Goal: Task Accomplishment & Management: Use online tool/utility

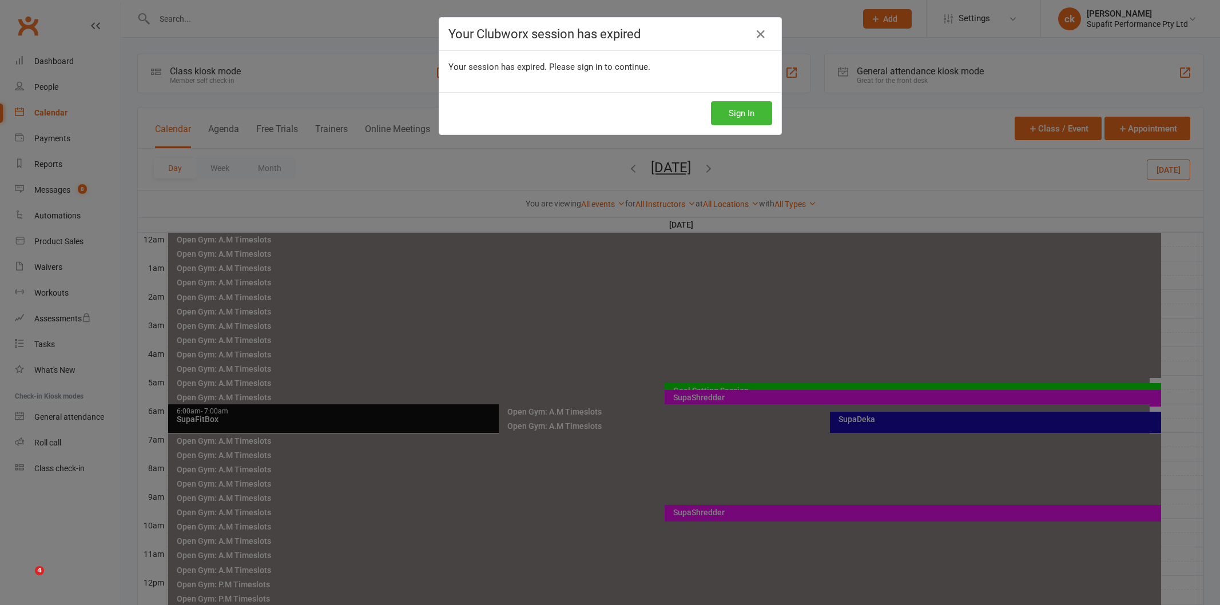
click at [755, 105] on button "Sign In" at bounding box center [741, 113] width 61 height 24
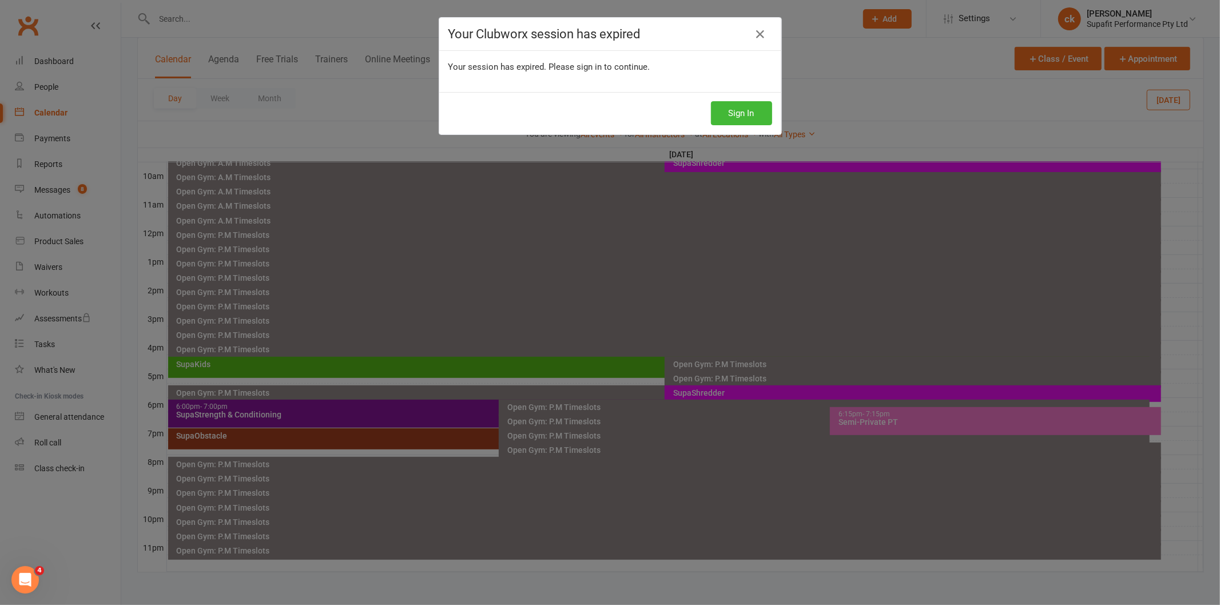
scroll to position [349, 0]
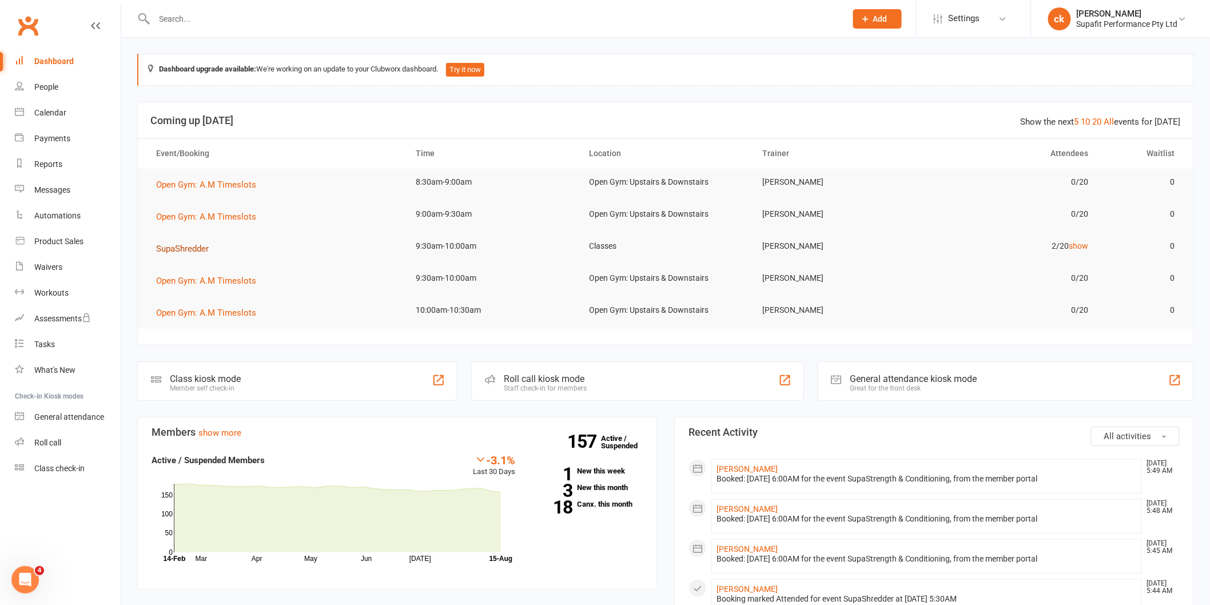
click at [166, 254] on button "SupaShredder" at bounding box center [186, 249] width 61 height 14
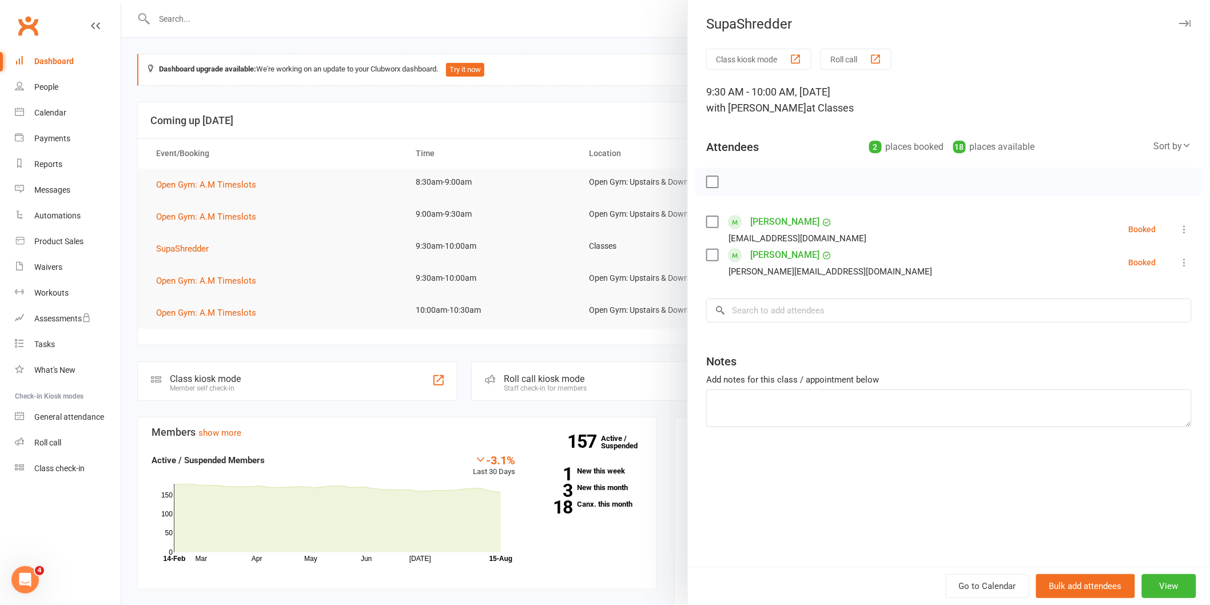
click at [300, 219] on div at bounding box center [665, 302] width 1089 height 605
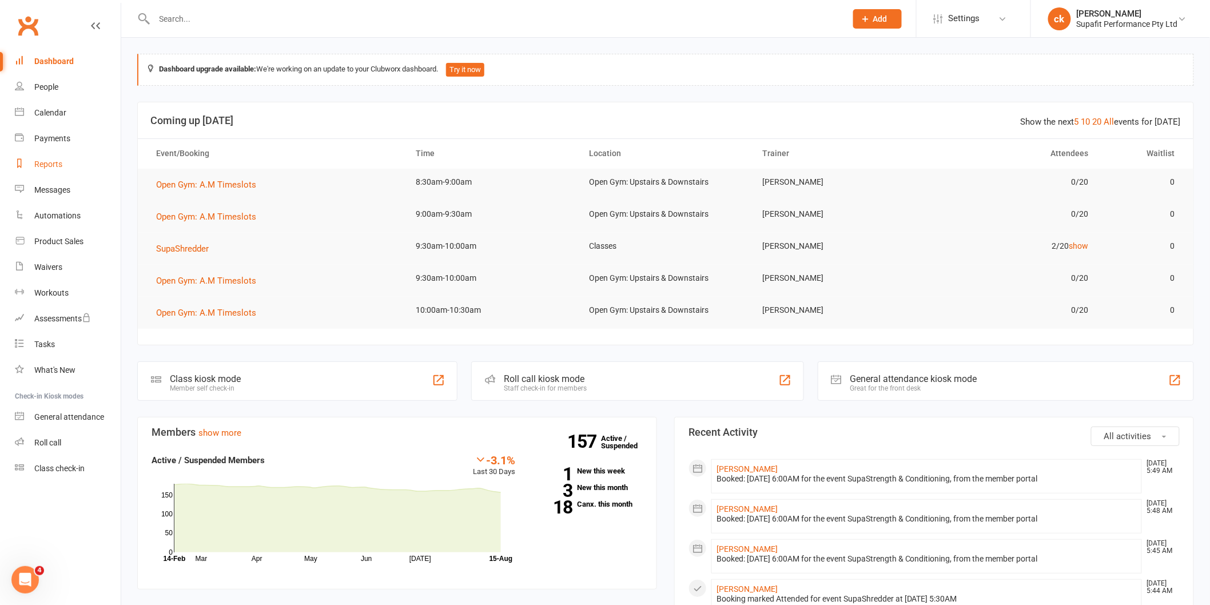
click at [58, 162] on div "Reports" at bounding box center [48, 164] width 28 height 9
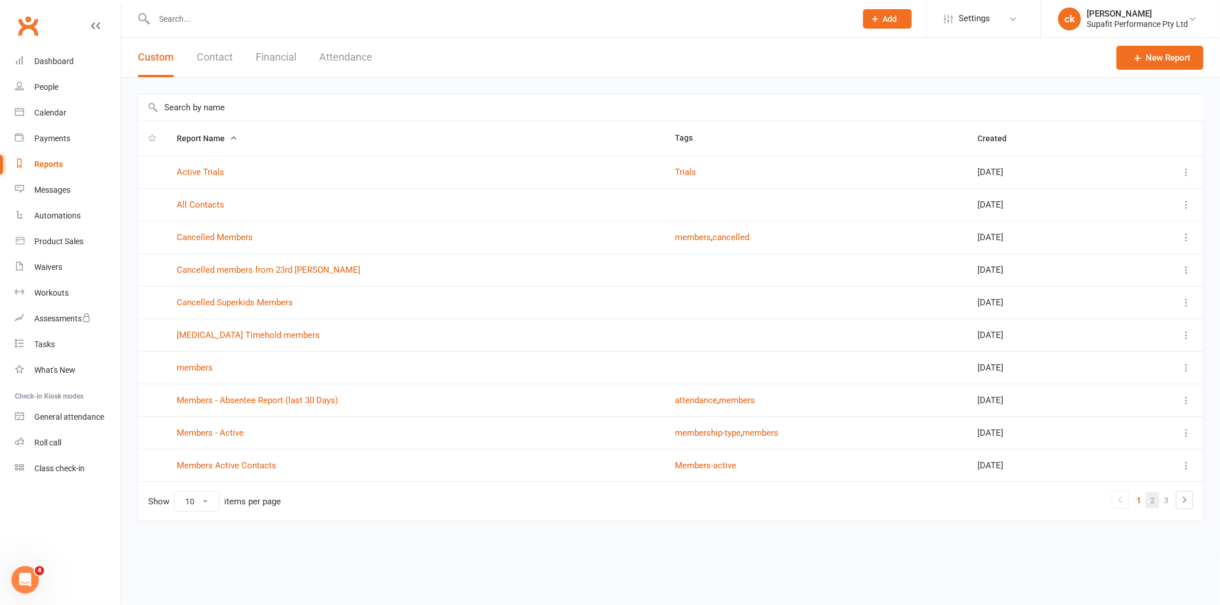
click at [1154, 502] on link "2" at bounding box center [1152, 500] width 14 height 16
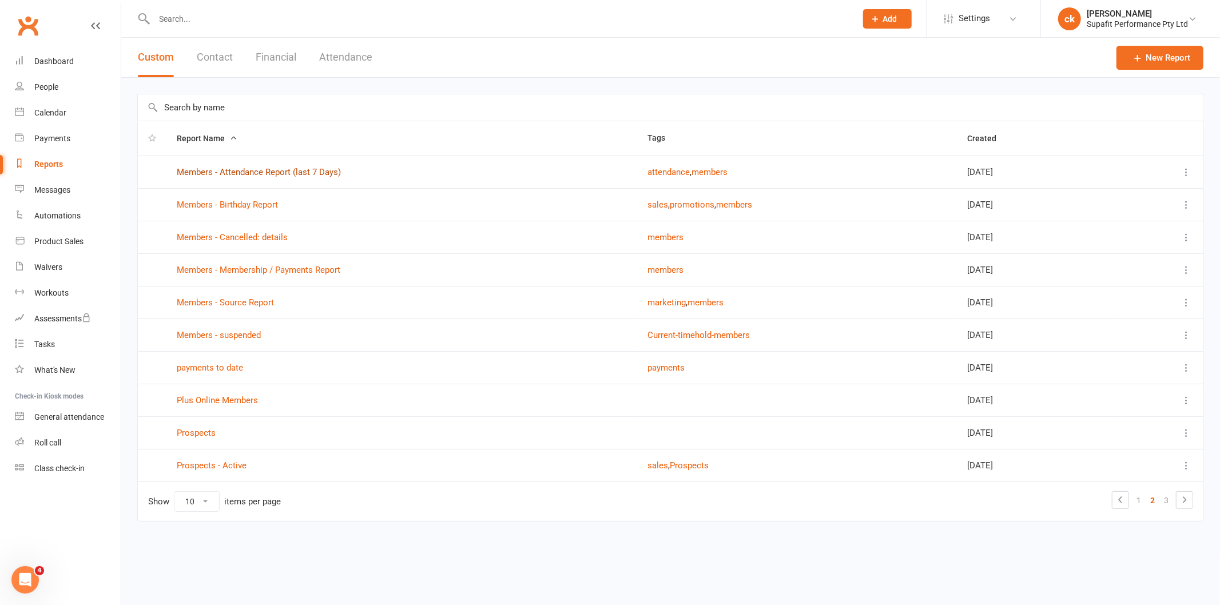
click at [241, 168] on link "Members - Attendance Report (last 7 Days)" at bounding box center [259, 172] width 164 height 10
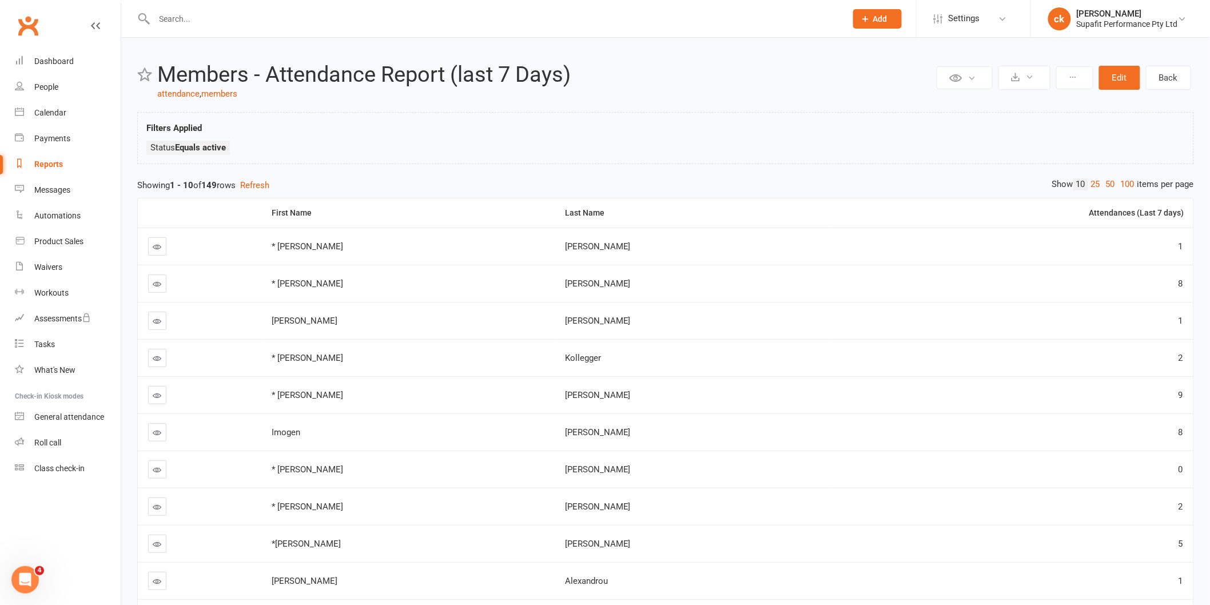
click at [151, 461] on link at bounding box center [157, 469] width 18 height 18
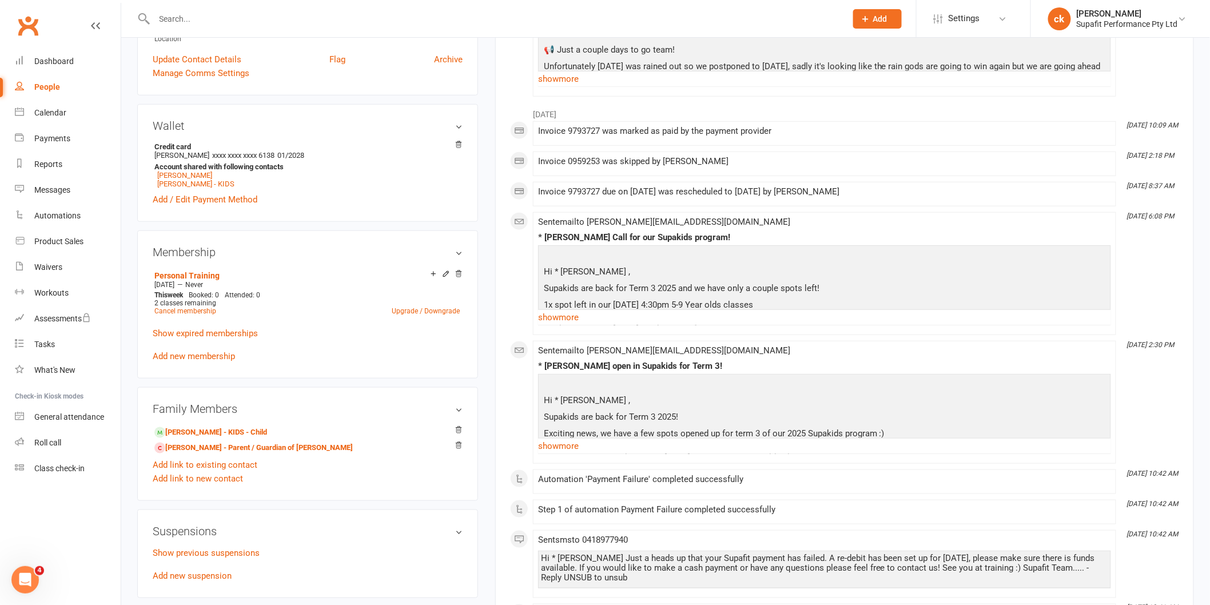
scroll to position [190, 0]
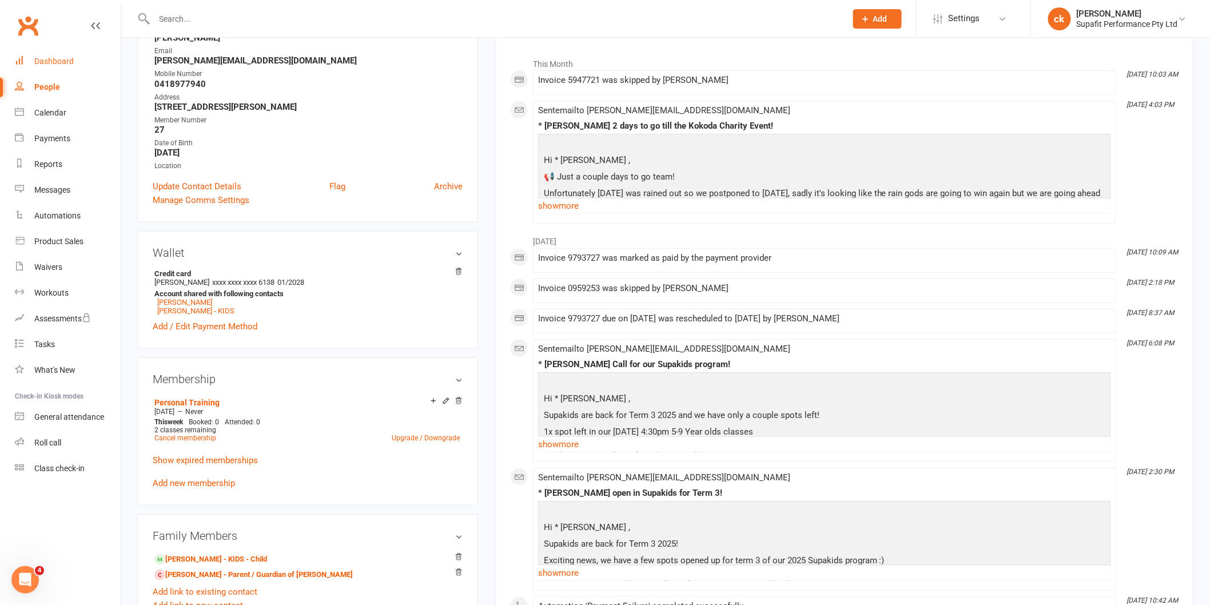
click at [66, 61] on div "Dashboard" at bounding box center [53, 61] width 39 height 9
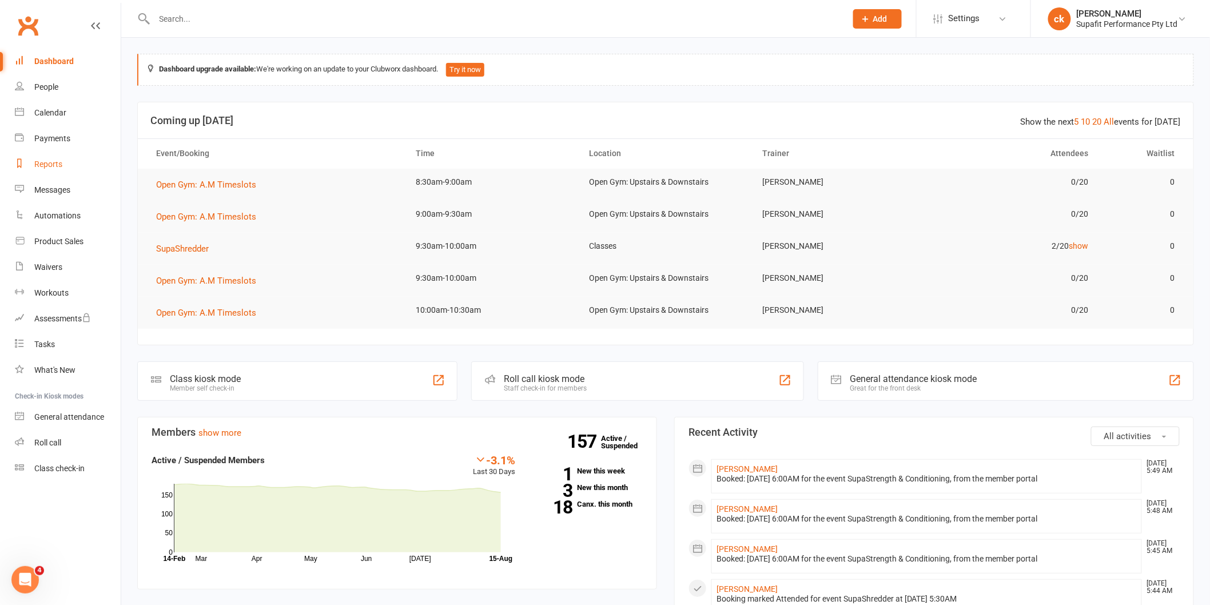
click at [33, 169] on link "Reports" at bounding box center [68, 165] width 106 height 26
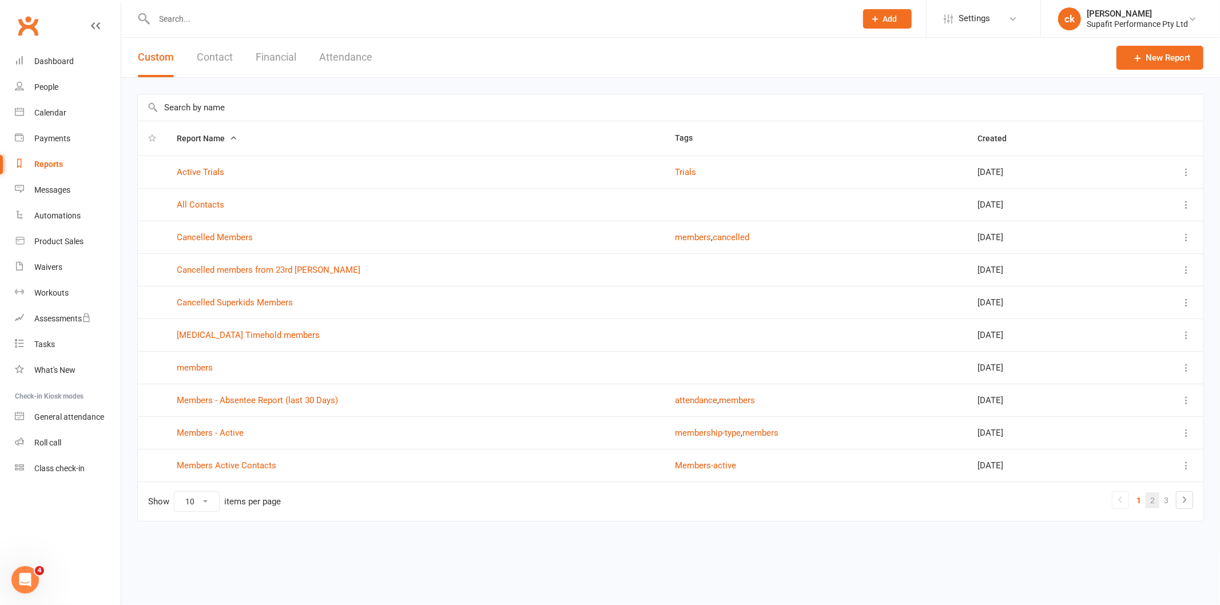
click at [1152, 500] on link "2" at bounding box center [1152, 500] width 14 height 16
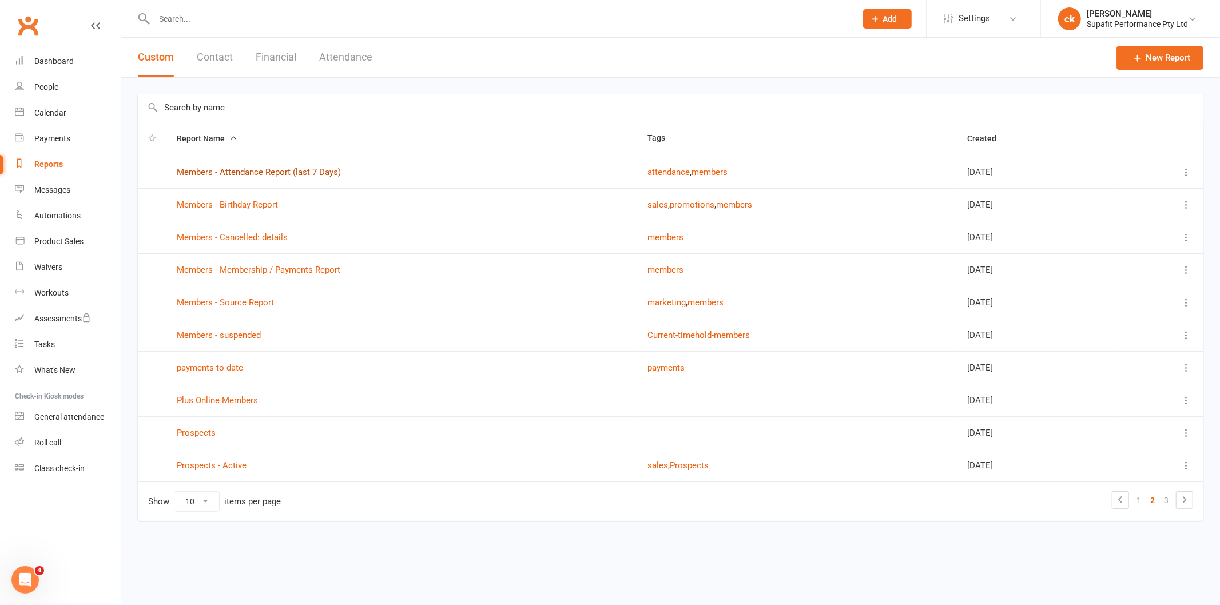
click at [214, 174] on link "Members - Attendance Report (last 7 Days)" at bounding box center [259, 172] width 164 height 10
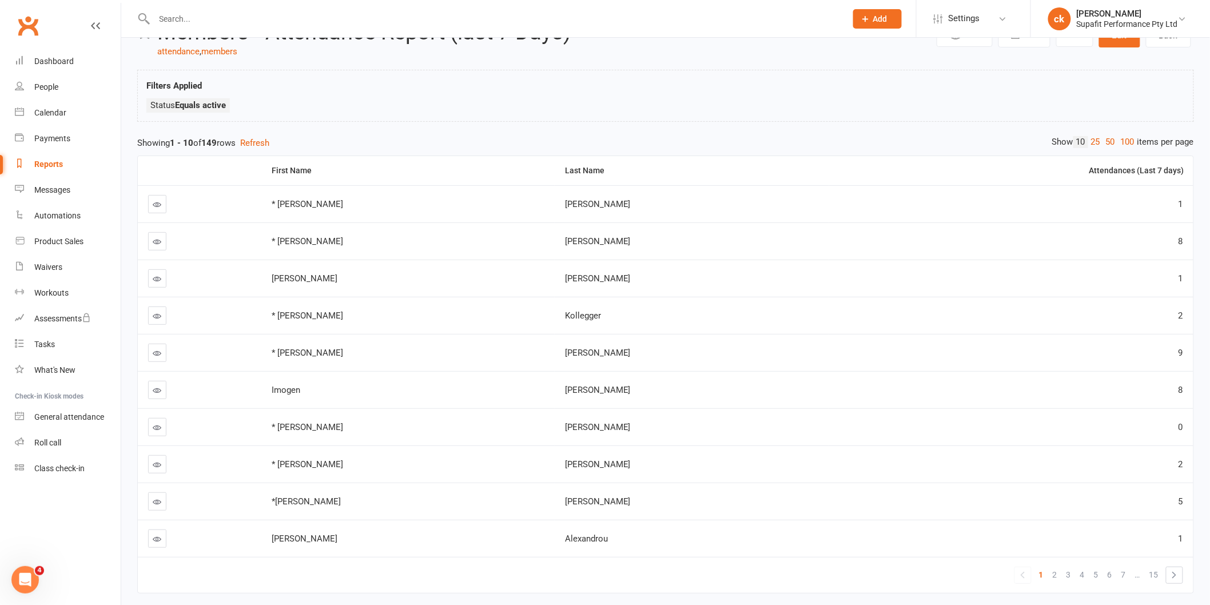
scroll to position [63, 0]
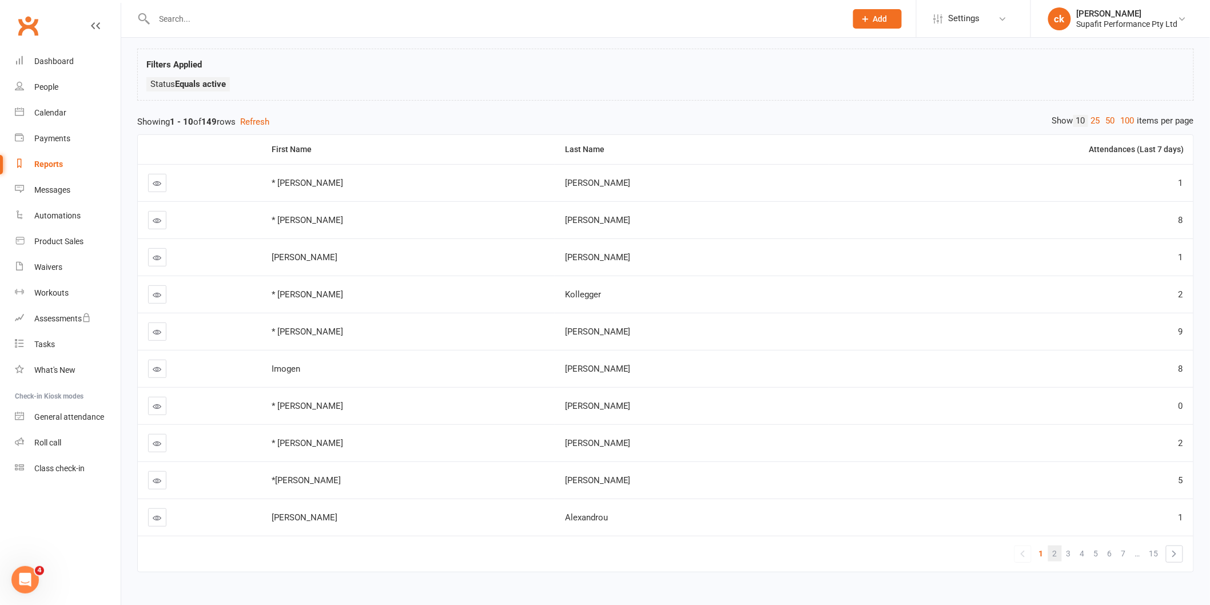
click at [1049, 557] on link "2" at bounding box center [1055, 553] width 14 height 16
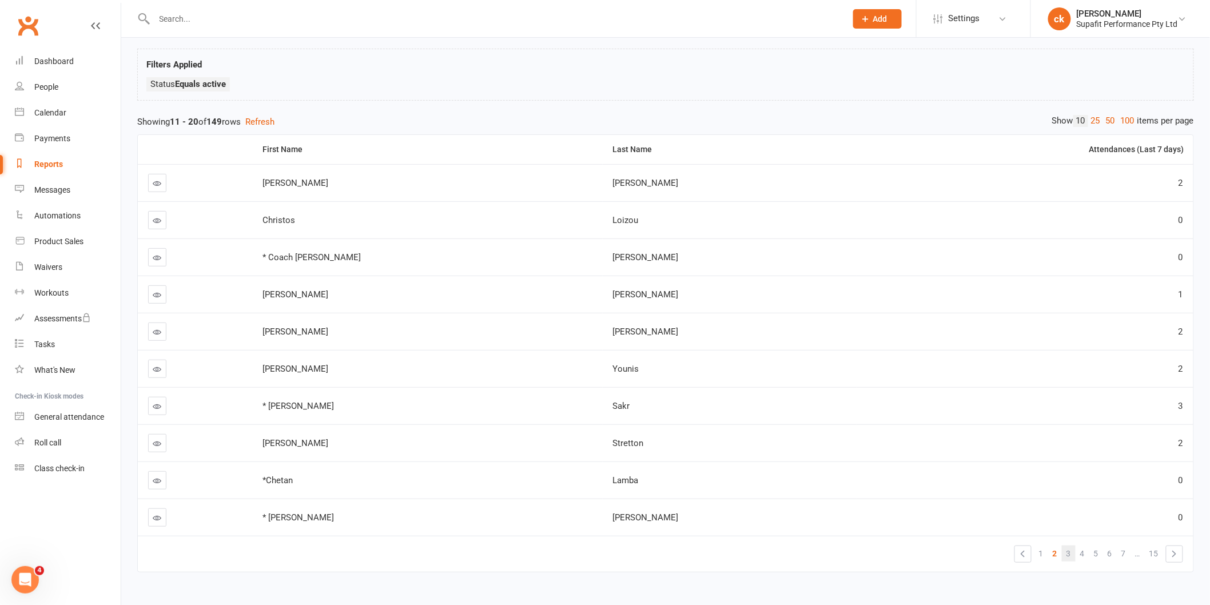
click at [1072, 549] on link "3" at bounding box center [1069, 553] width 14 height 16
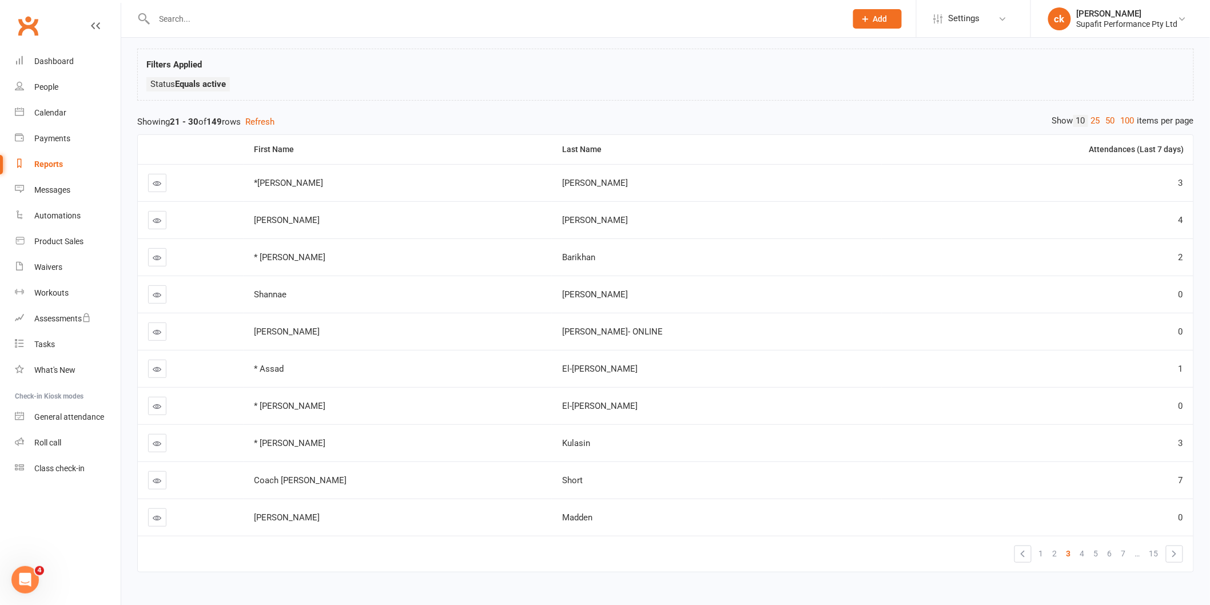
click at [152, 517] on link at bounding box center [157, 517] width 18 height 18
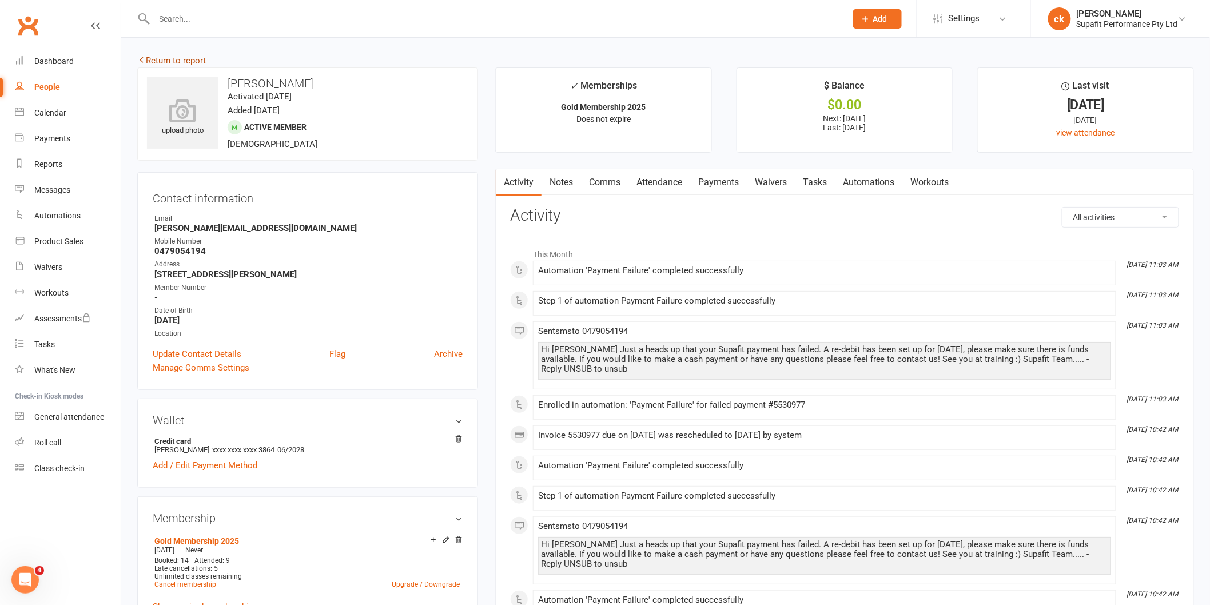
click at [181, 58] on link "Return to report" at bounding box center [171, 60] width 69 height 10
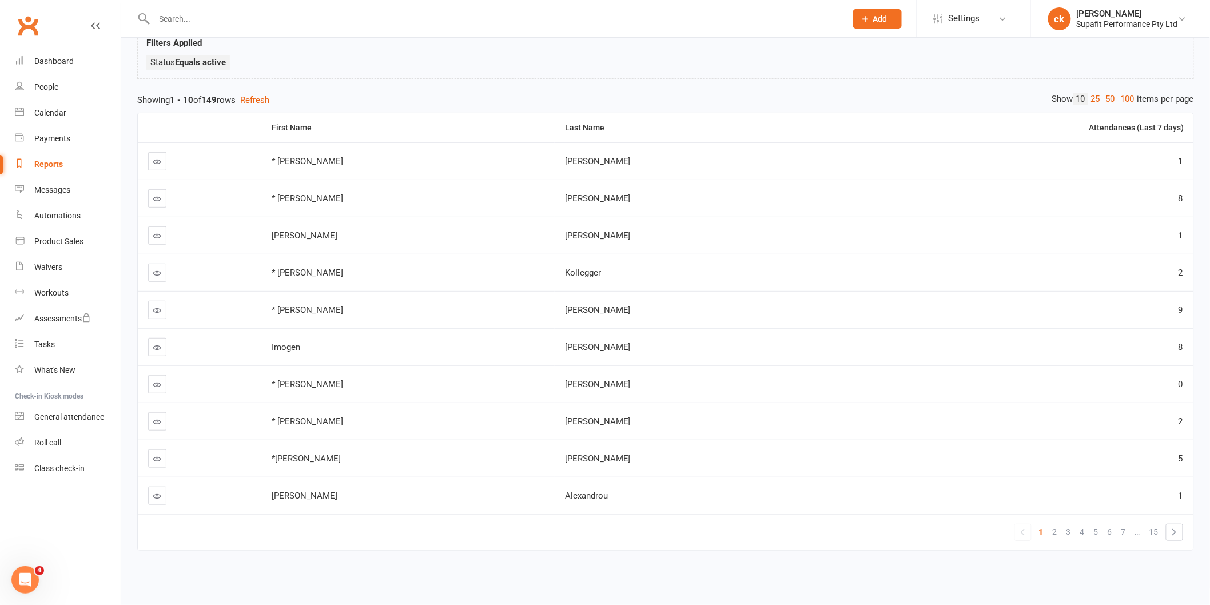
scroll to position [95, 0]
click at [1070, 526] on span "3" at bounding box center [1068, 532] width 5 height 16
click at [1078, 524] on link "4" at bounding box center [1083, 532] width 14 height 16
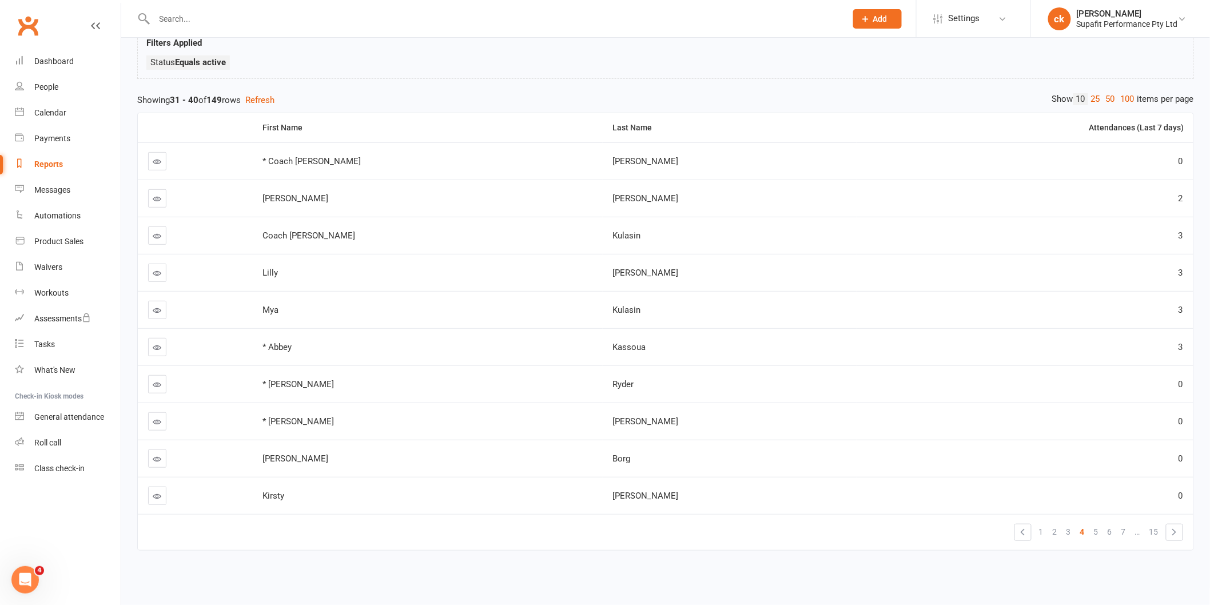
click at [158, 375] on link at bounding box center [157, 384] width 18 height 18
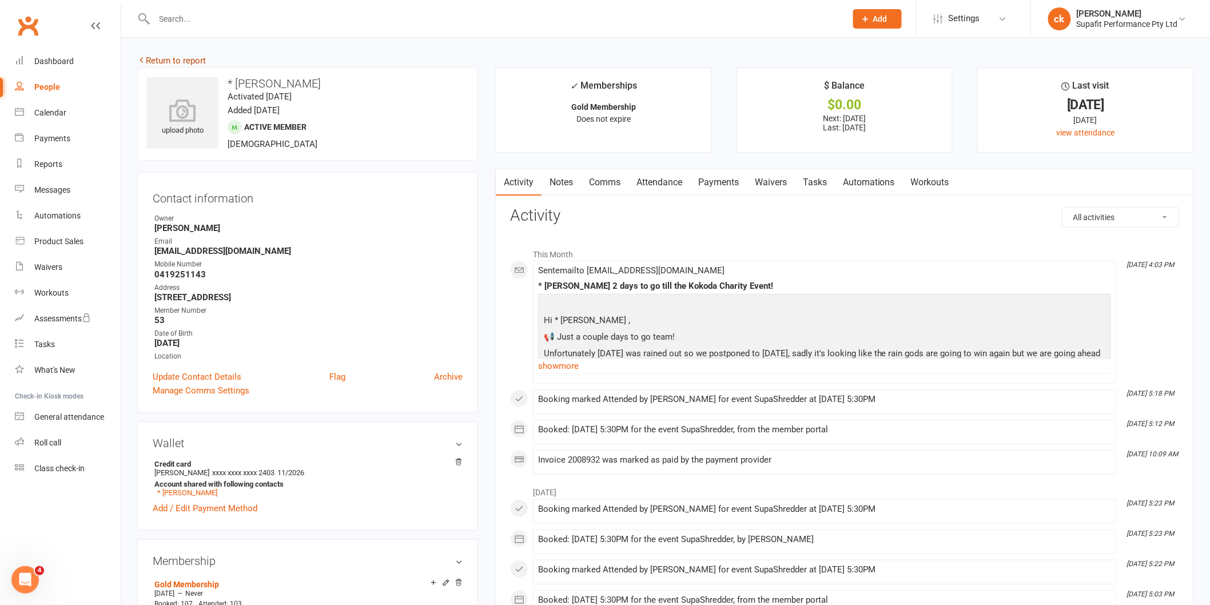
click at [161, 61] on link "Return to report" at bounding box center [171, 60] width 69 height 10
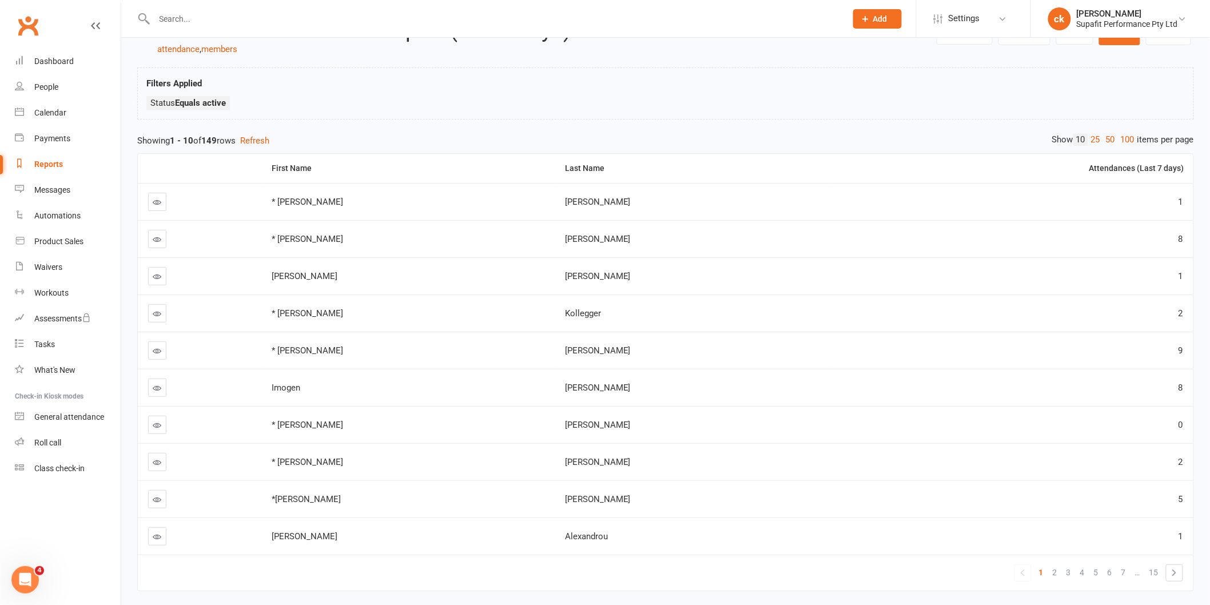
scroll to position [95, 0]
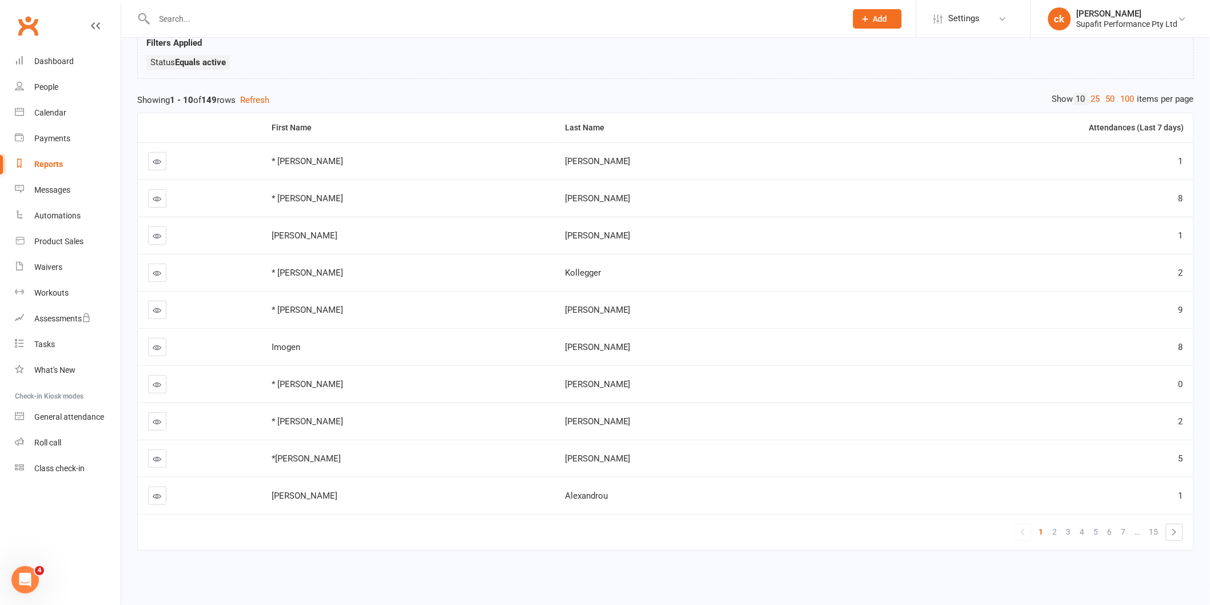
click at [1079, 525] on link "4" at bounding box center [1083, 532] width 14 height 16
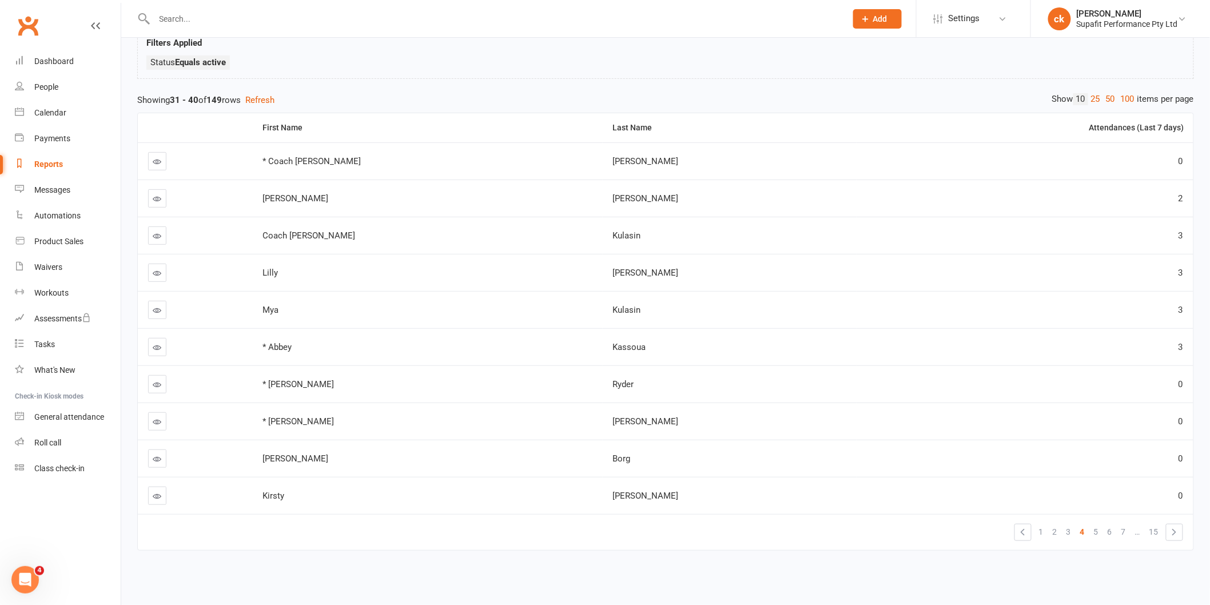
click at [157, 412] on link at bounding box center [157, 421] width 18 height 18
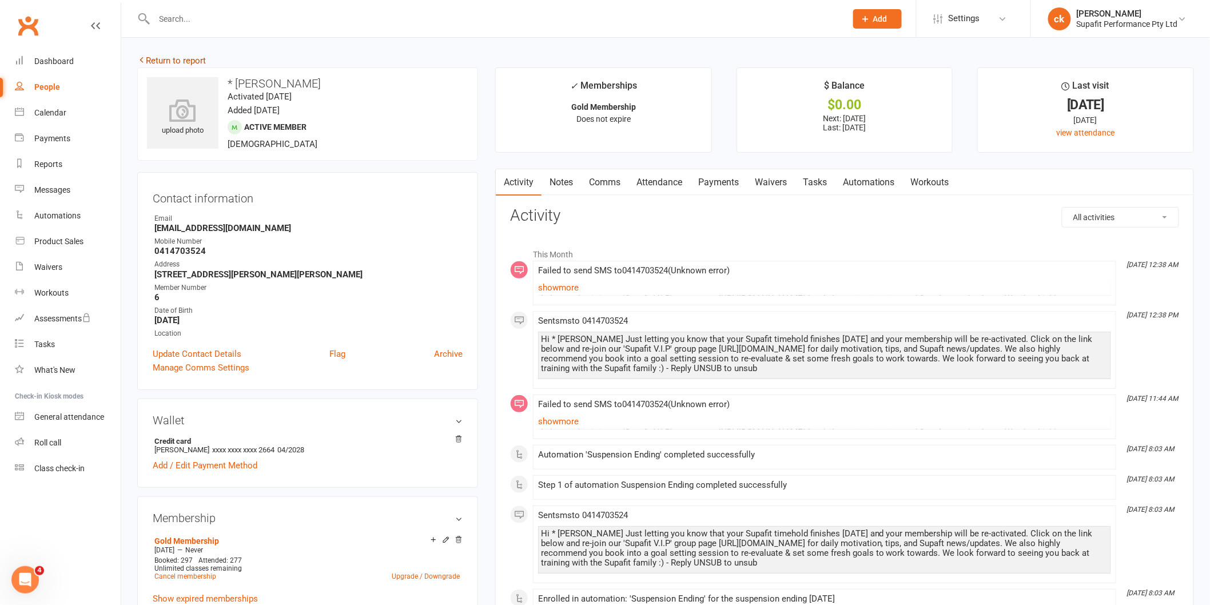
click at [188, 61] on link "Return to report" at bounding box center [171, 60] width 69 height 10
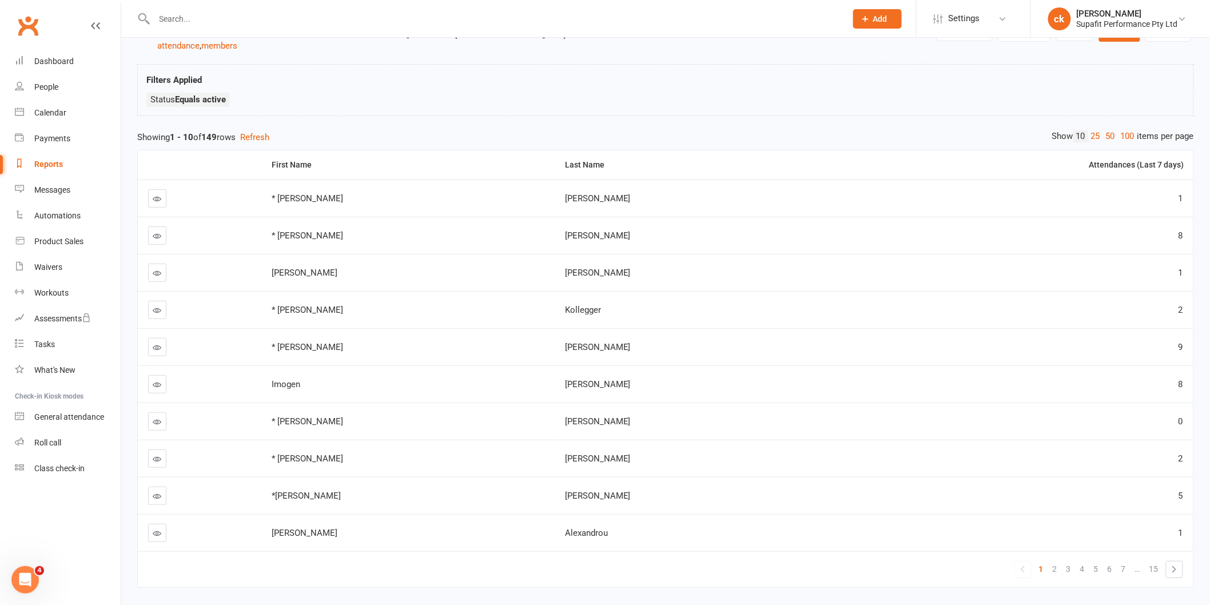
scroll to position [95, 0]
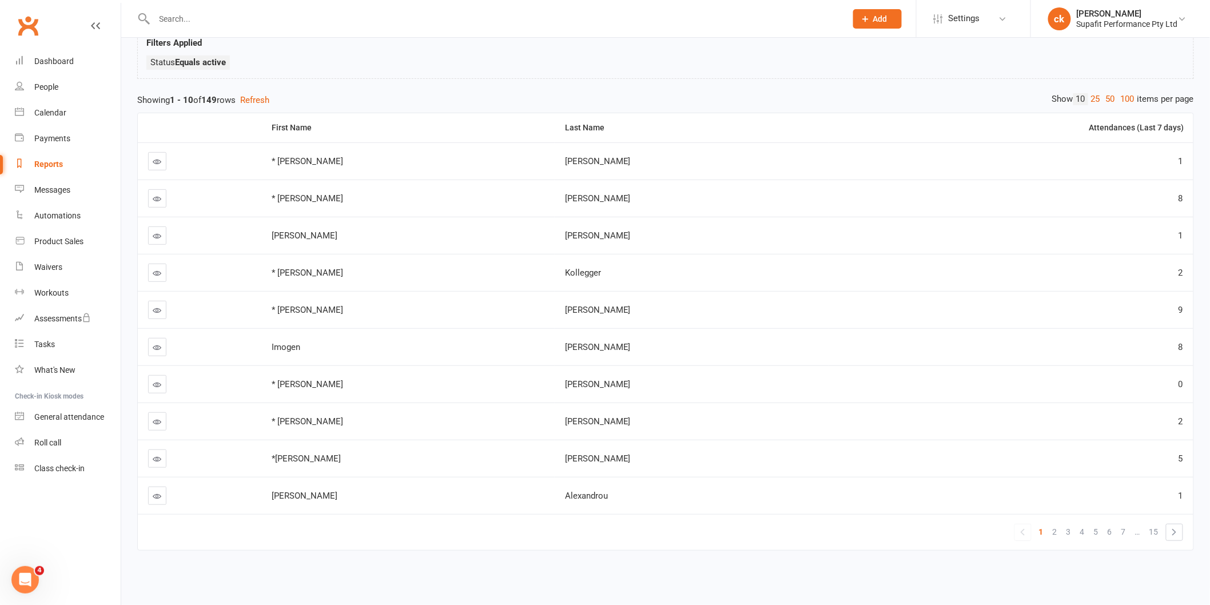
click at [1075, 525] on link "3" at bounding box center [1069, 532] width 14 height 16
click at [1081, 524] on span "4" at bounding box center [1082, 532] width 5 height 16
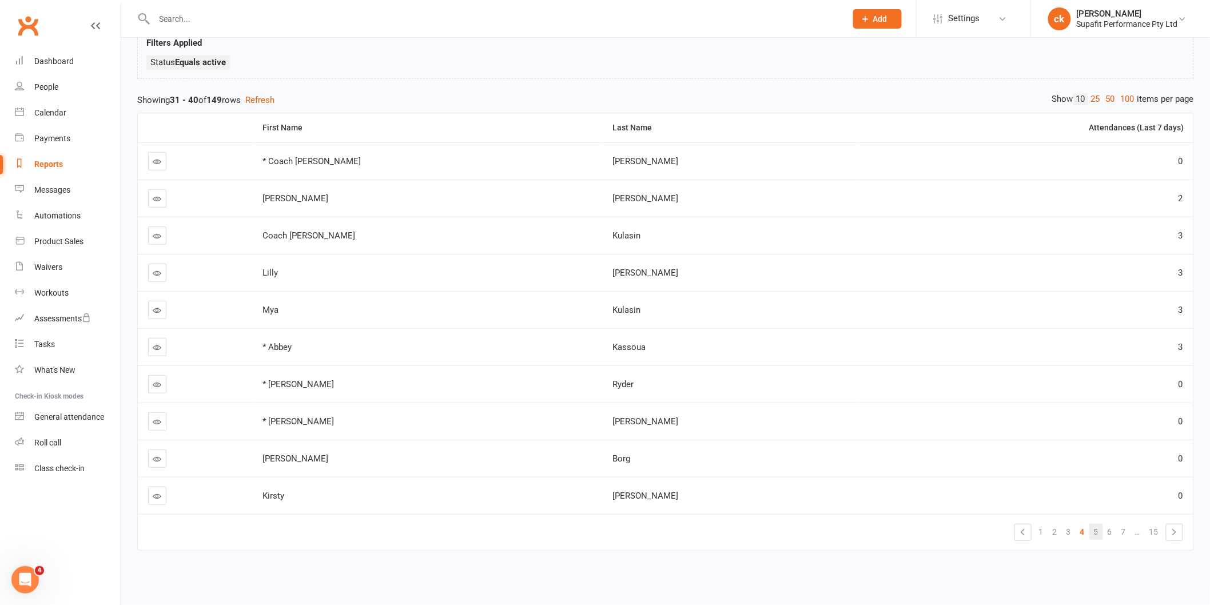
click at [1094, 529] on span "5" at bounding box center [1096, 532] width 5 height 16
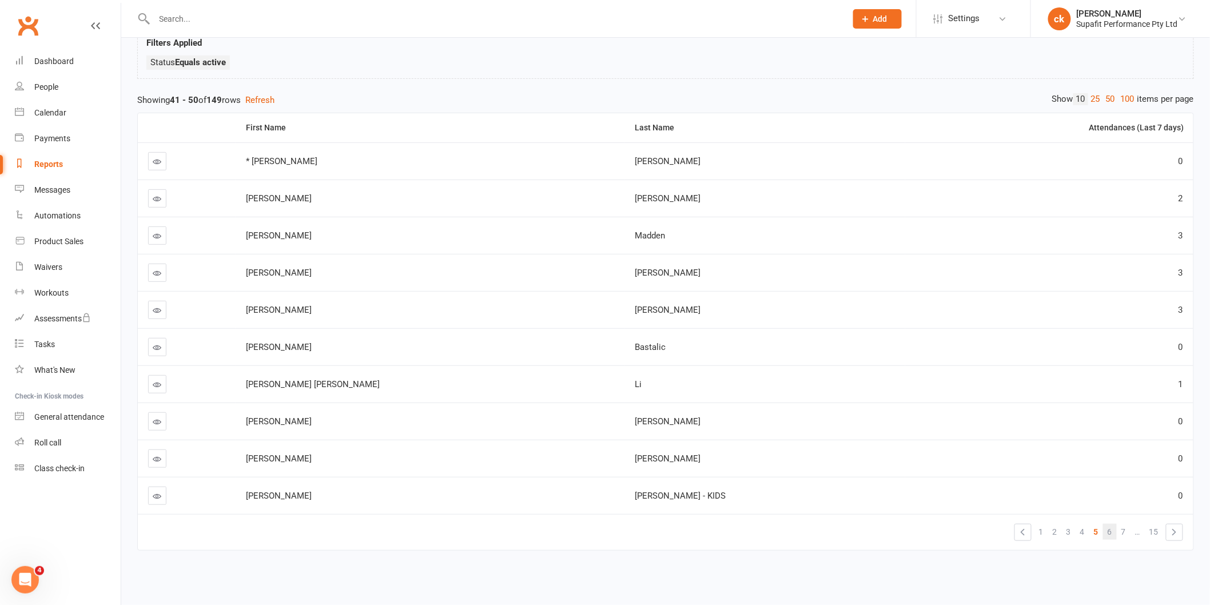
click at [1105, 524] on link "6" at bounding box center [1110, 532] width 14 height 16
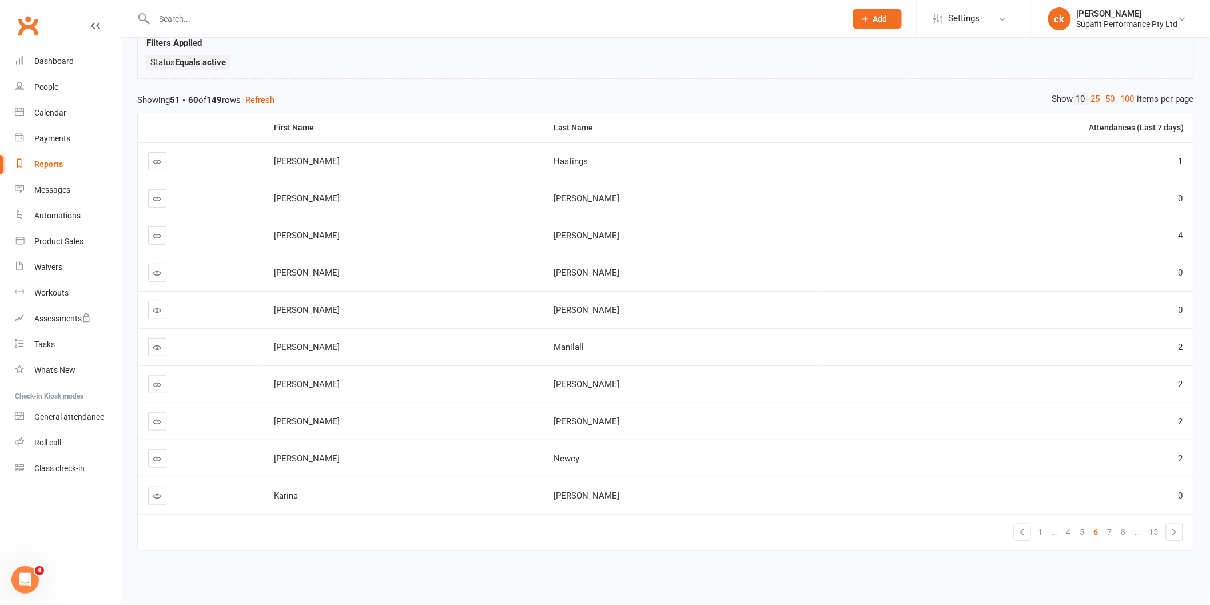
click at [164, 189] on link at bounding box center [157, 198] width 18 height 18
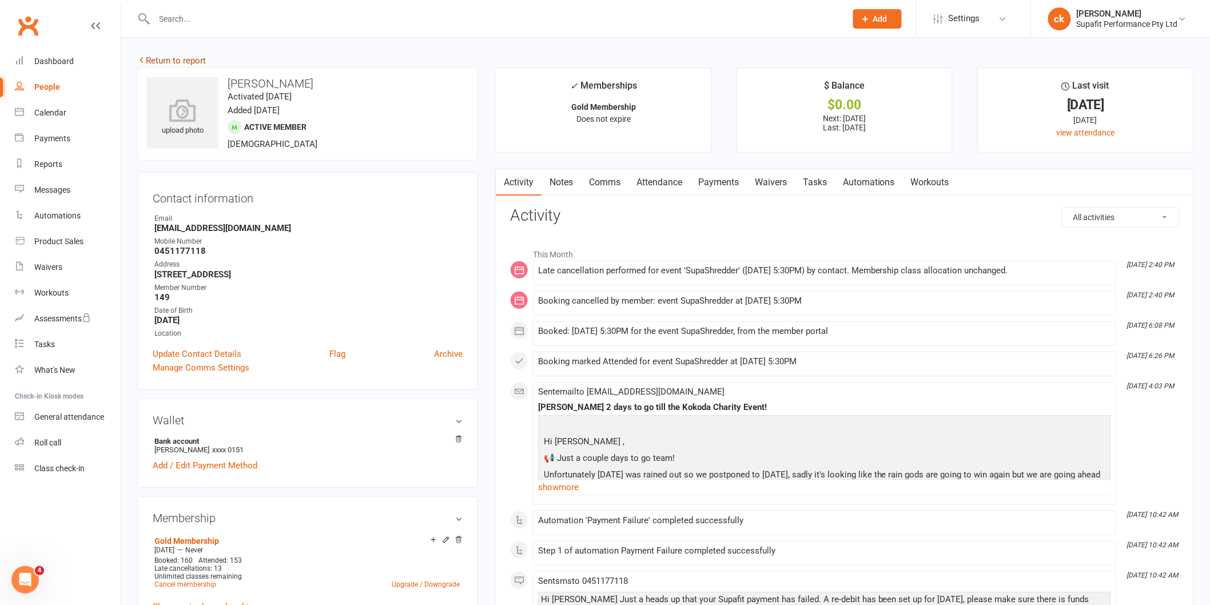
click at [167, 59] on link "Return to report" at bounding box center [171, 60] width 69 height 10
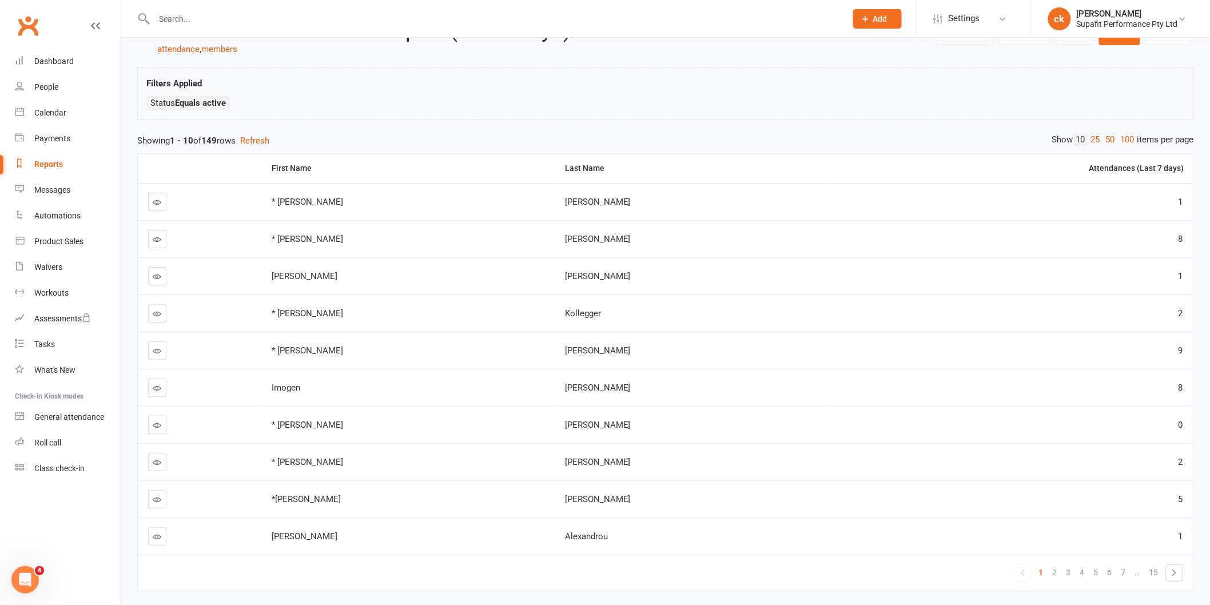
scroll to position [95, 0]
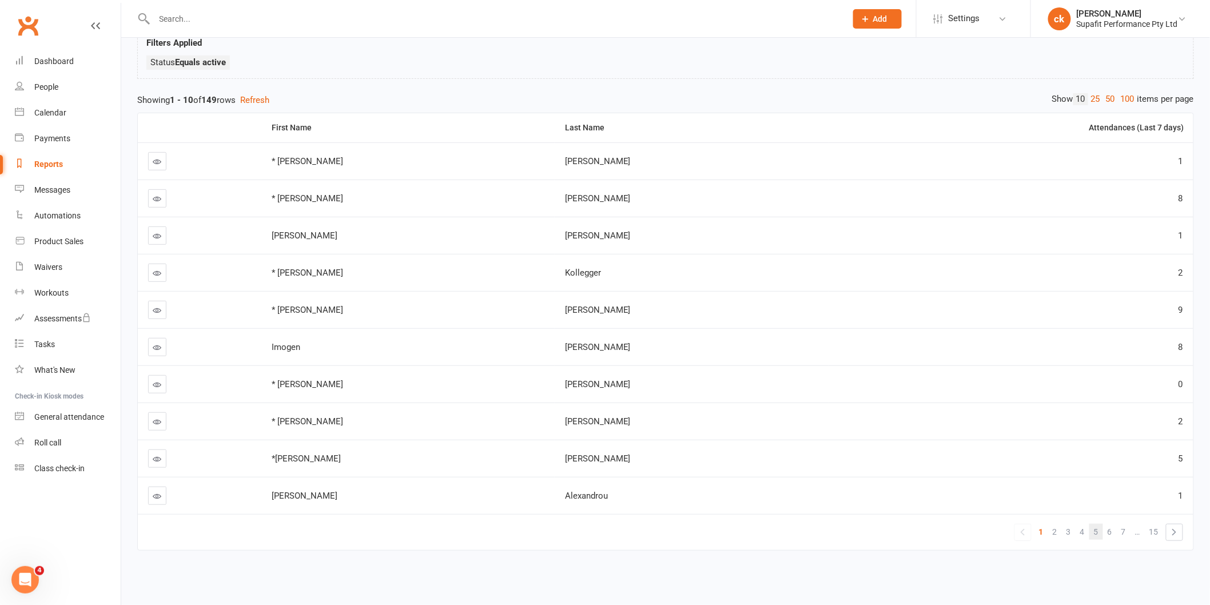
click at [1098, 525] on span "5" at bounding box center [1096, 532] width 5 height 16
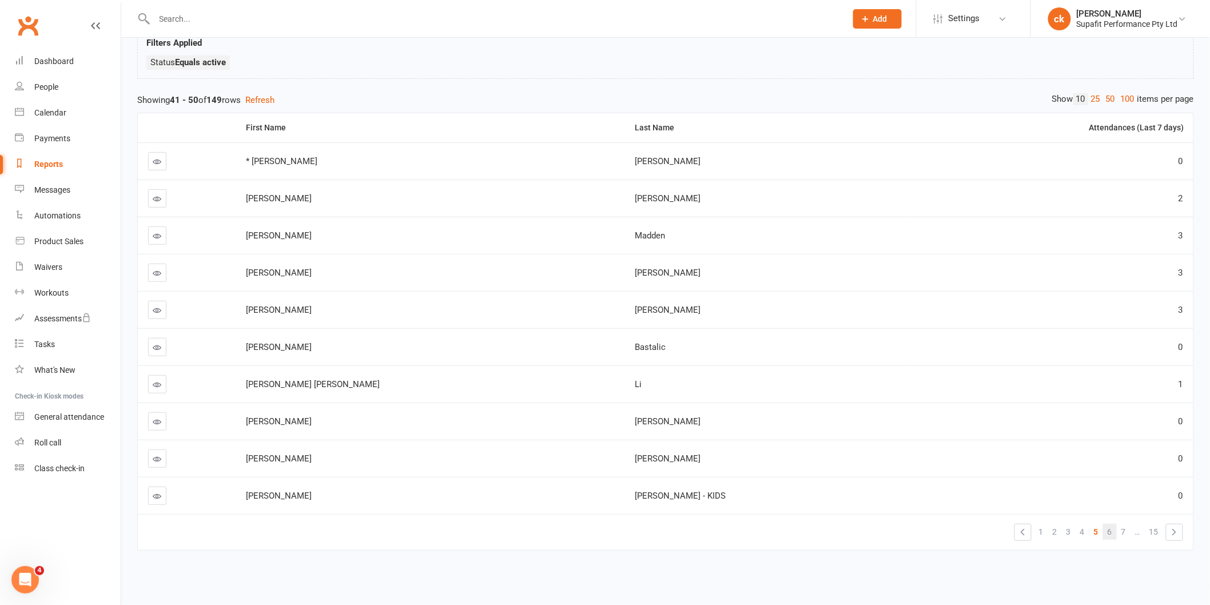
click at [1114, 524] on link "6" at bounding box center [1110, 532] width 14 height 16
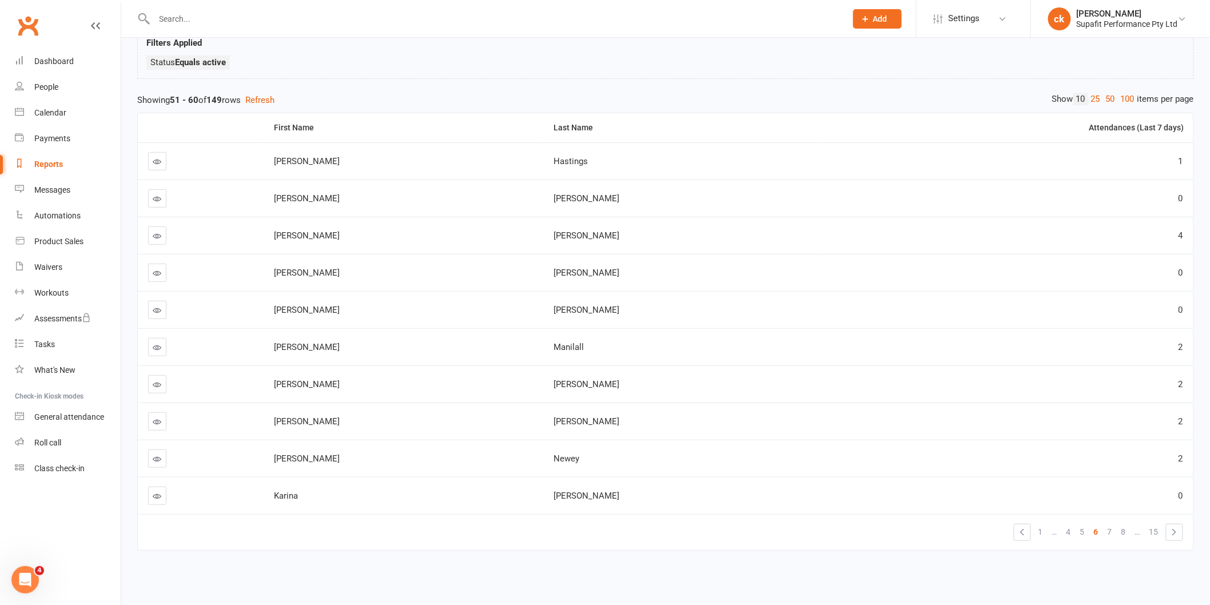
click at [145, 488] on td at bounding box center [201, 495] width 126 height 37
click at [152, 487] on link at bounding box center [157, 496] width 18 height 18
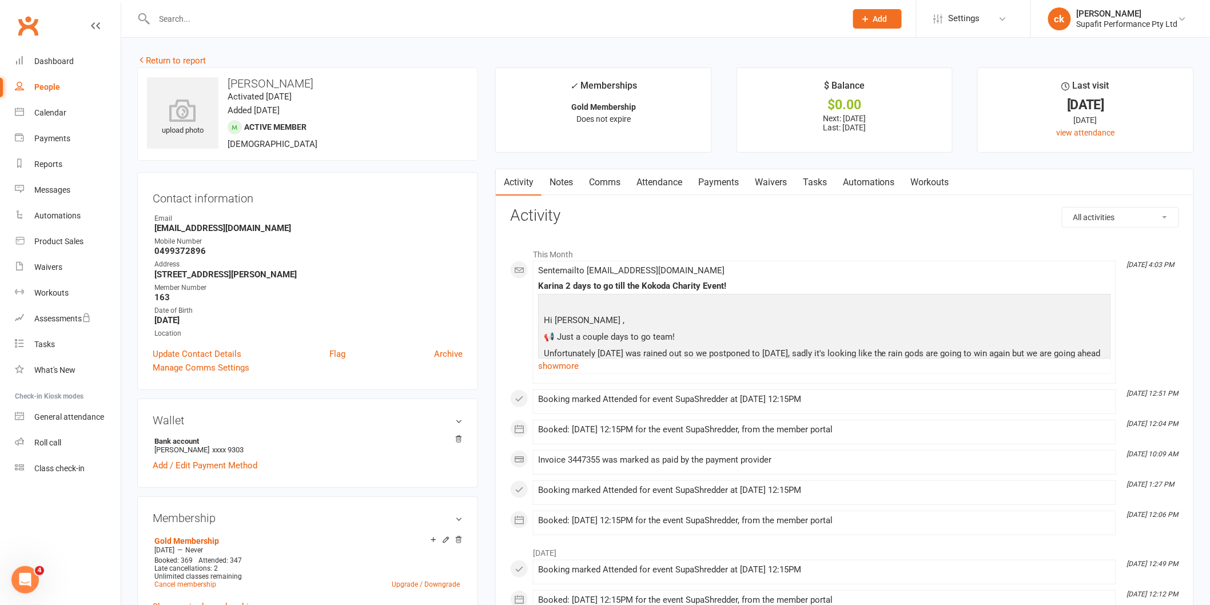
click at [192, 63] on link "Return to report" at bounding box center [171, 60] width 69 height 10
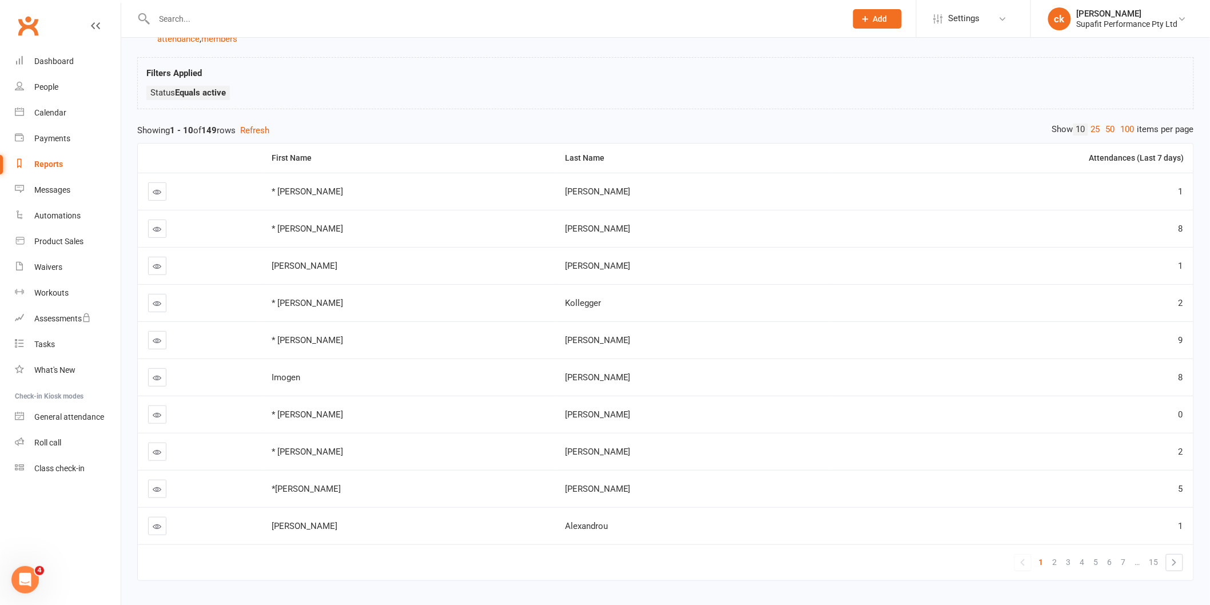
scroll to position [95, 0]
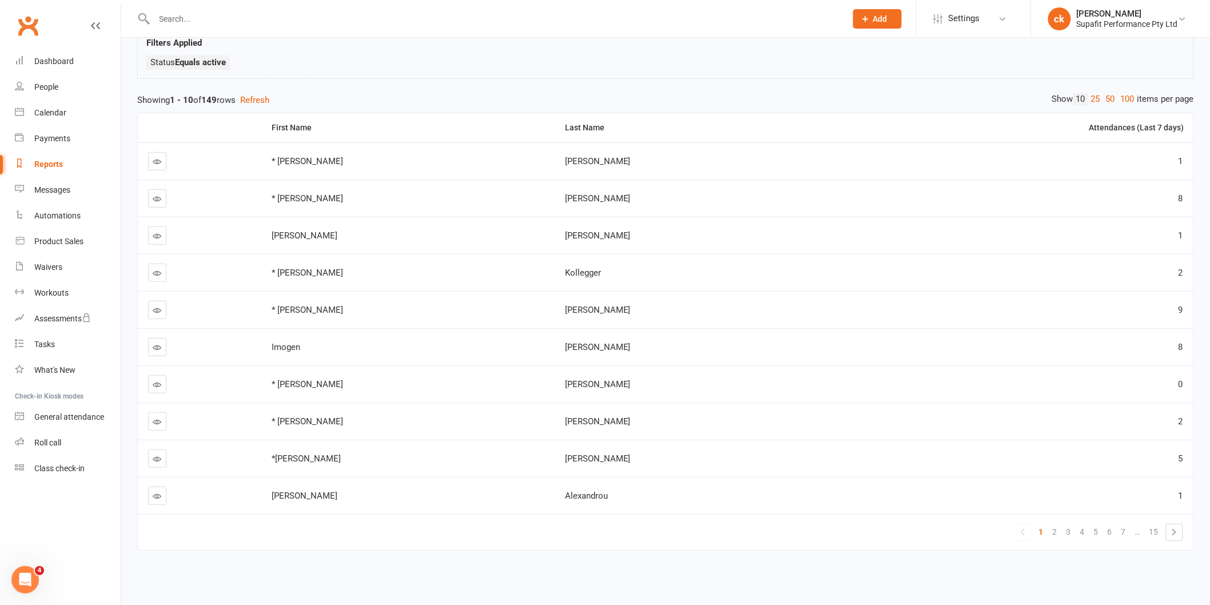
click at [1108, 527] on span "6" at bounding box center [1110, 532] width 5 height 16
click at [1110, 525] on span "7" at bounding box center [1110, 532] width 5 height 16
click at [154, 492] on icon at bounding box center [157, 496] width 9 height 9
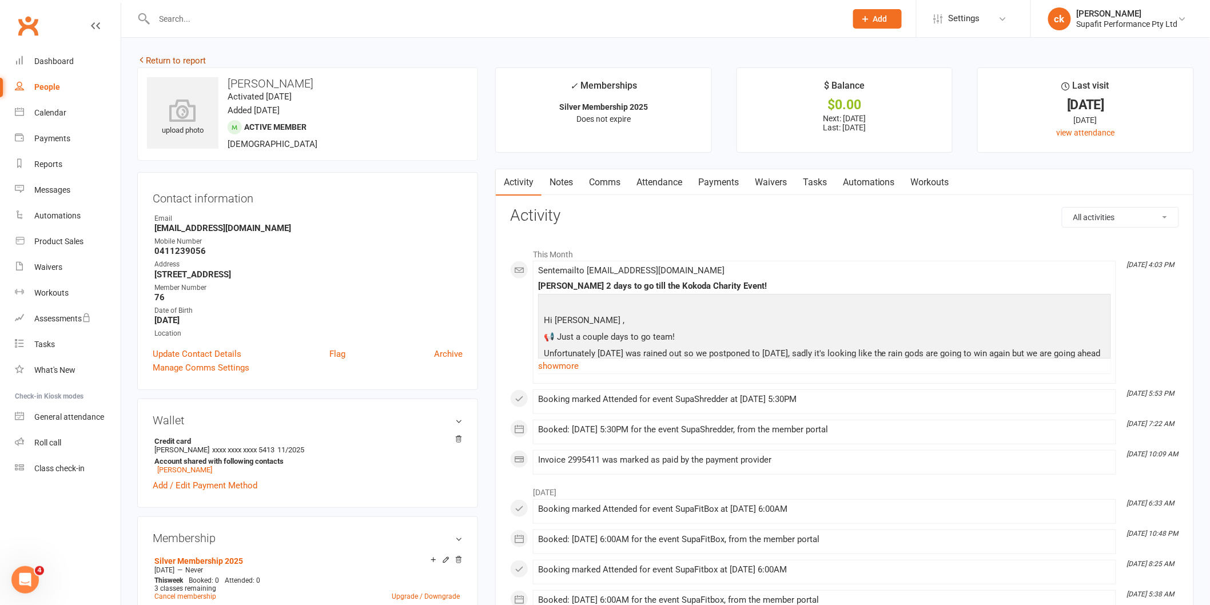
click at [188, 60] on link "Return to report" at bounding box center [171, 60] width 69 height 10
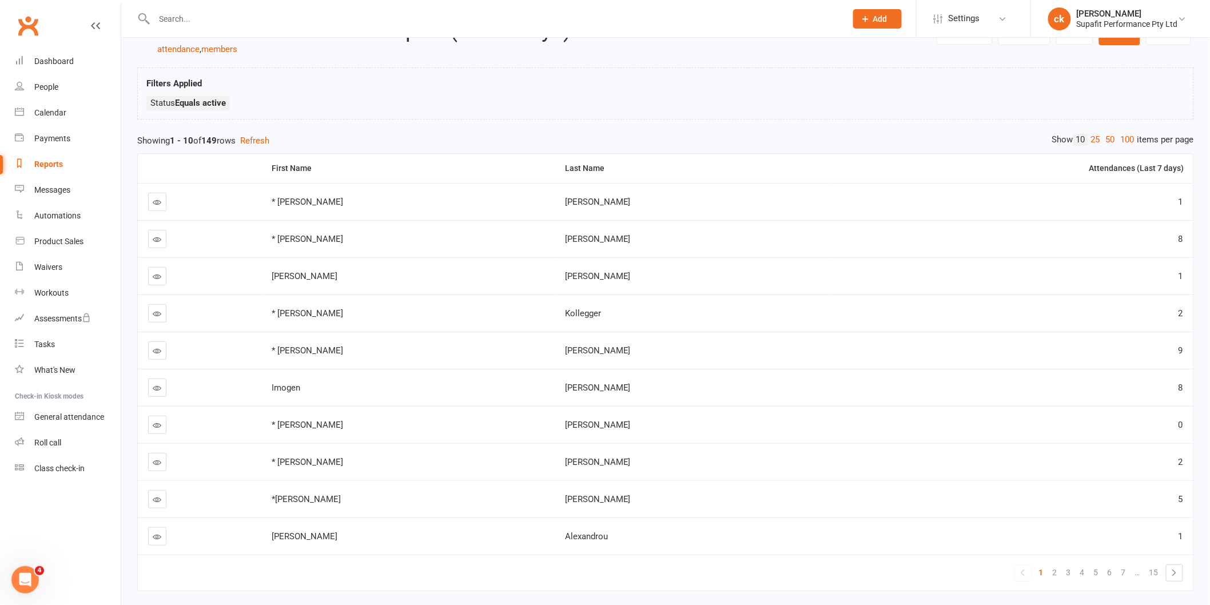
scroll to position [95, 0]
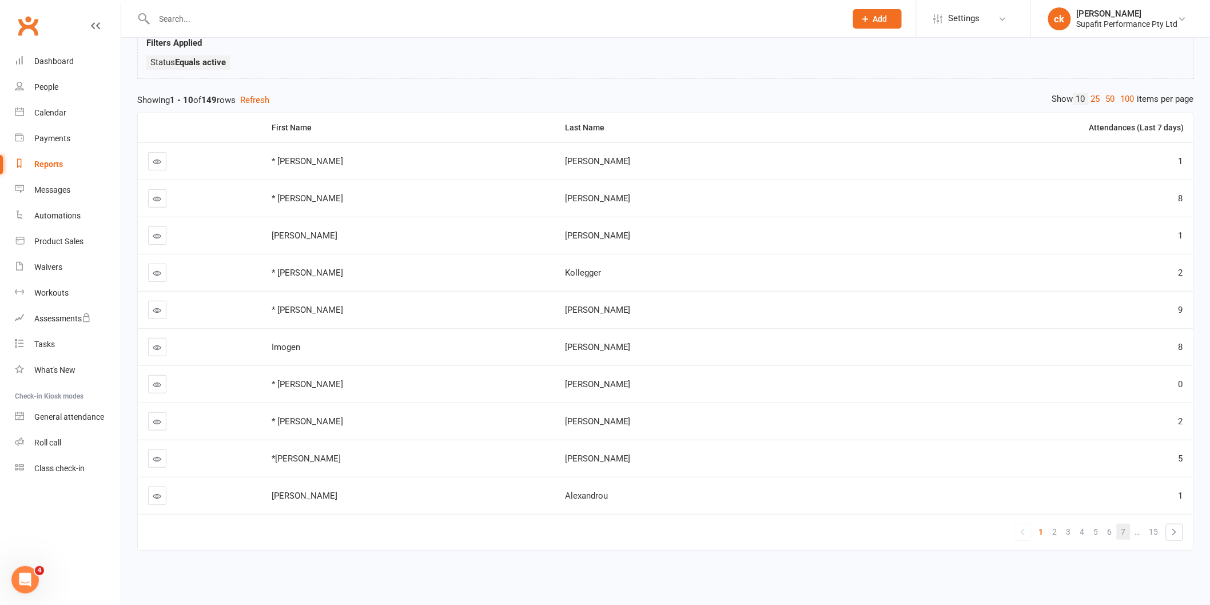
click at [1129, 524] on link "7" at bounding box center [1124, 532] width 14 height 16
click at [1108, 525] on span "8" at bounding box center [1110, 532] width 5 height 16
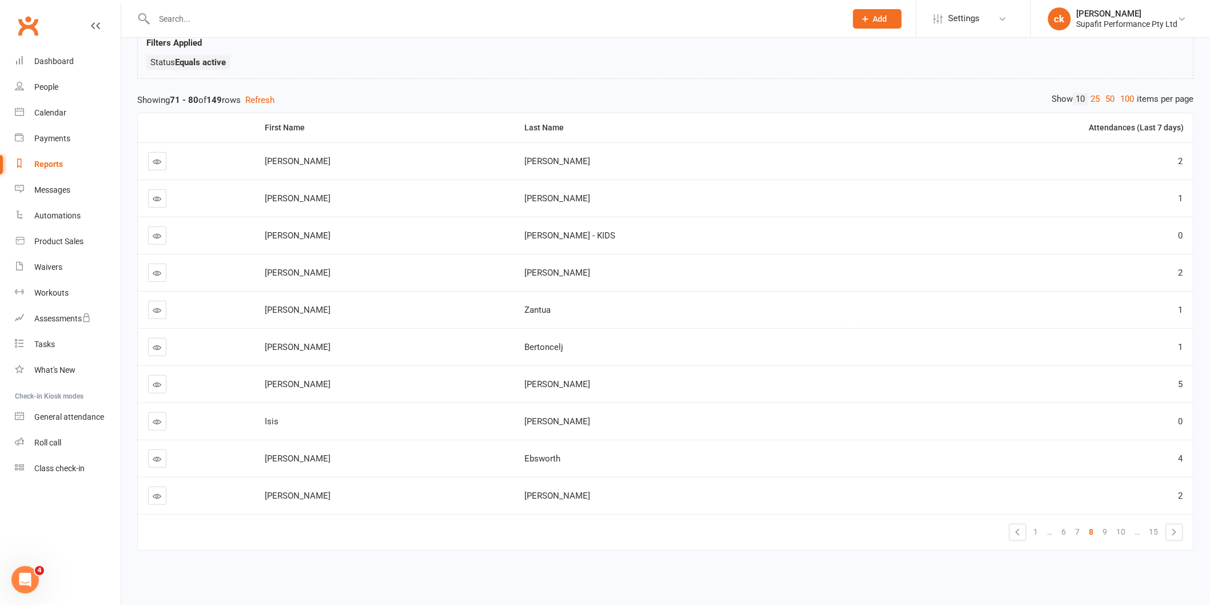
click at [1108, 525] on link "9" at bounding box center [1105, 532] width 14 height 16
click at [156, 417] on icon at bounding box center [157, 421] width 9 height 9
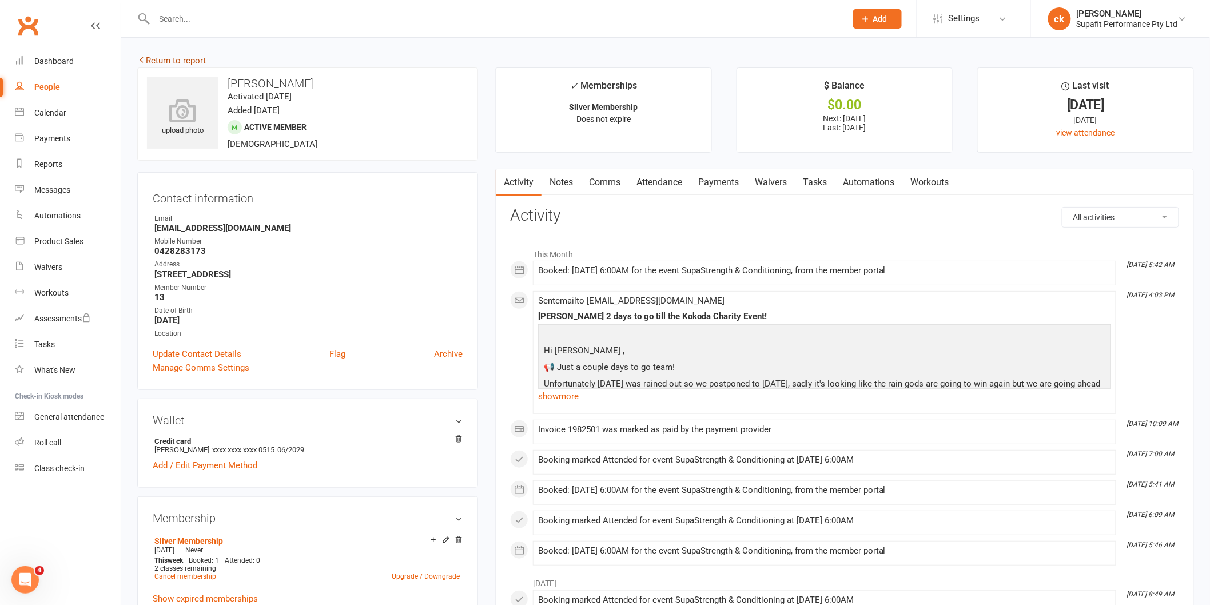
click at [184, 59] on link "Return to report" at bounding box center [171, 60] width 69 height 10
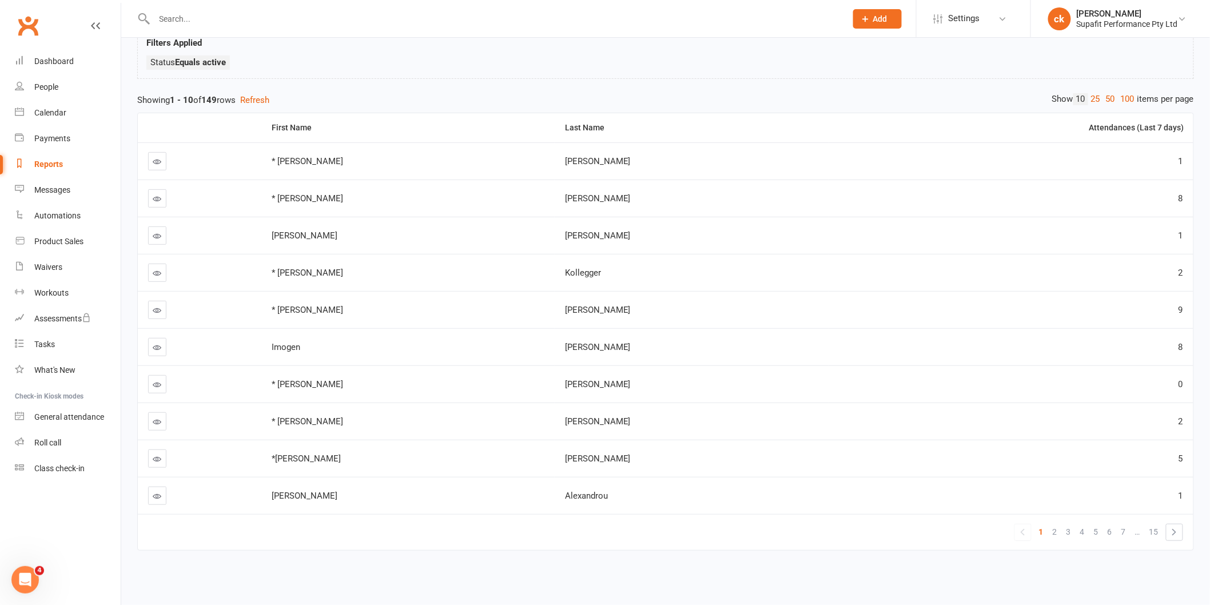
scroll to position [95, 0]
click at [1123, 524] on span "7" at bounding box center [1123, 532] width 5 height 16
click at [1123, 524] on span "9" at bounding box center [1123, 532] width 5 height 16
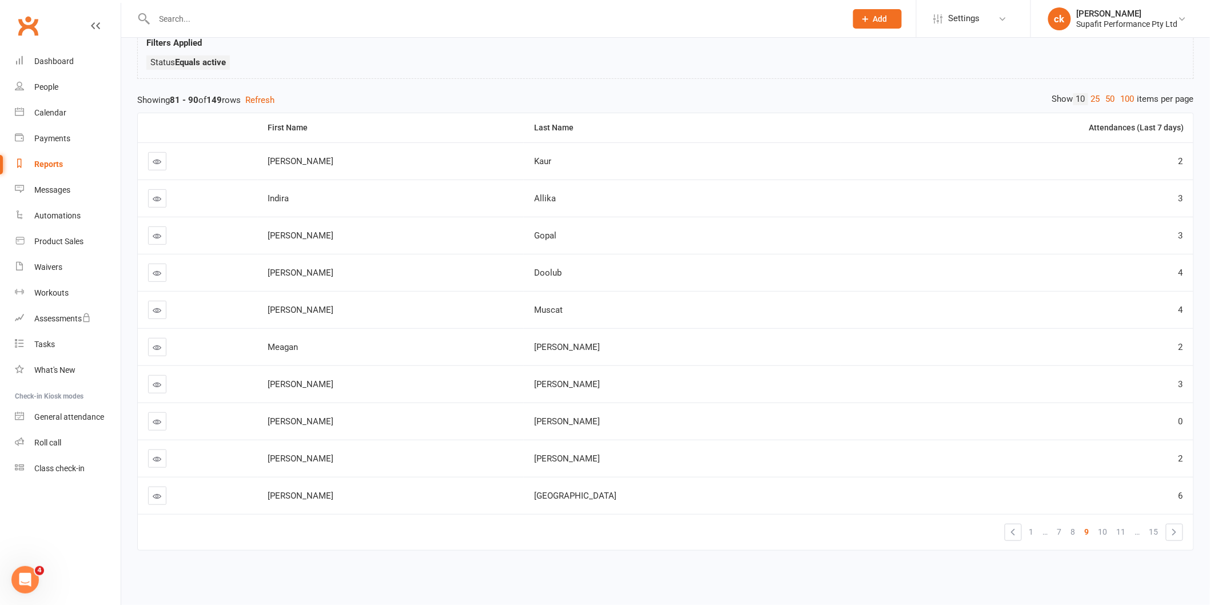
click at [1077, 524] on link "8" at bounding box center [1073, 532] width 14 height 16
click at [1107, 524] on span "9" at bounding box center [1105, 532] width 5 height 16
click at [1107, 524] on span "10" at bounding box center [1102, 532] width 9 height 16
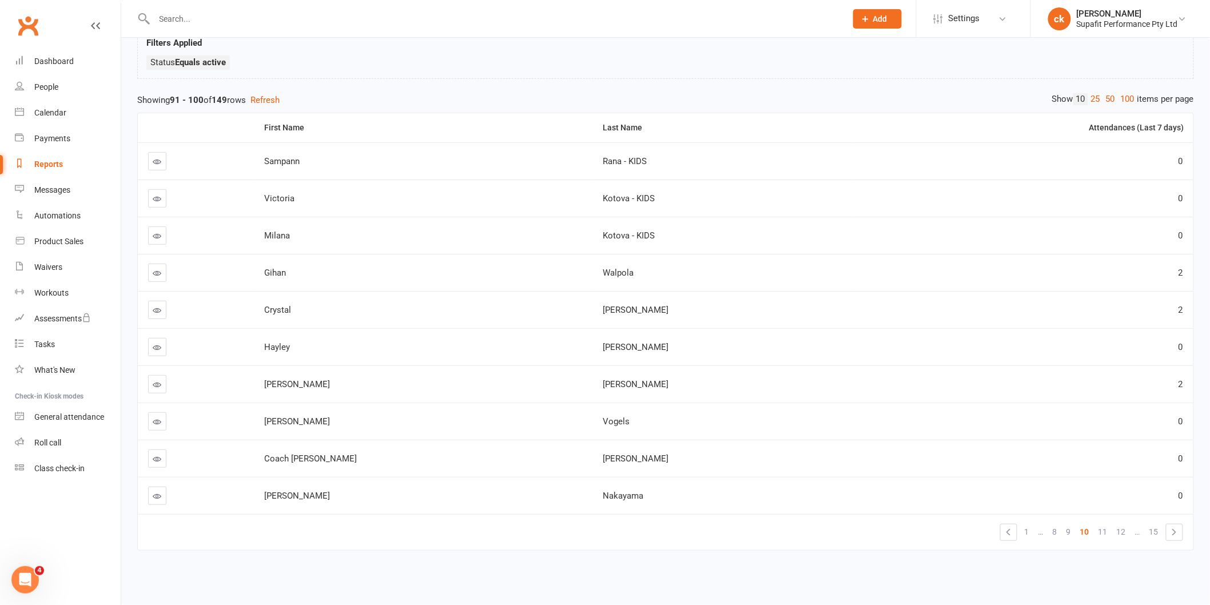
click at [158, 344] on link at bounding box center [157, 347] width 18 height 18
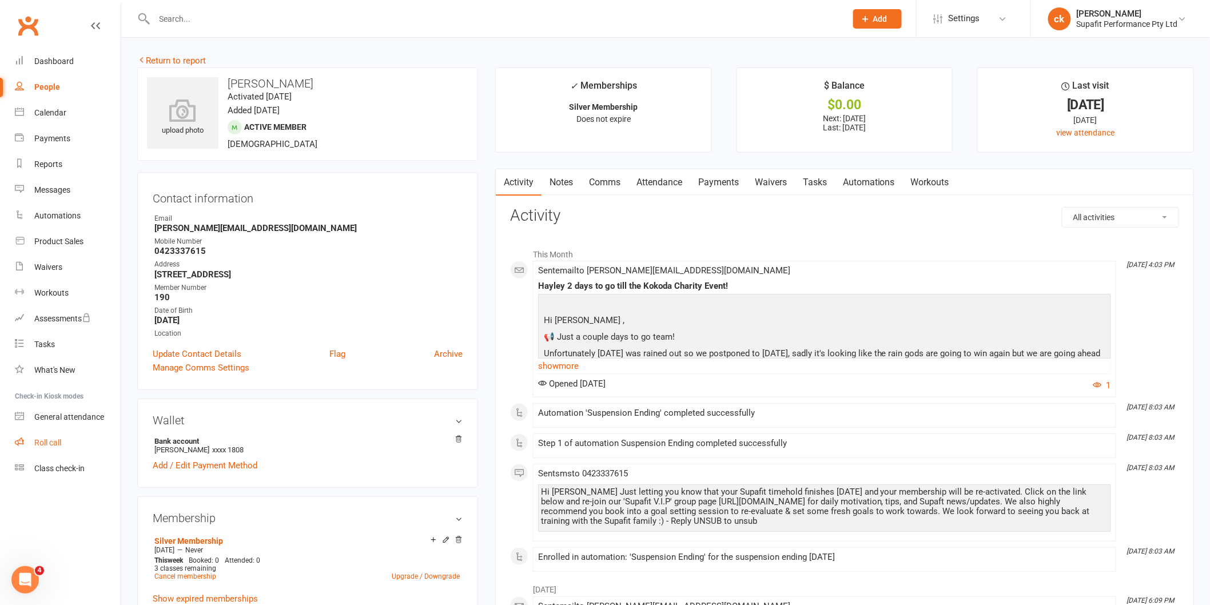
click at [61, 443] on div "Roll call" at bounding box center [47, 442] width 27 height 9
click at [198, 60] on link "Return to report" at bounding box center [171, 60] width 69 height 10
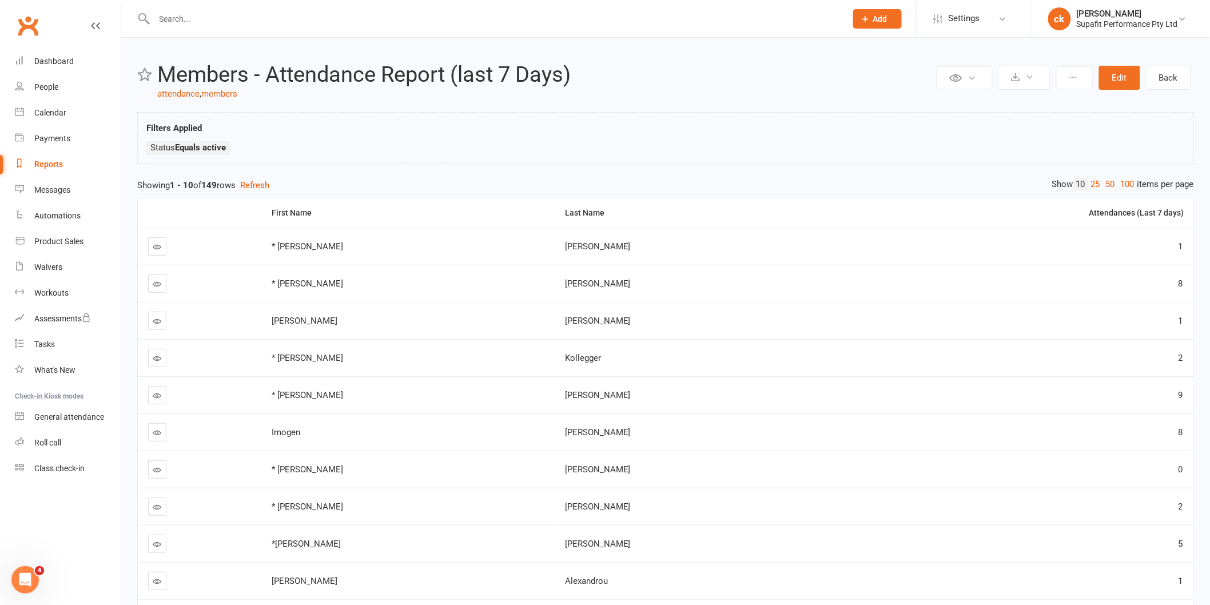
scroll to position [95, 0]
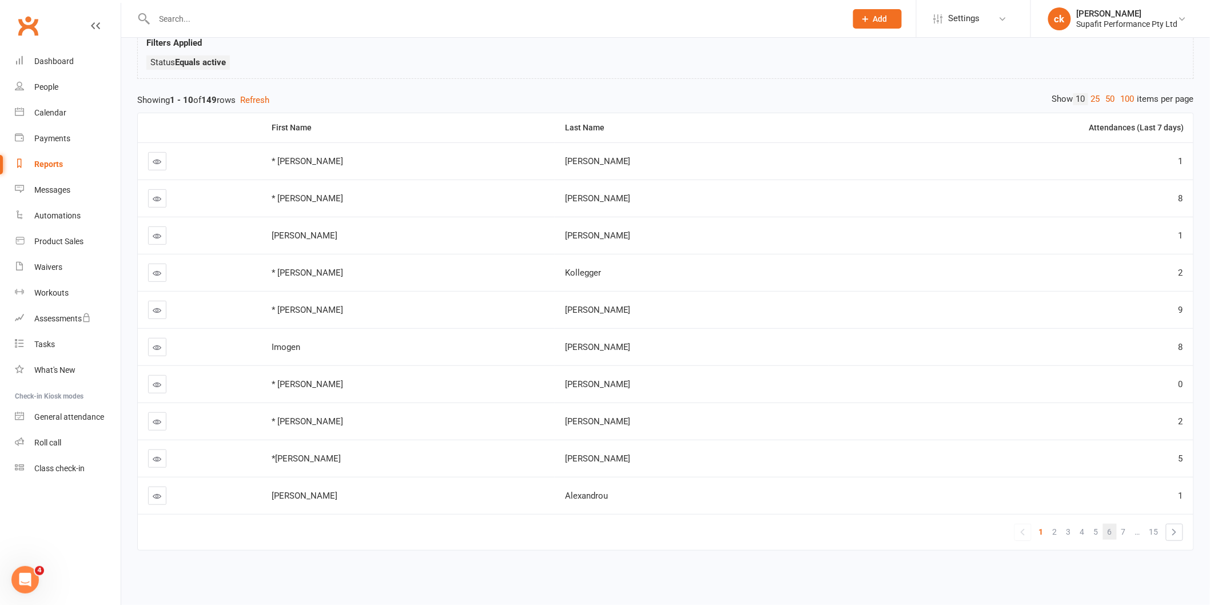
click at [1111, 524] on span "6" at bounding box center [1110, 532] width 5 height 16
click at [1123, 524] on span "8" at bounding box center [1123, 532] width 5 height 16
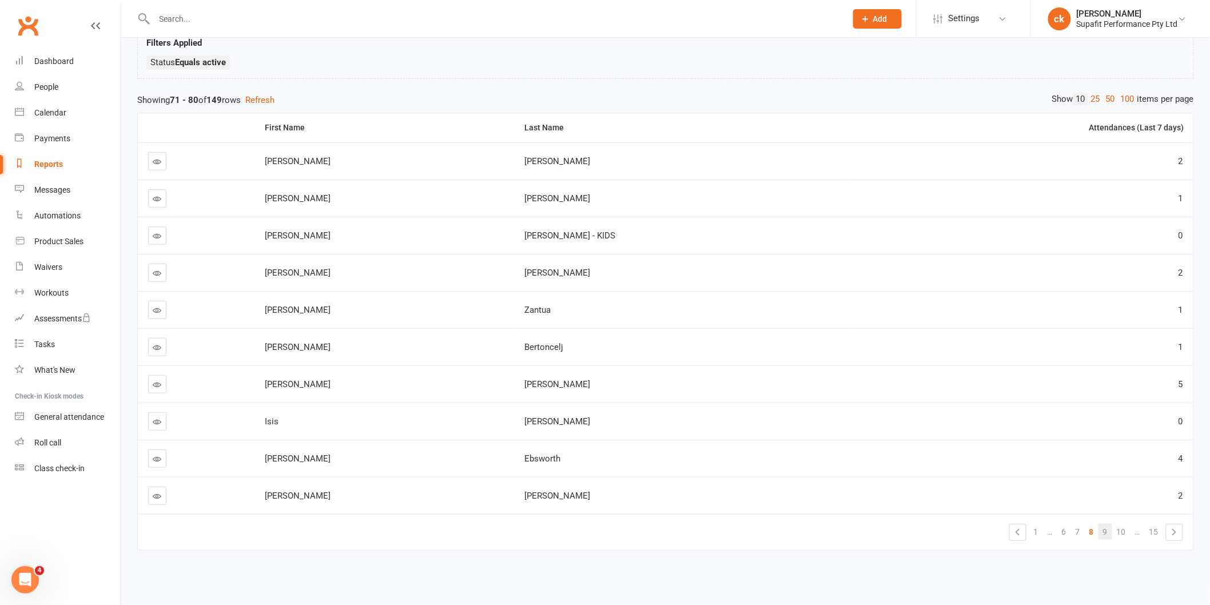
click at [1108, 524] on link "9" at bounding box center [1105, 532] width 14 height 16
click at [1108, 524] on link "10" at bounding box center [1103, 532] width 18 height 16
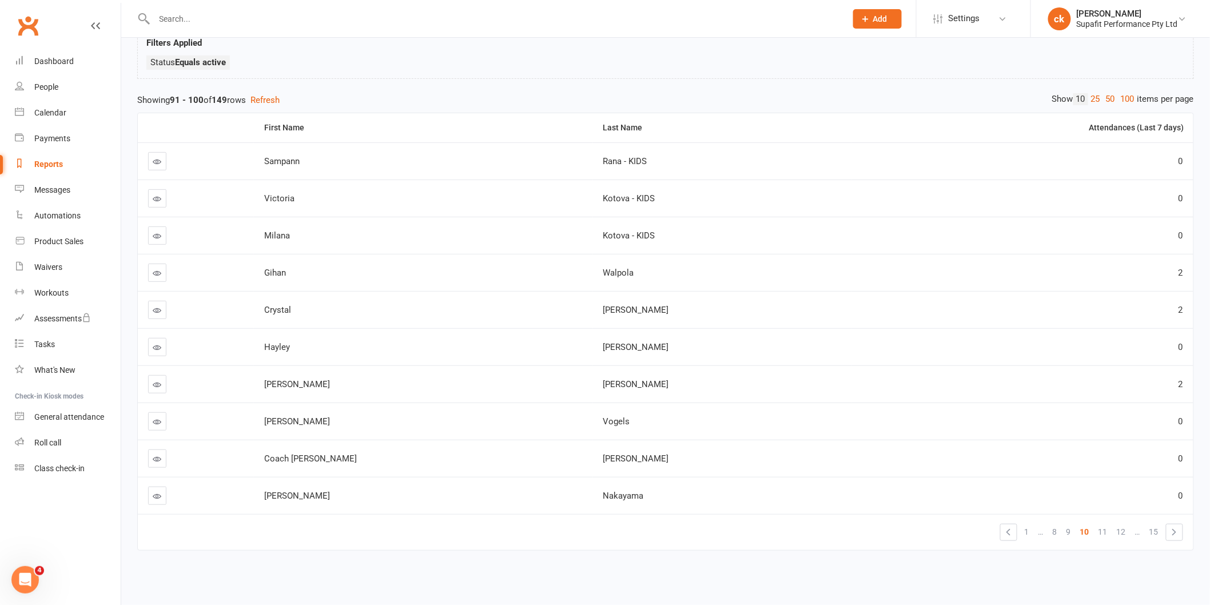
click at [159, 417] on icon at bounding box center [157, 421] width 9 height 9
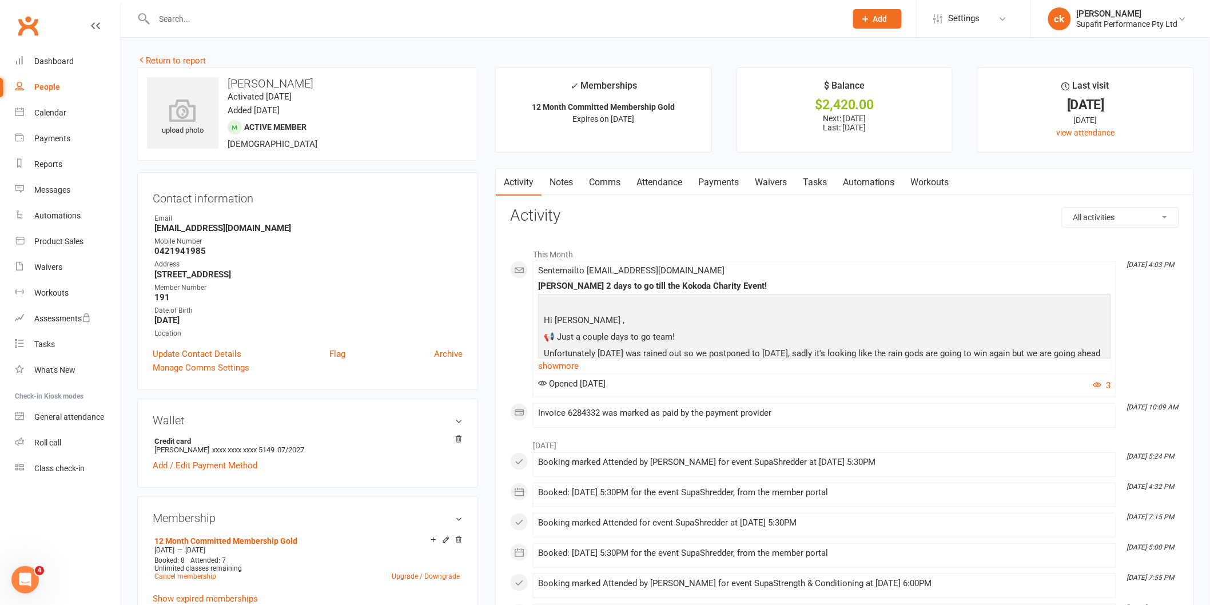
click at [159, 60] on link "Return to report" at bounding box center [171, 60] width 69 height 10
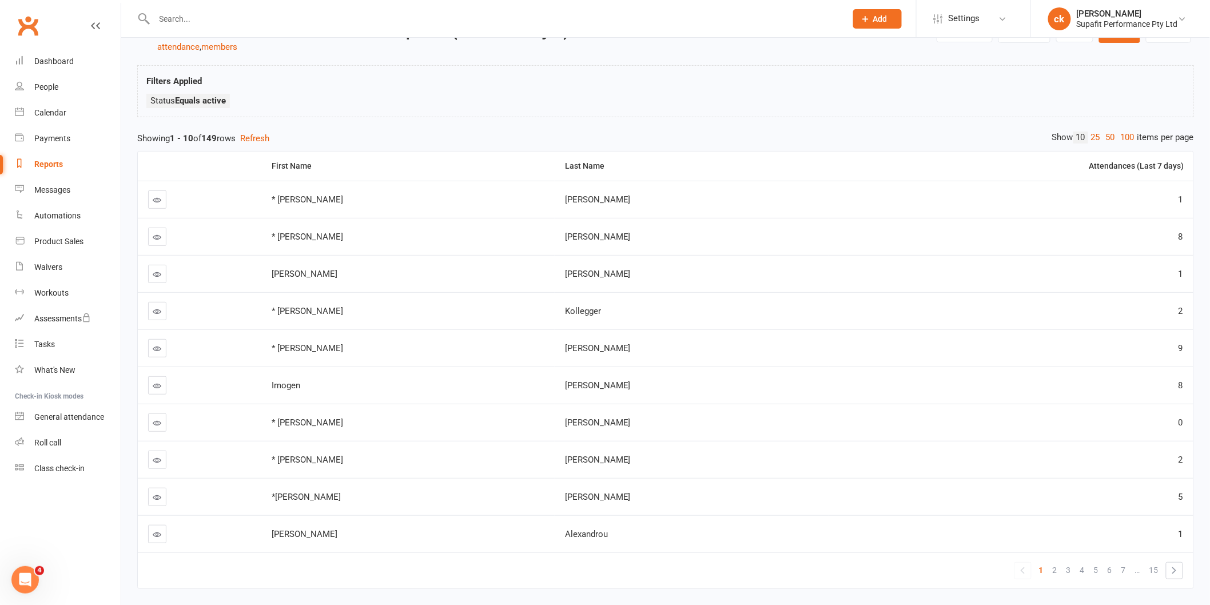
scroll to position [95, 0]
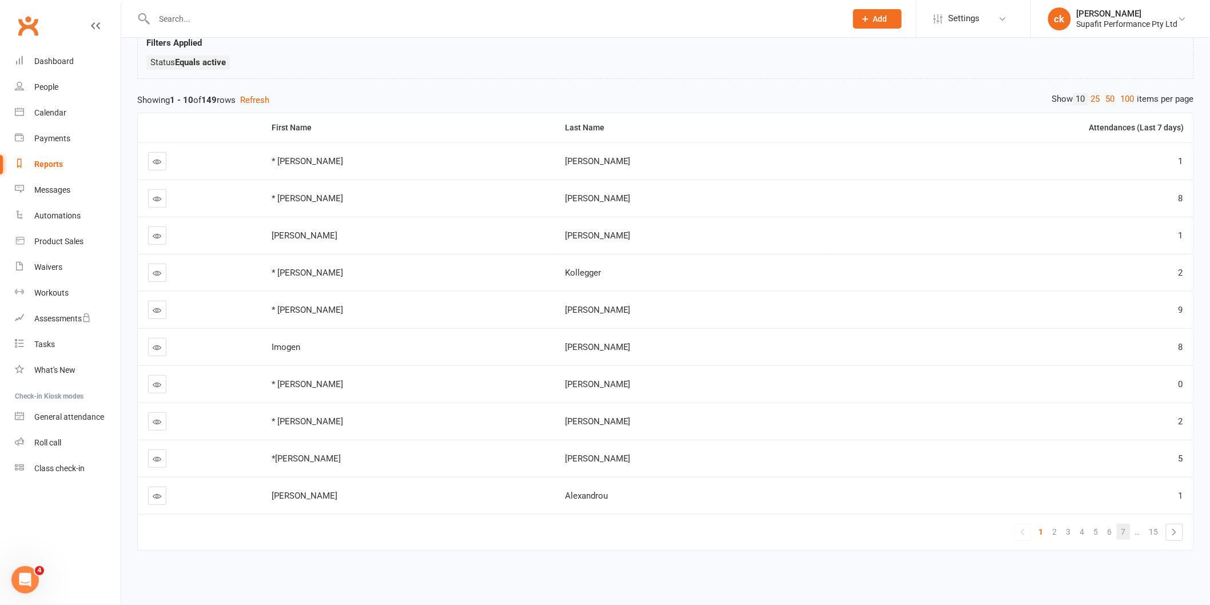
click at [1121, 524] on span "7" at bounding box center [1123, 532] width 5 height 16
click at [1108, 524] on span "8" at bounding box center [1110, 532] width 5 height 16
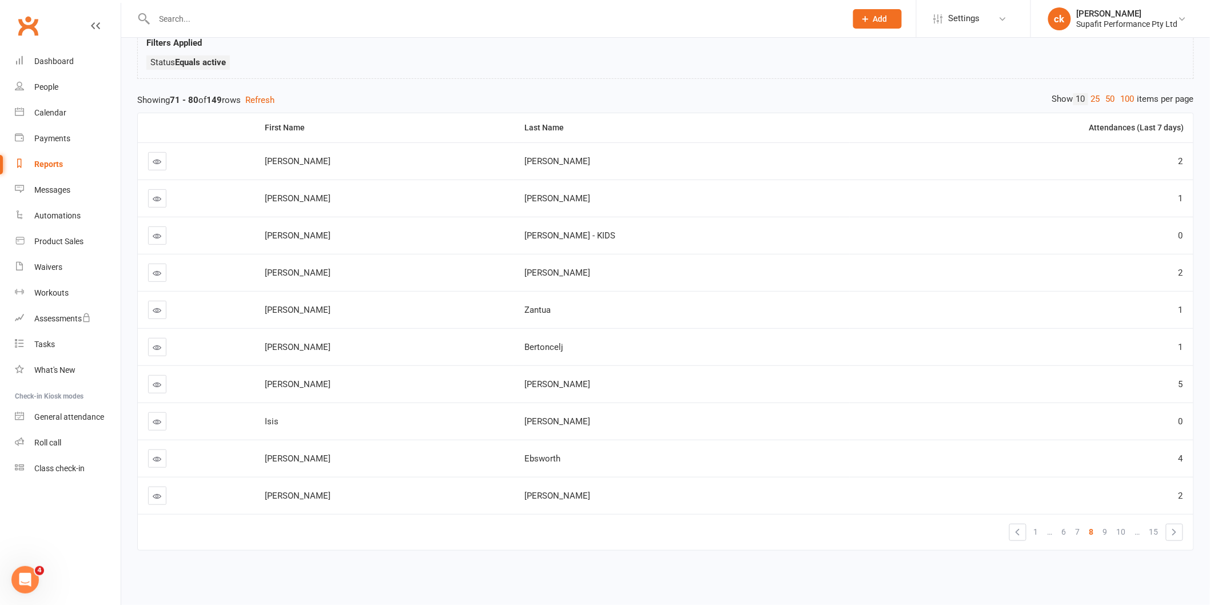
click at [1107, 524] on span "9" at bounding box center [1105, 532] width 5 height 16
click at [1101, 524] on span "10" at bounding box center [1102, 532] width 9 height 16
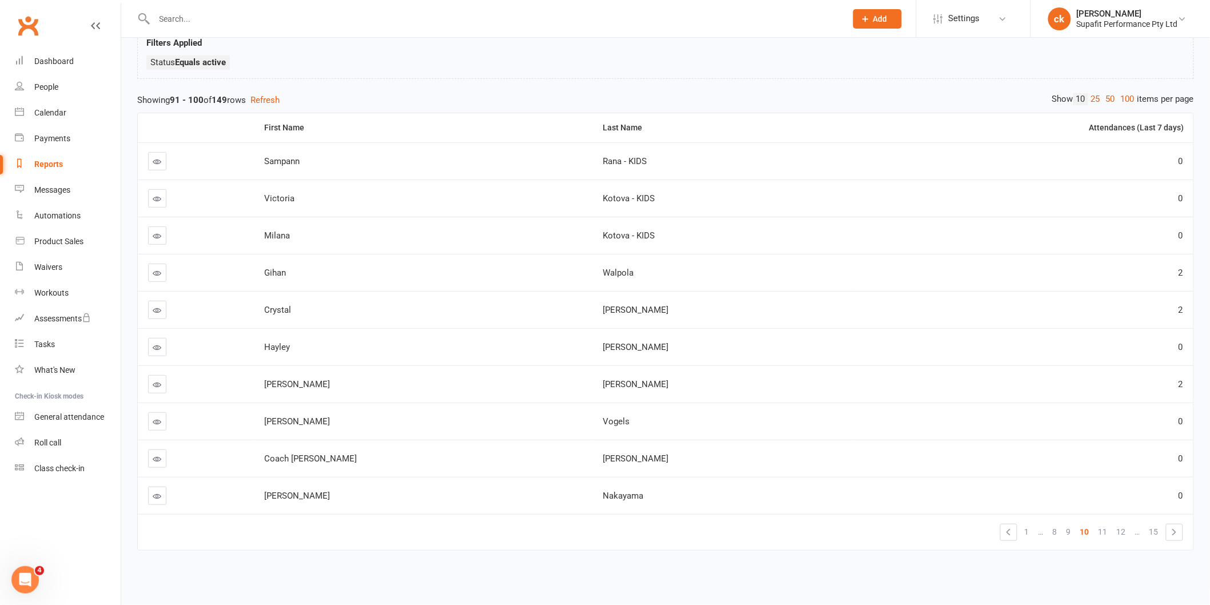
click at [150, 487] on link at bounding box center [157, 496] width 18 height 18
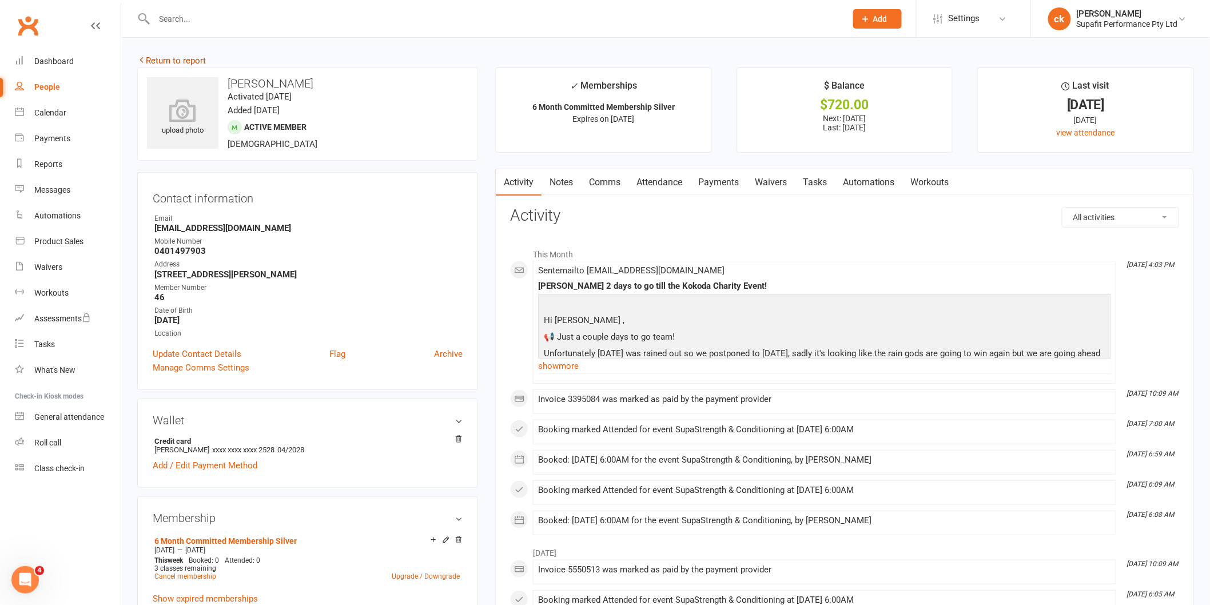
click at [183, 58] on link "Return to report" at bounding box center [171, 60] width 69 height 10
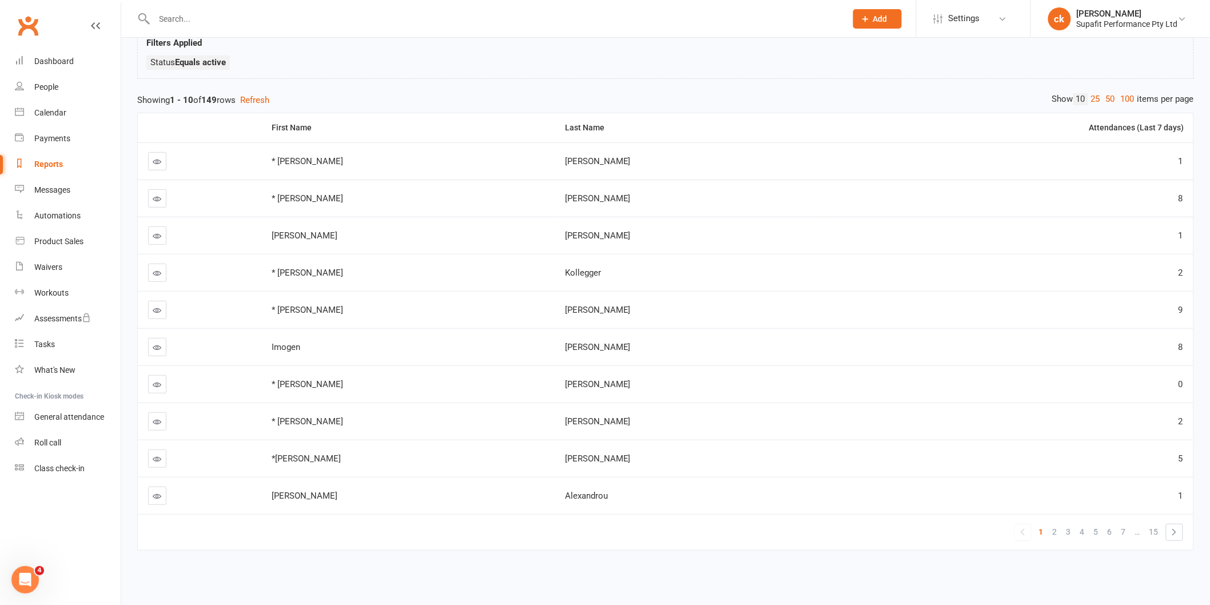
scroll to position [95, 0]
click at [1122, 526] on span "7" at bounding box center [1123, 532] width 5 height 16
click at [1122, 526] on span "9" at bounding box center [1123, 532] width 5 height 16
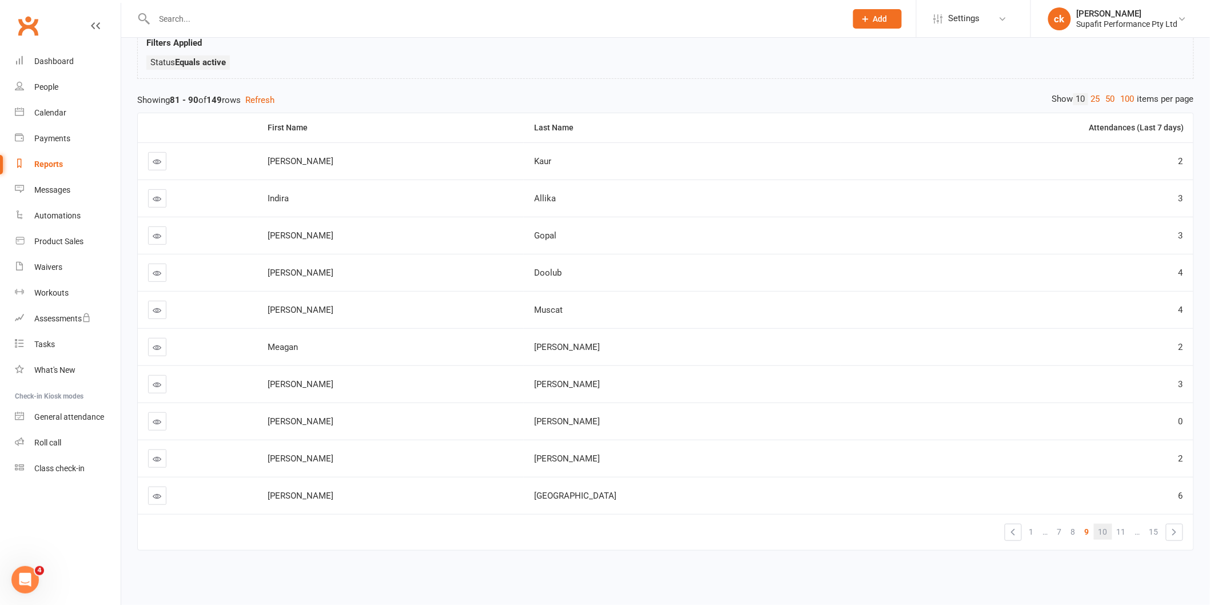
click at [1106, 524] on span "10" at bounding box center [1102, 532] width 9 height 16
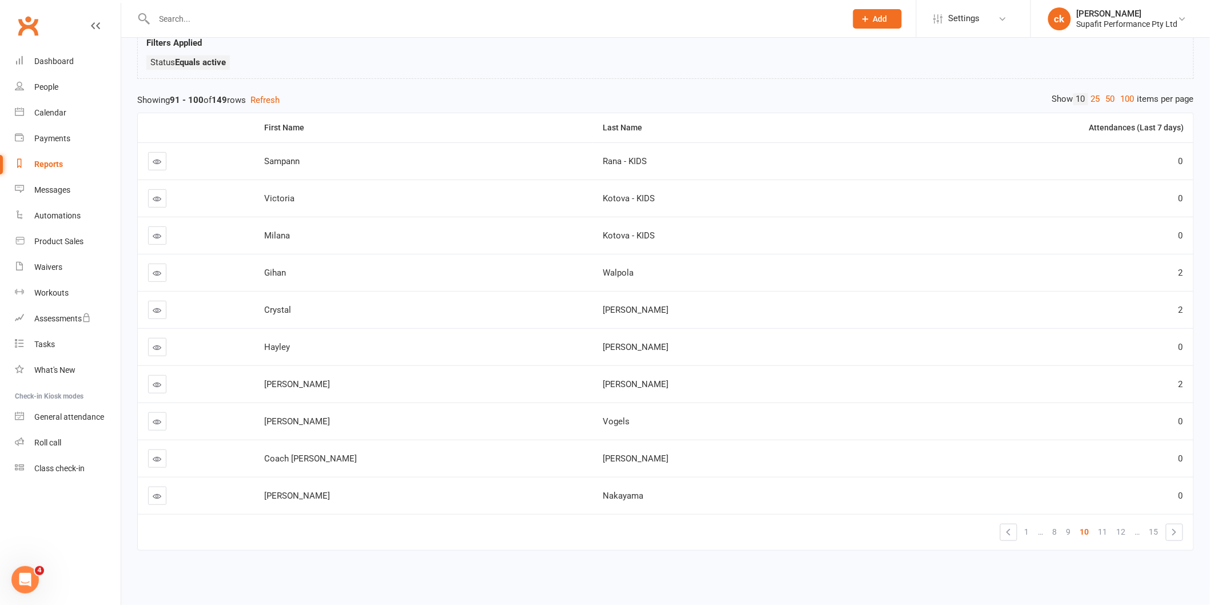
click at [1106, 524] on span "11" at bounding box center [1102, 532] width 9 height 16
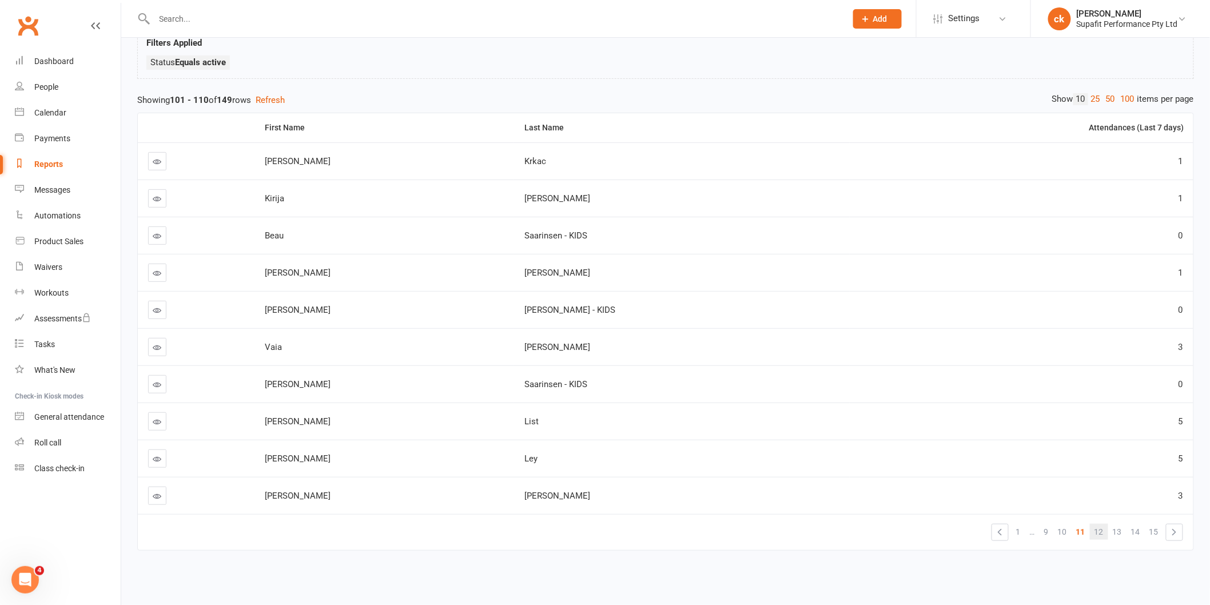
click at [1106, 524] on link "12" at bounding box center [1099, 532] width 18 height 16
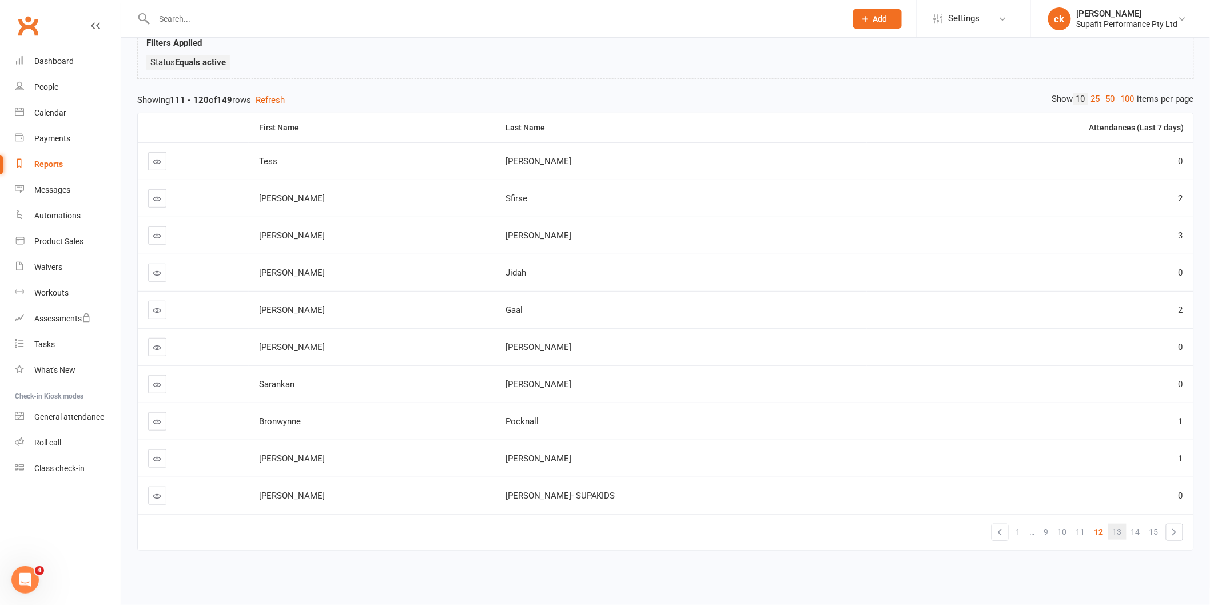
click at [1118, 524] on span "13" at bounding box center [1117, 532] width 9 height 16
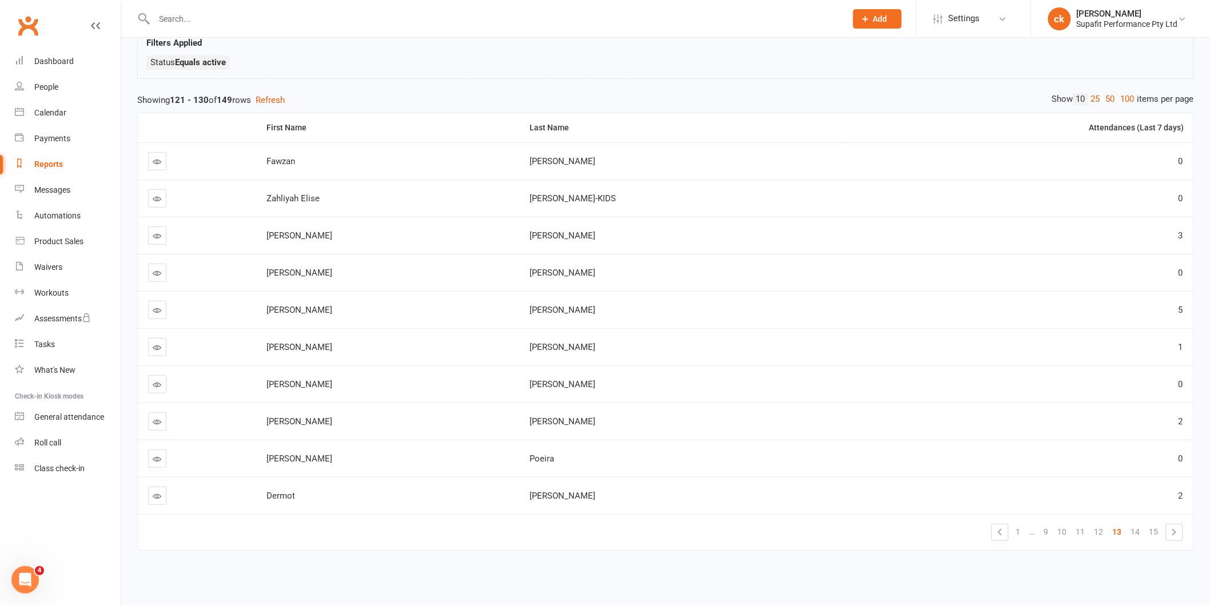
click at [149, 375] on link at bounding box center [157, 384] width 18 height 18
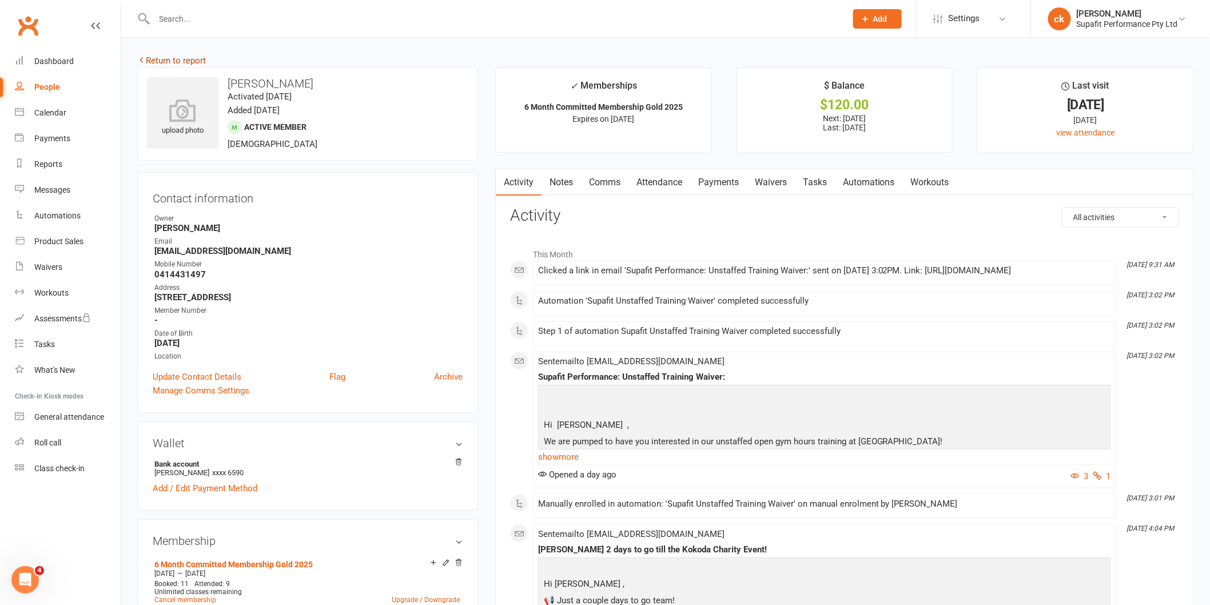
click at [172, 58] on link "Return to report" at bounding box center [171, 60] width 69 height 10
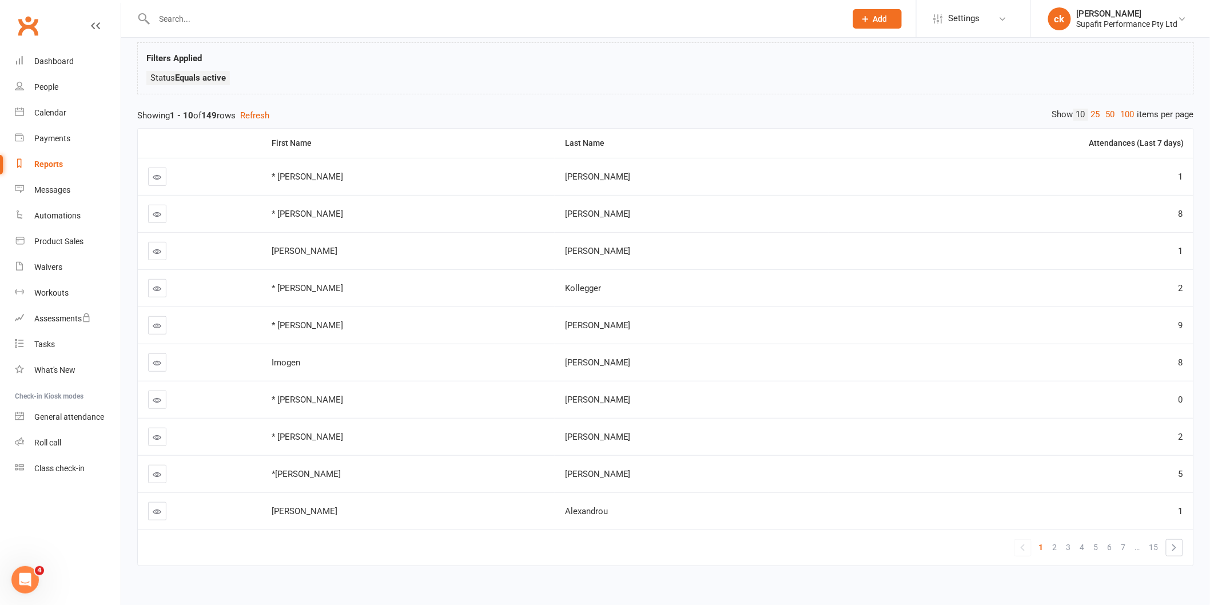
scroll to position [95, 0]
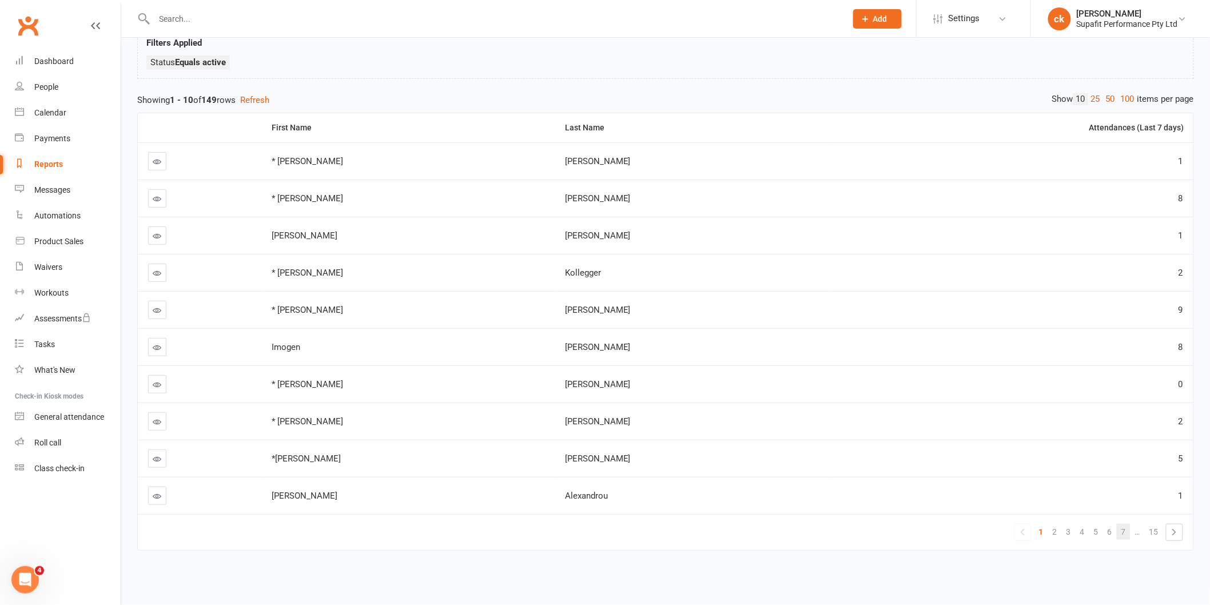
click at [1121, 524] on span "7" at bounding box center [1123, 532] width 5 height 16
click at [1121, 524] on span "9" at bounding box center [1123, 532] width 5 height 16
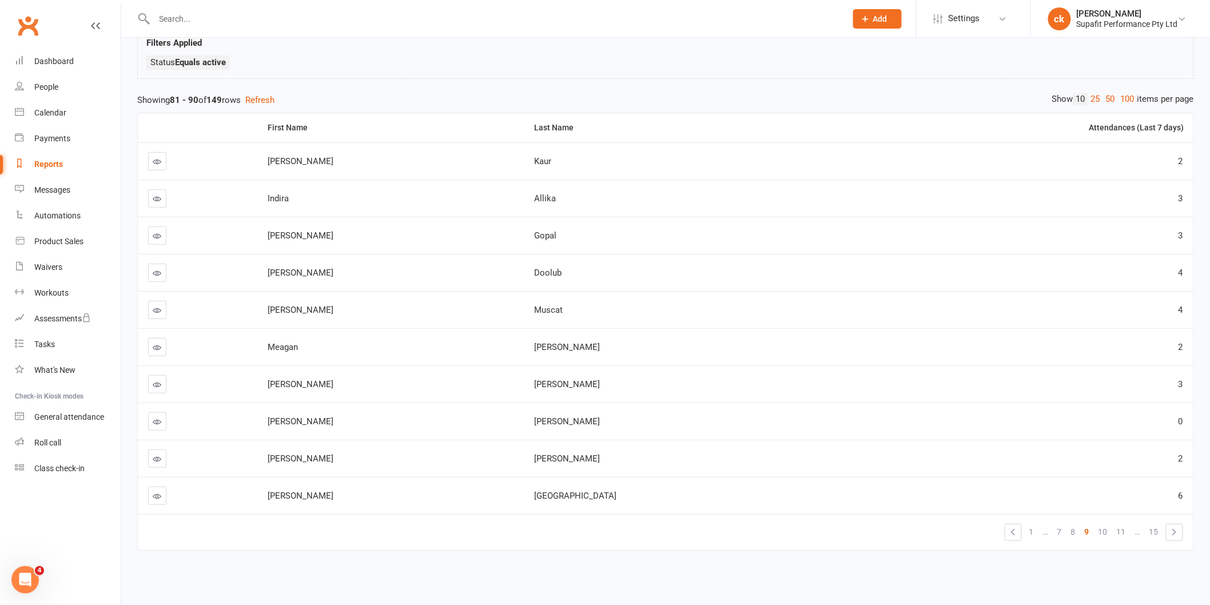
click at [1121, 524] on span "11" at bounding box center [1121, 532] width 9 height 16
click at [1105, 524] on link "12" at bounding box center [1099, 532] width 18 height 16
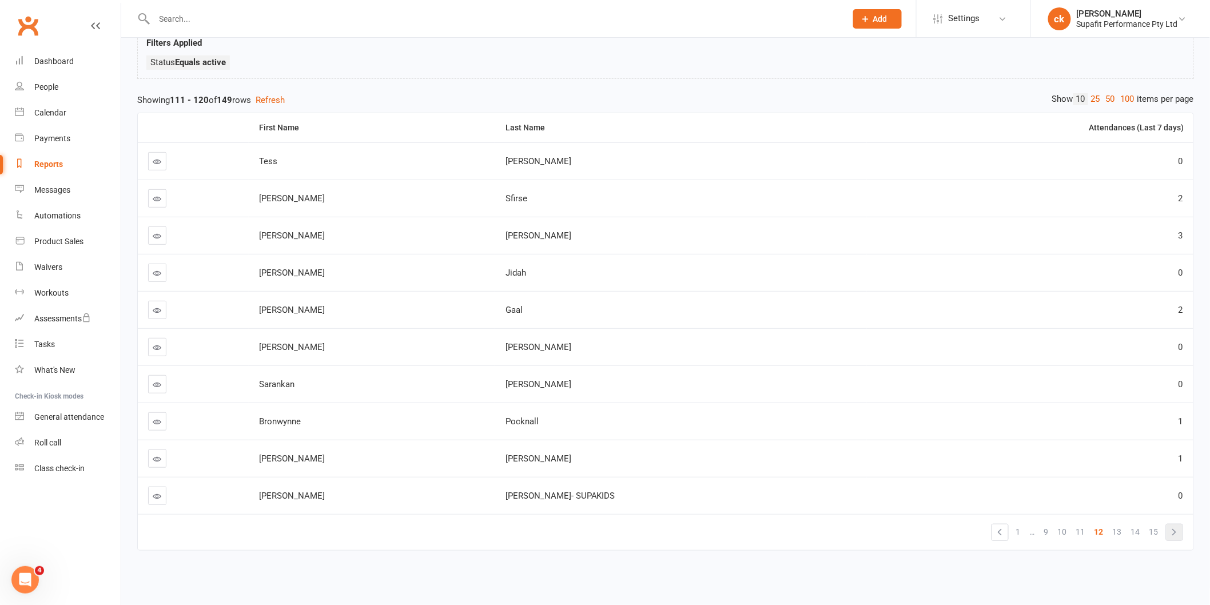
click at [1174, 524] on link "»" at bounding box center [1174, 532] width 16 height 16
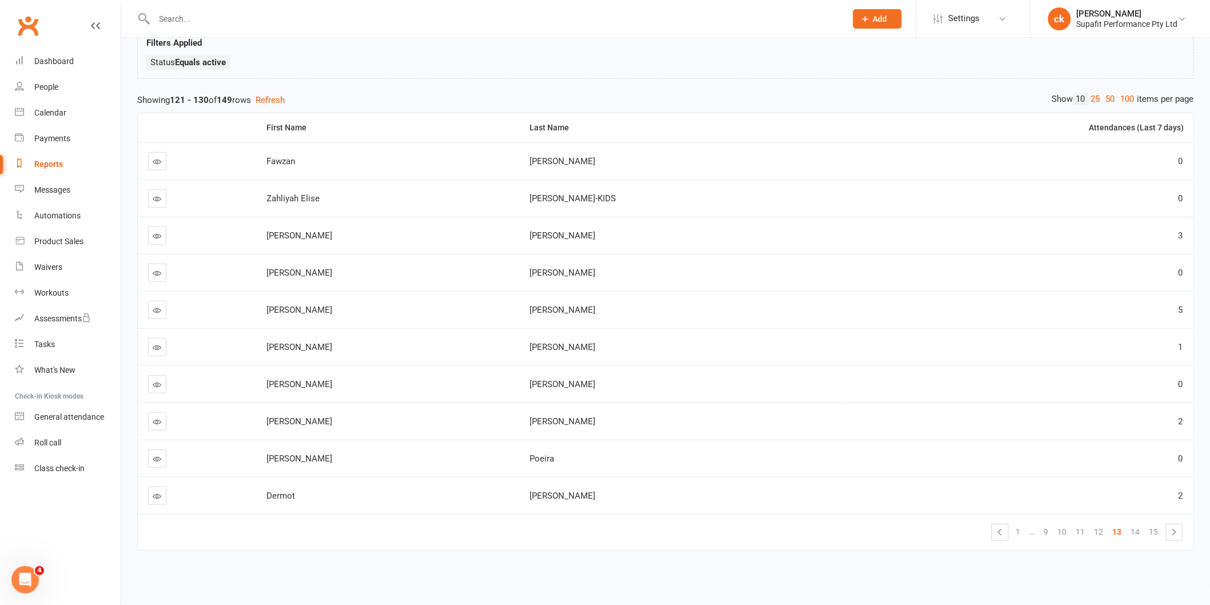
click at [1174, 524] on link "»" at bounding box center [1174, 532] width 16 height 16
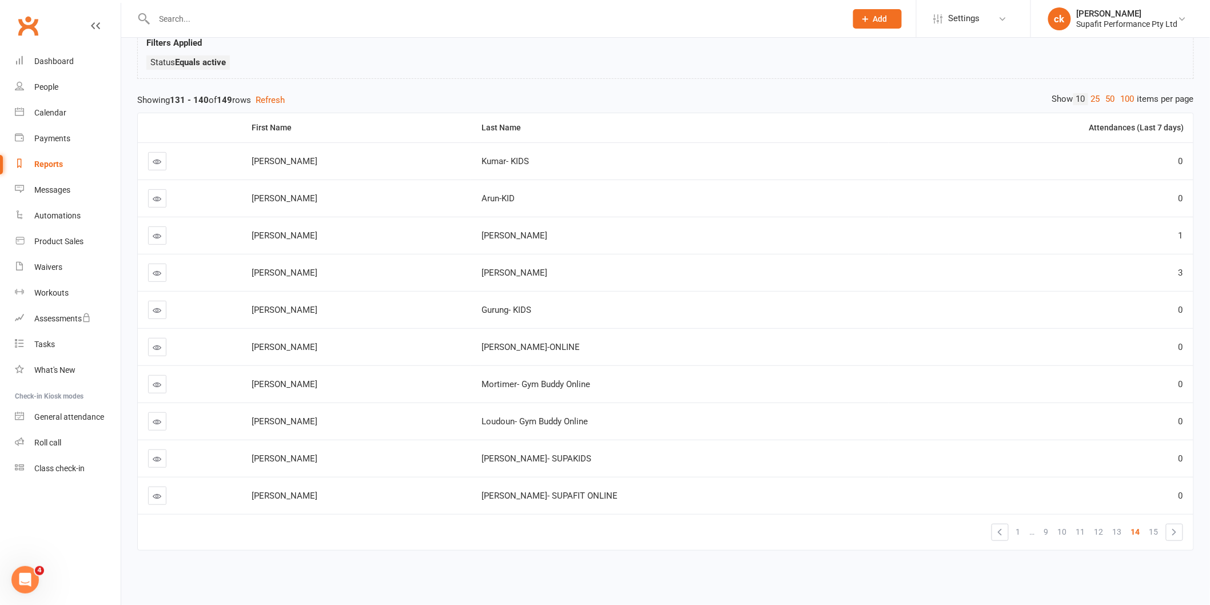
click at [1174, 524] on link "»" at bounding box center [1174, 532] width 16 height 16
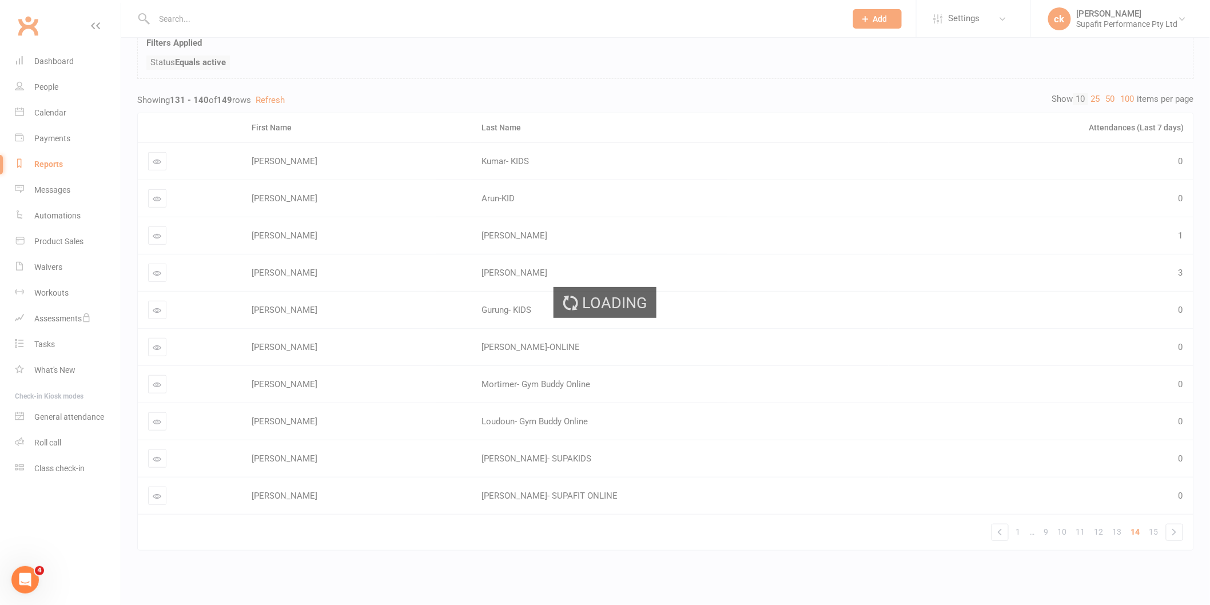
scroll to position [58, 0]
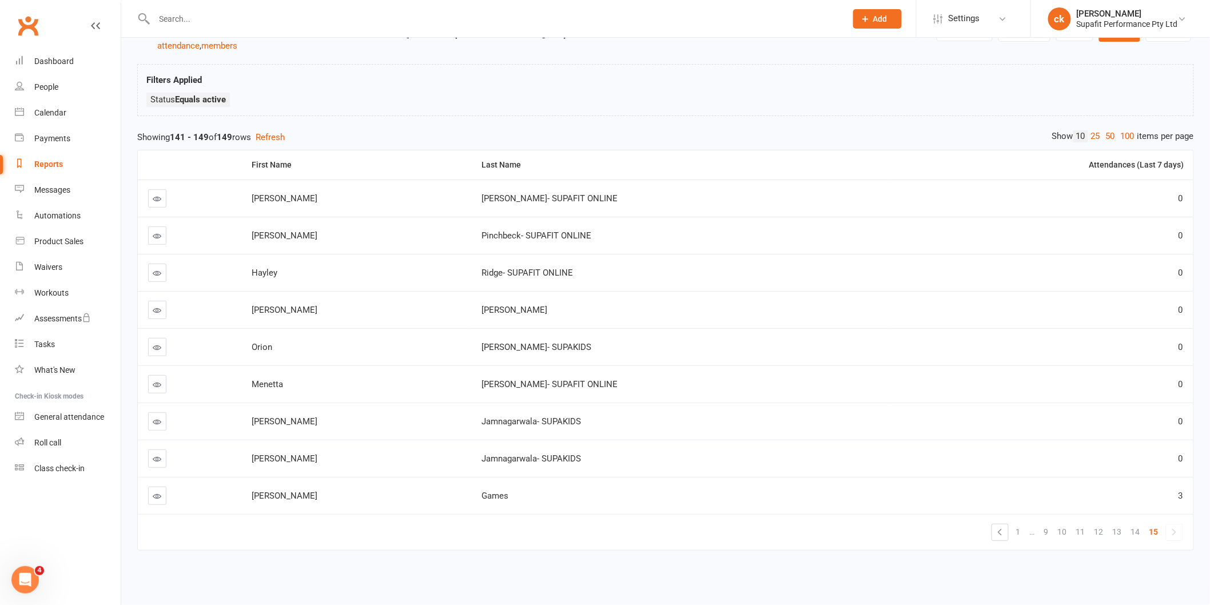
click at [1174, 524] on link "»" at bounding box center [1174, 532] width 16 height 16
drag, startPoint x: 293, startPoint y: 427, endPoint x: 227, endPoint y: 470, distance: 79.3
click at [277, 454] on td "Mohammed" at bounding box center [356, 458] width 230 height 37
click at [162, 490] on link at bounding box center [157, 496] width 18 height 18
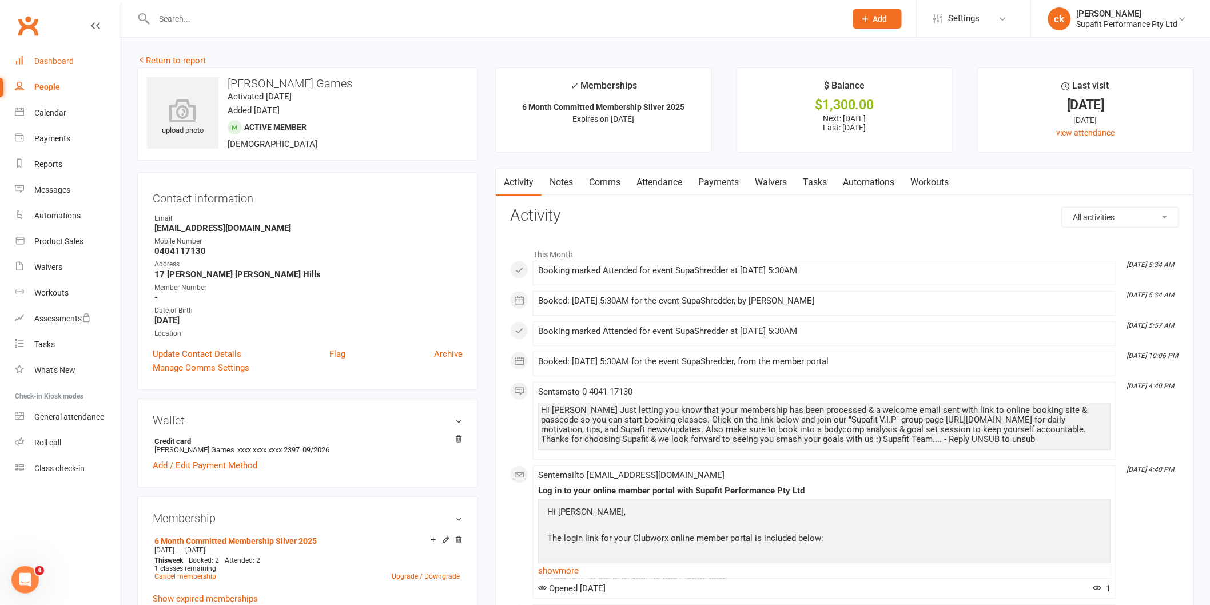
click at [52, 65] on div "Dashboard" at bounding box center [53, 61] width 39 height 9
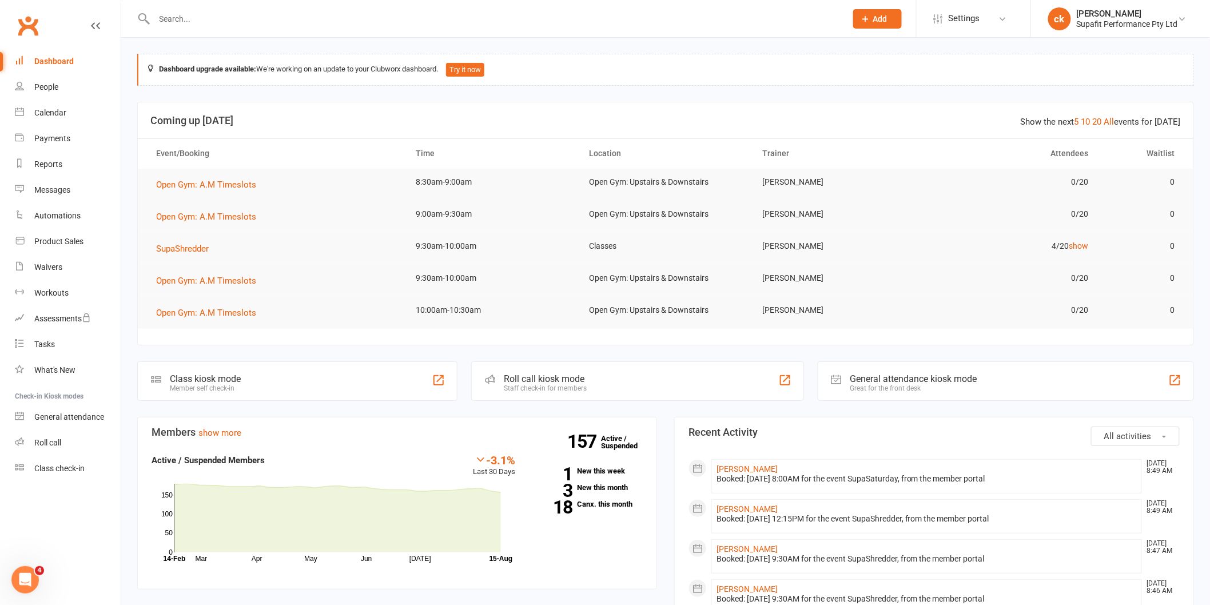
click at [443, 138] on header "Show the next 5 10 20 All events for today Coming up Today" at bounding box center [666, 120] width 1056 height 37
click at [180, 244] on span "SupaShredder" at bounding box center [182, 249] width 53 height 10
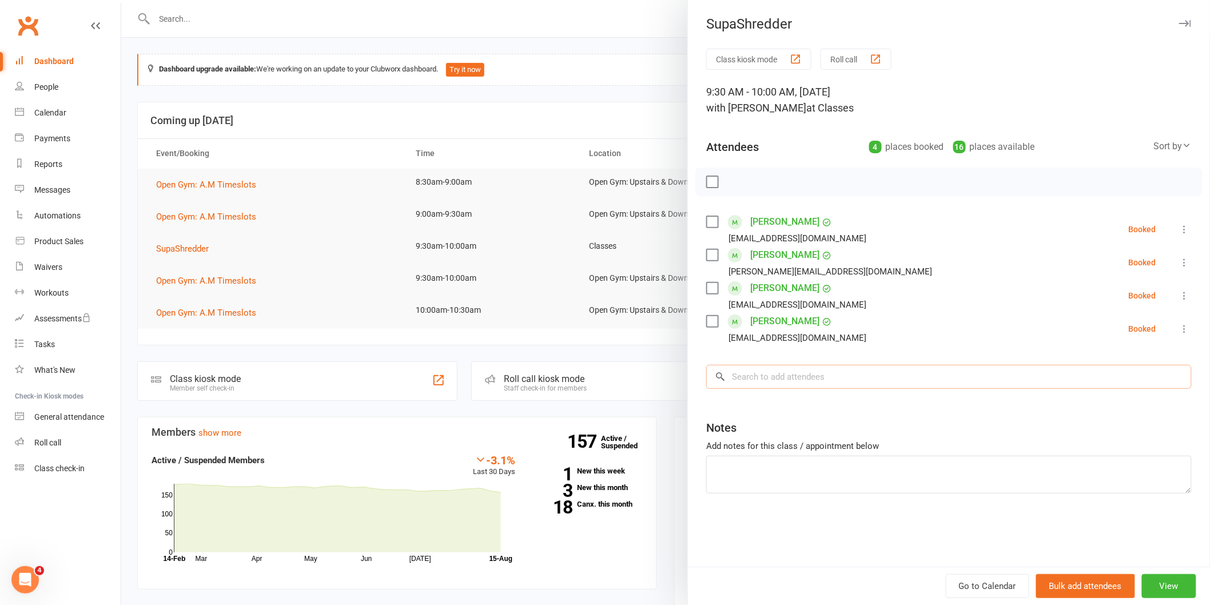
click at [809, 374] on input "search" at bounding box center [948, 377] width 485 height 24
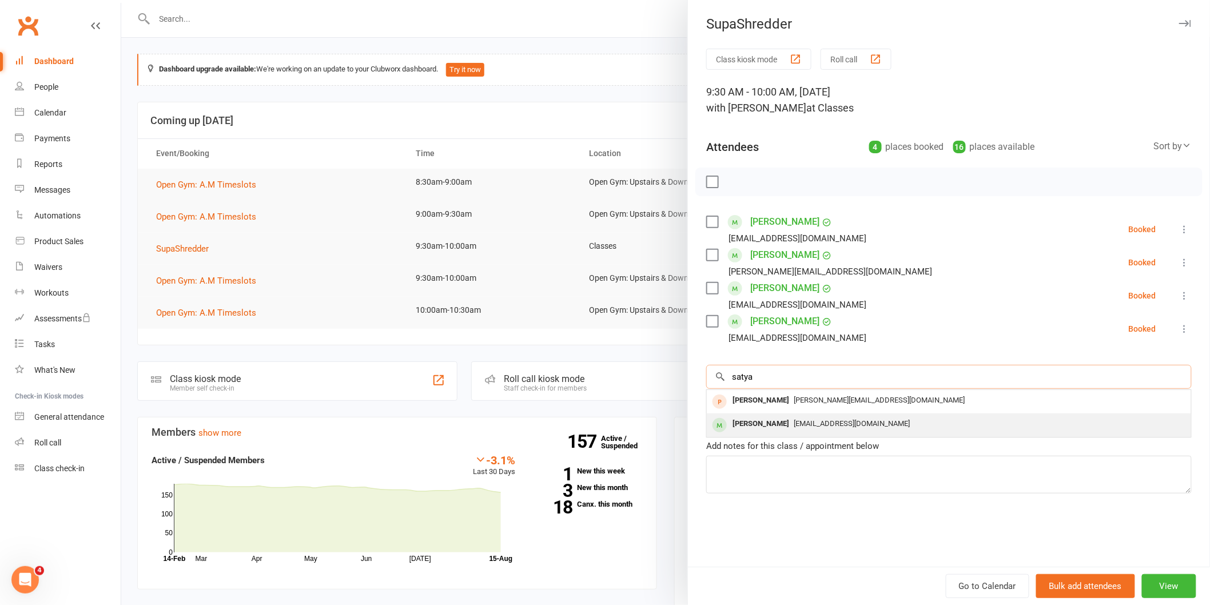
type input "satya"
click at [836, 424] on span "[EMAIL_ADDRESS][DOMAIN_NAME]" at bounding box center [852, 423] width 116 height 9
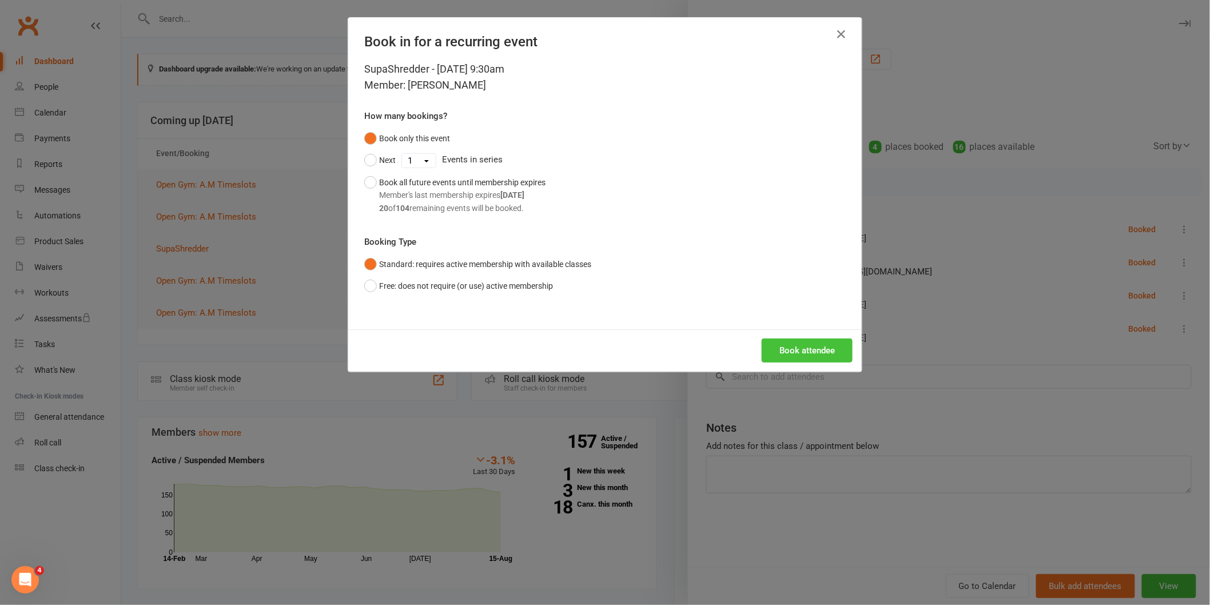
click at [809, 329] on div "Book attendee" at bounding box center [604, 350] width 513 height 42
click at [807, 341] on button "Book attendee" at bounding box center [807, 351] width 91 height 24
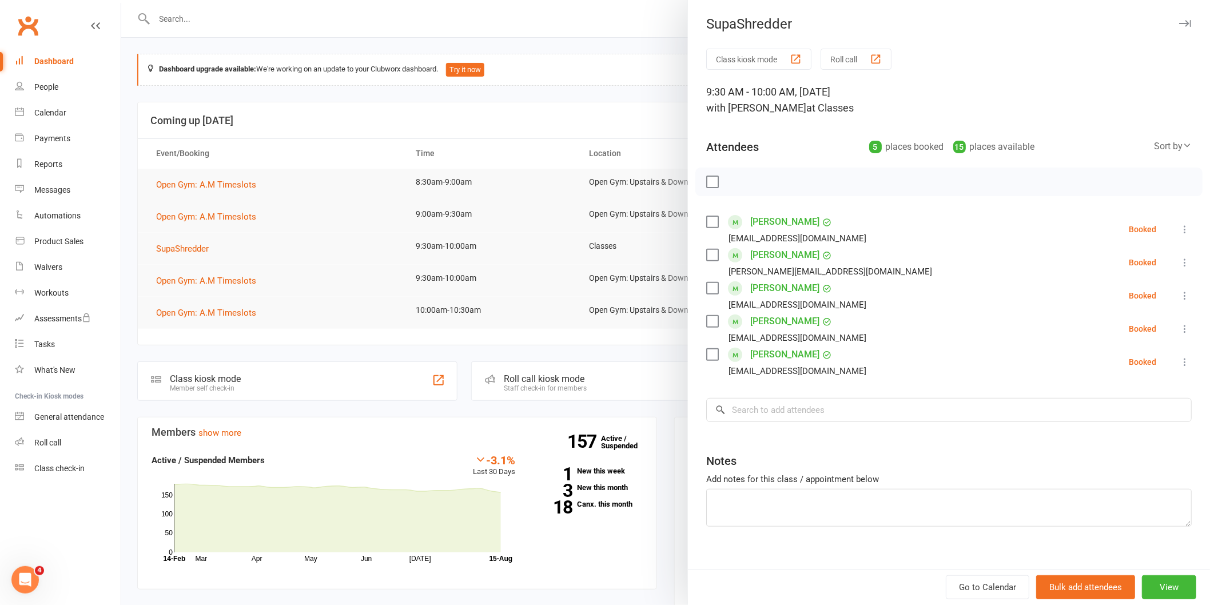
scroll to position [14, 0]
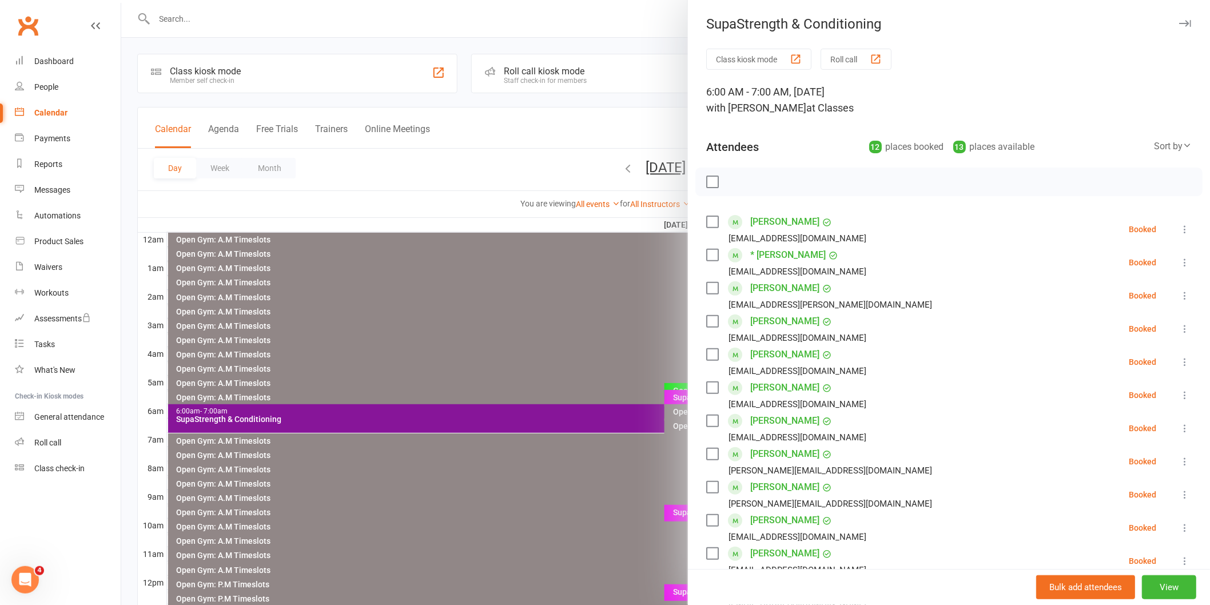
click at [247, 21] on div at bounding box center [665, 302] width 1089 height 605
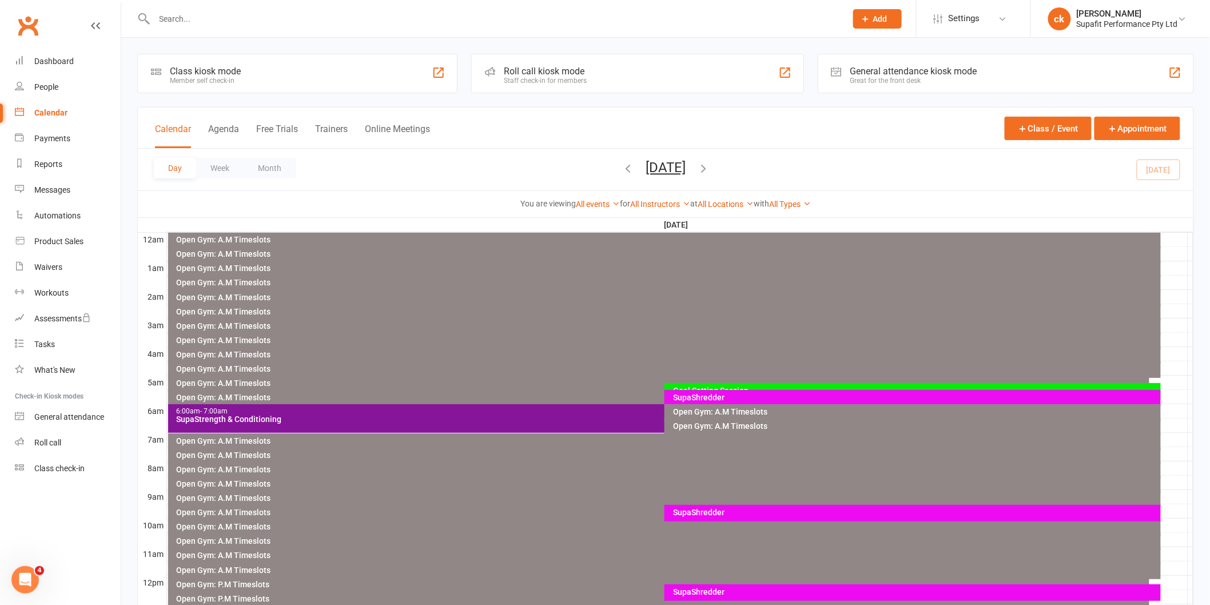
click at [247, 21] on input "text" at bounding box center [494, 19] width 687 height 16
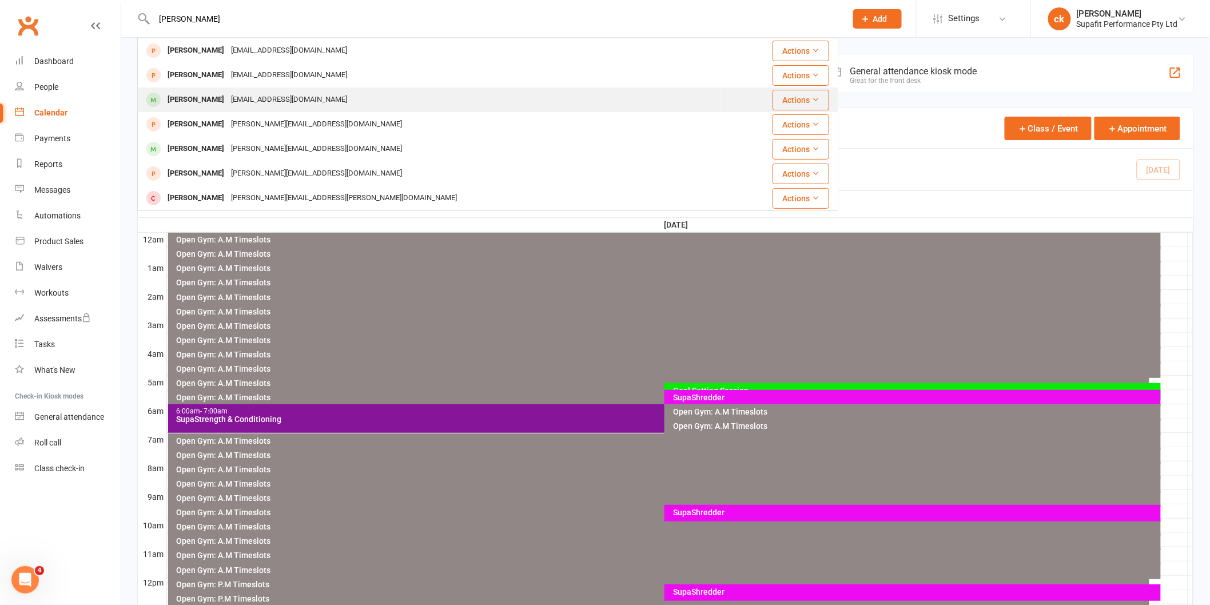
type input "[PERSON_NAME]"
click at [311, 87] on td "[PERSON_NAME] [EMAIL_ADDRESS][DOMAIN_NAME]" at bounding box center [429, 99] width 583 height 25
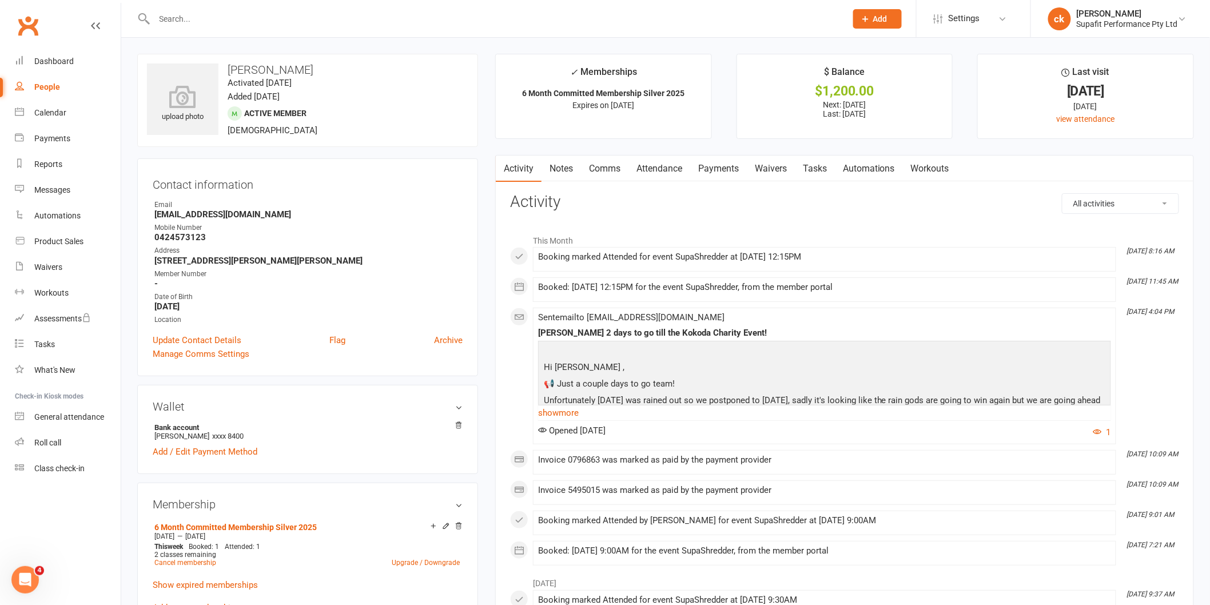
click at [233, 21] on input "text" at bounding box center [494, 19] width 687 height 16
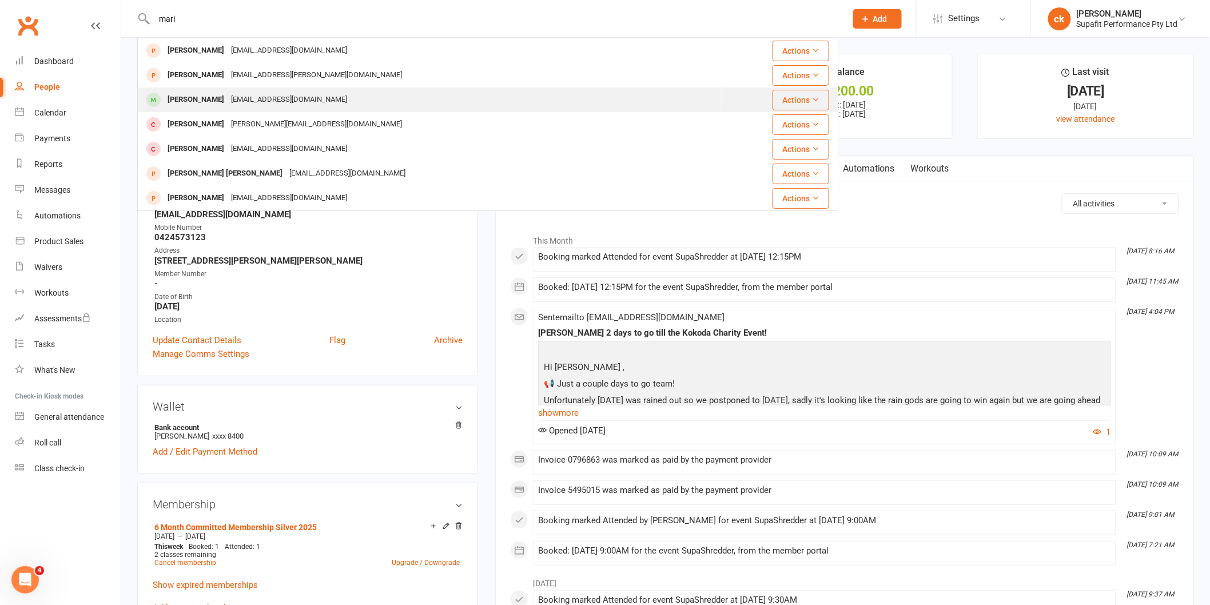
type input "mari"
click at [237, 98] on div "[EMAIL_ADDRESS][DOMAIN_NAME]" at bounding box center [289, 99] width 123 height 17
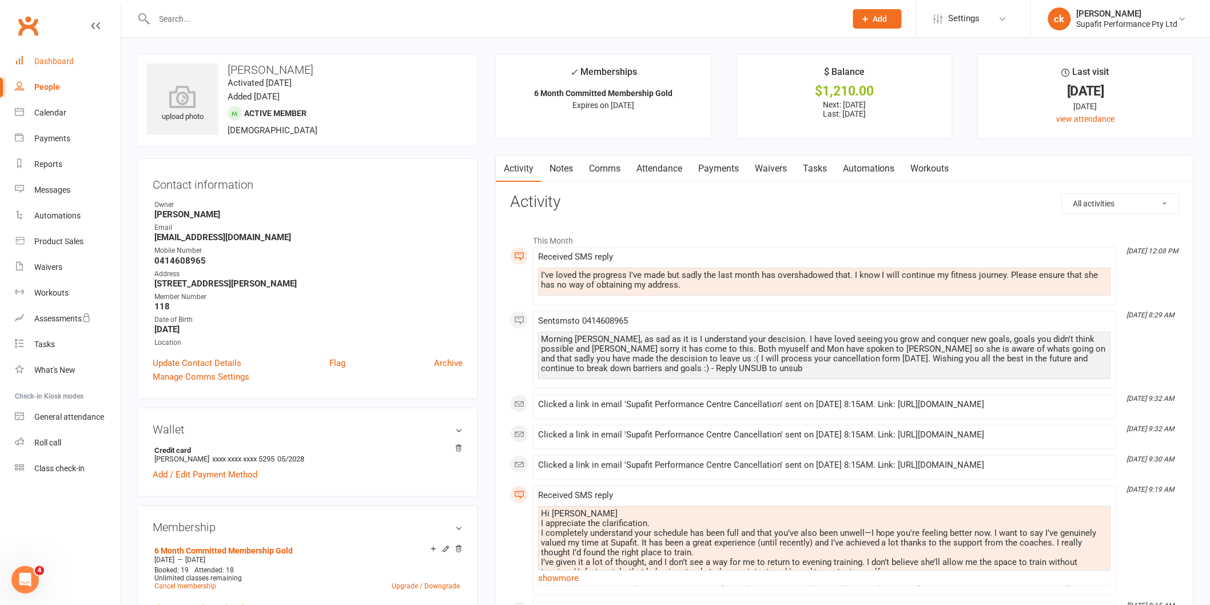
click at [55, 58] on div "Dashboard" at bounding box center [53, 61] width 39 height 9
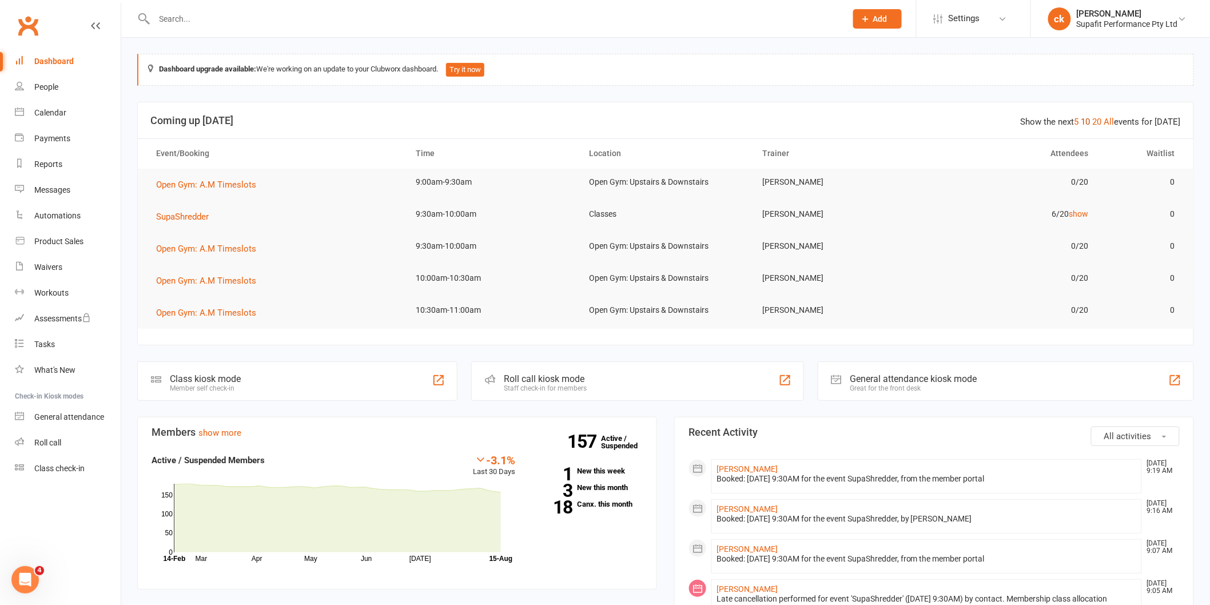
click at [1090, 123] on link "10" at bounding box center [1085, 122] width 9 height 10
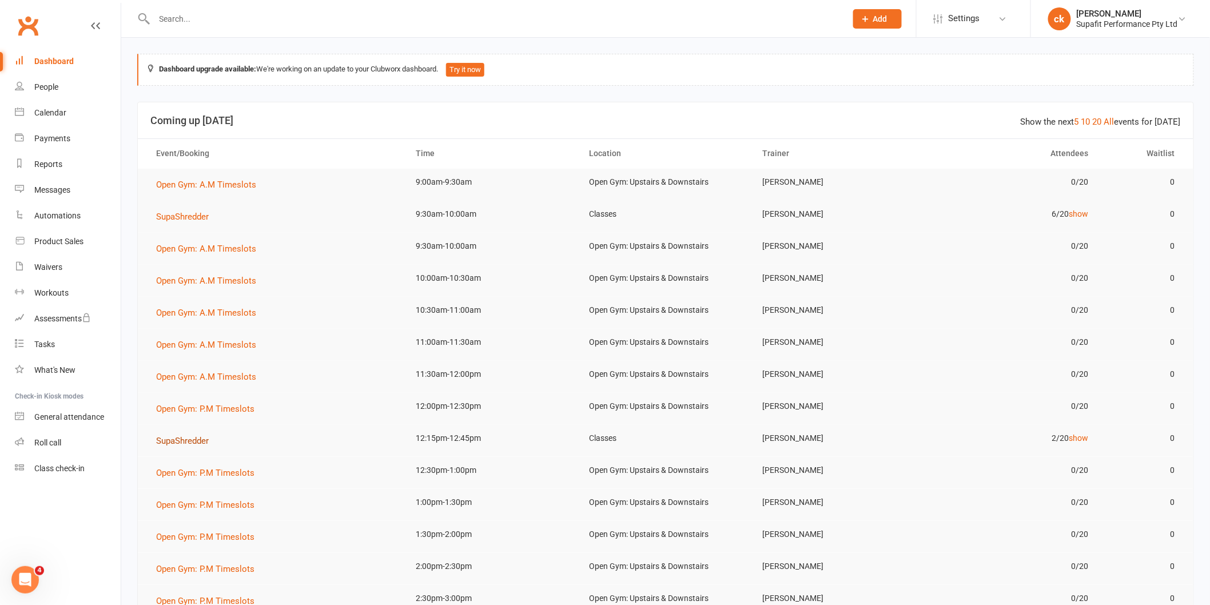
click at [174, 442] on span "SupaShredder" at bounding box center [182, 441] width 53 height 10
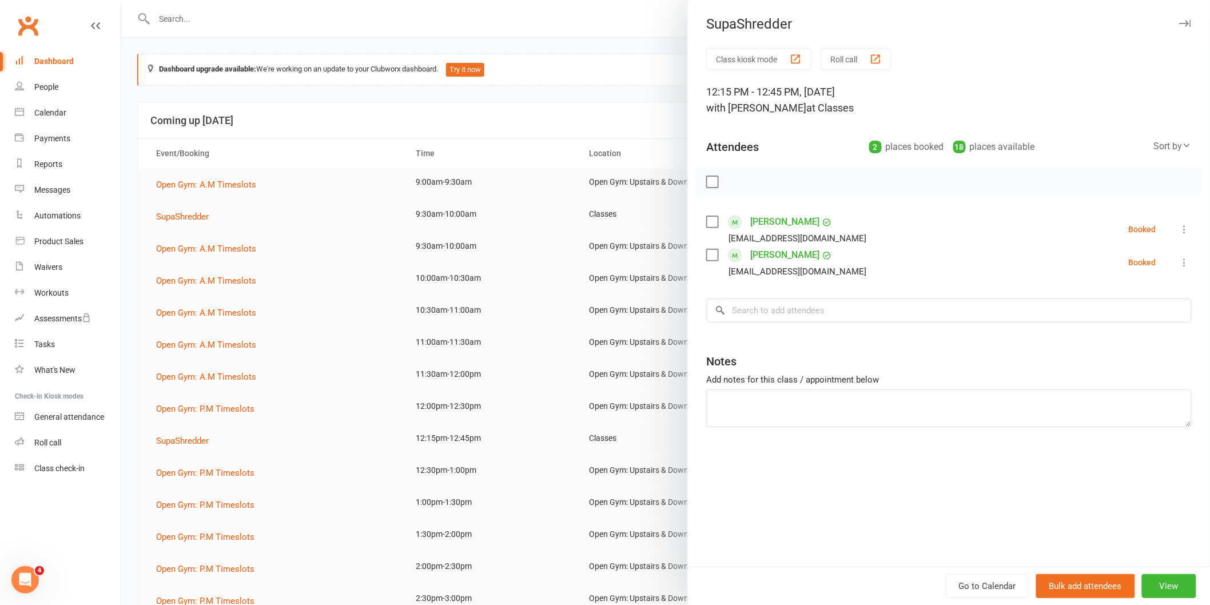
click at [289, 278] on div at bounding box center [665, 302] width 1089 height 605
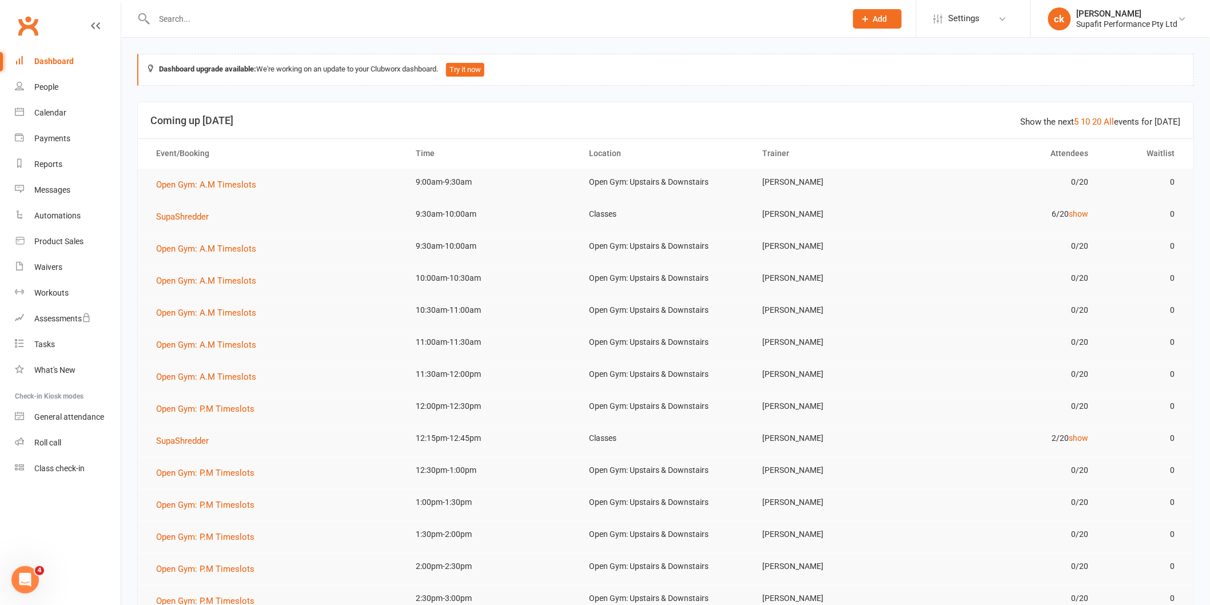
click at [187, 209] on td "SupaShredder" at bounding box center [276, 217] width 260 height 32
click at [194, 216] on span "SupaShredder" at bounding box center [182, 217] width 53 height 10
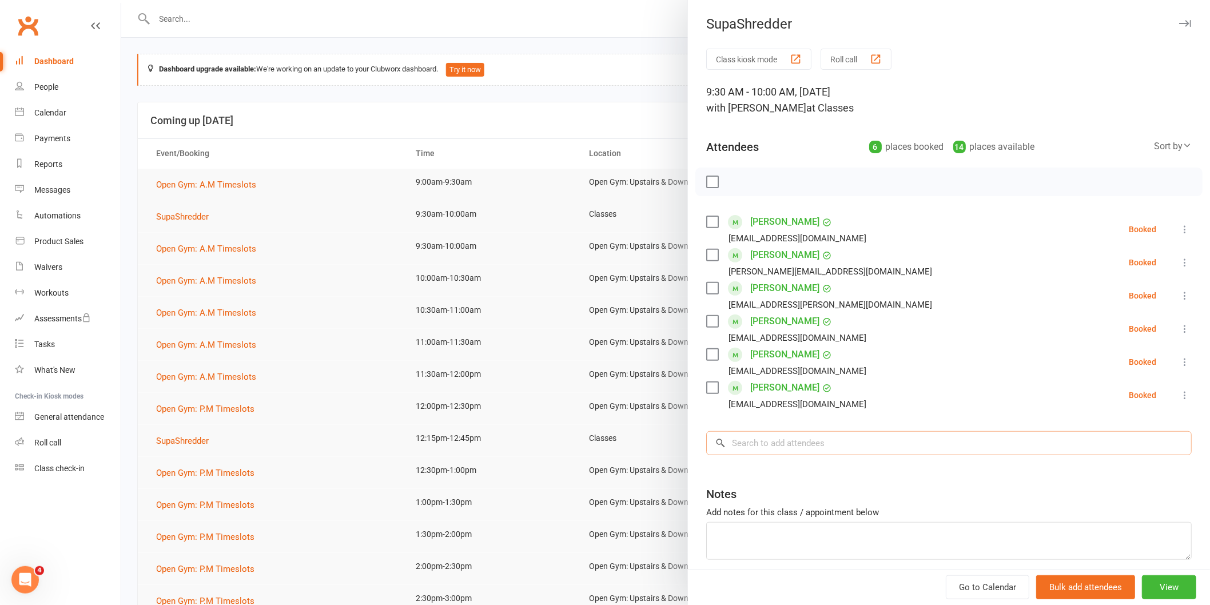
click at [814, 453] on input "search" at bounding box center [948, 443] width 485 height 24
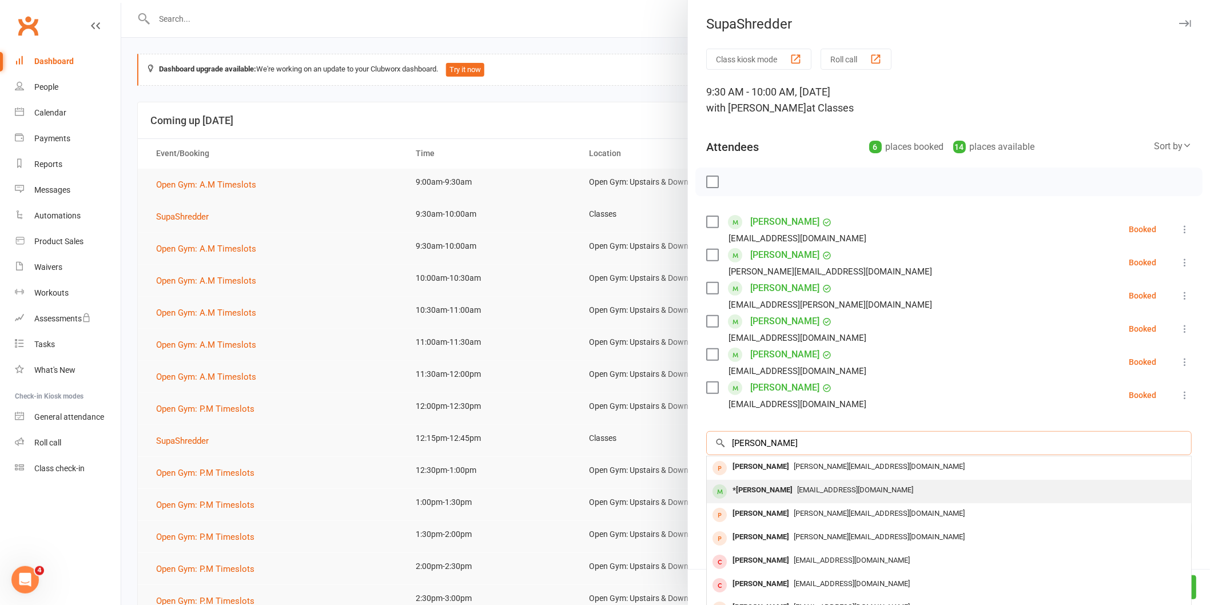
type input "[PERSON_NAME]"
click at [797, 486] on span "[EMAIL_ADDRESS][DOMAIN_NAME]" at bounding box center [855, 489] width 116 height 9
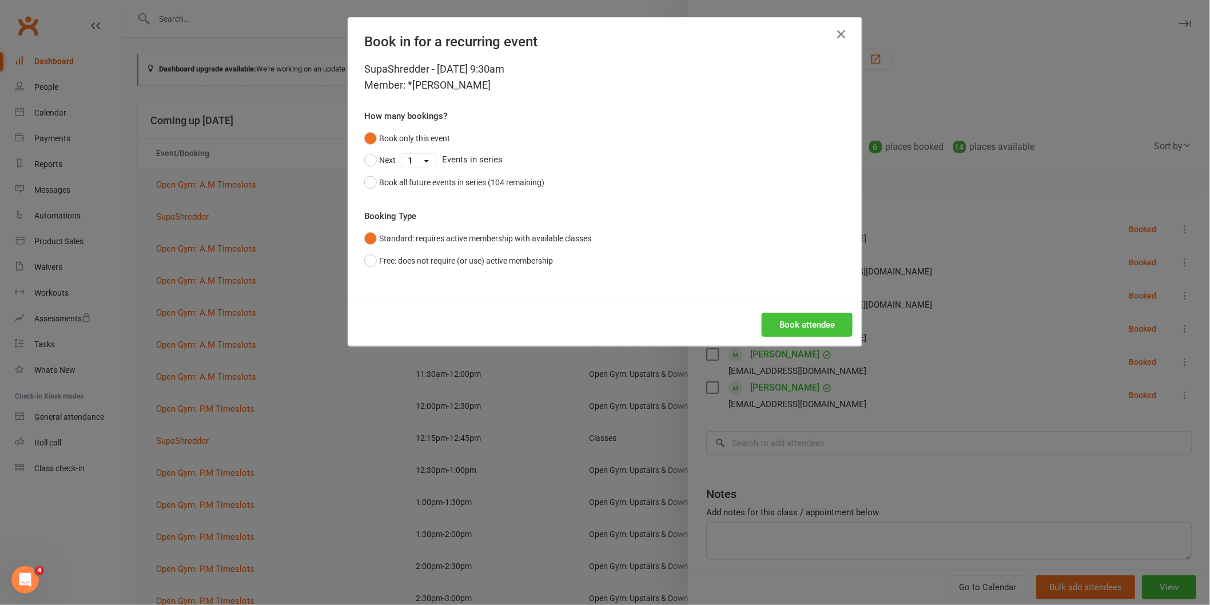
click at [787, 328] on button "Book attendee" at bounding box center [807, 325] width 91 height 24
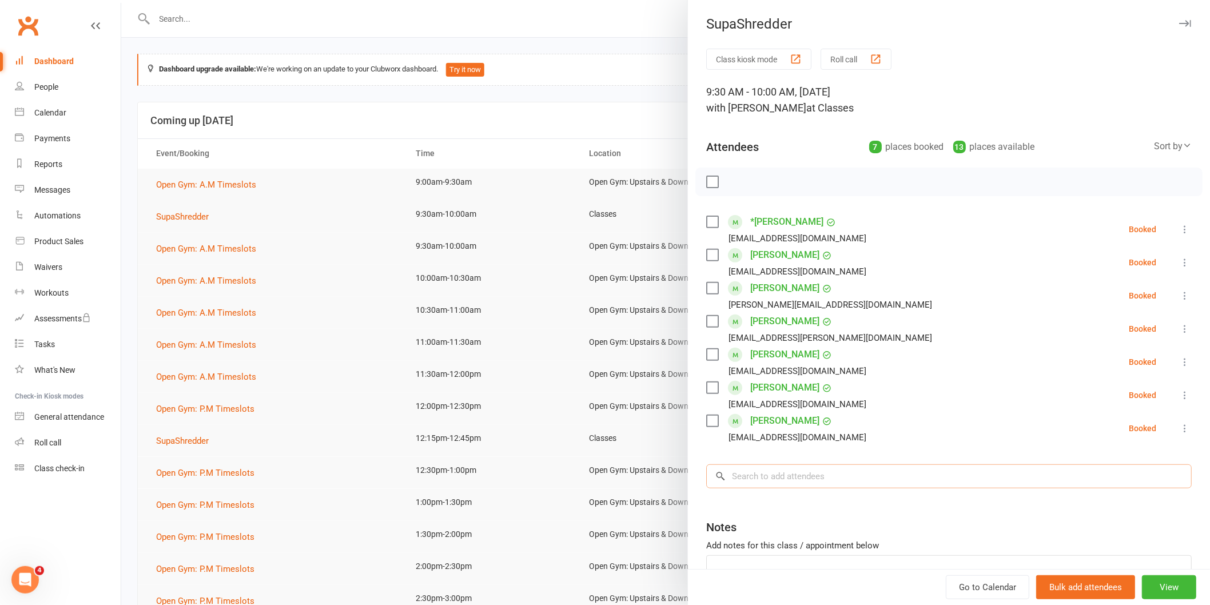
click at [805, 475] on input "search" at bounding box center [948, 476] width 485 height 24
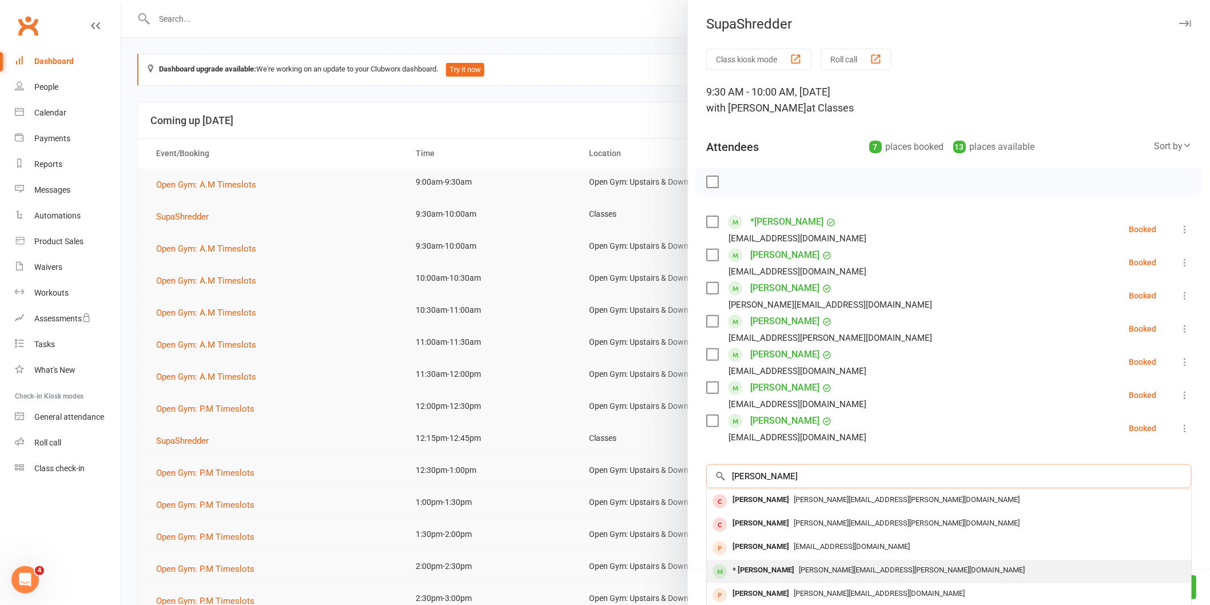
type input "[PERSON_NAME]"
click at [923, 560] on div "* [PERSON_NAME] [PERSON_NAME][EMAIL_ADDRESS][PERSON_NAME][DOMAIN_NAME]" at bounding box center [949, 571] width 484 height 23
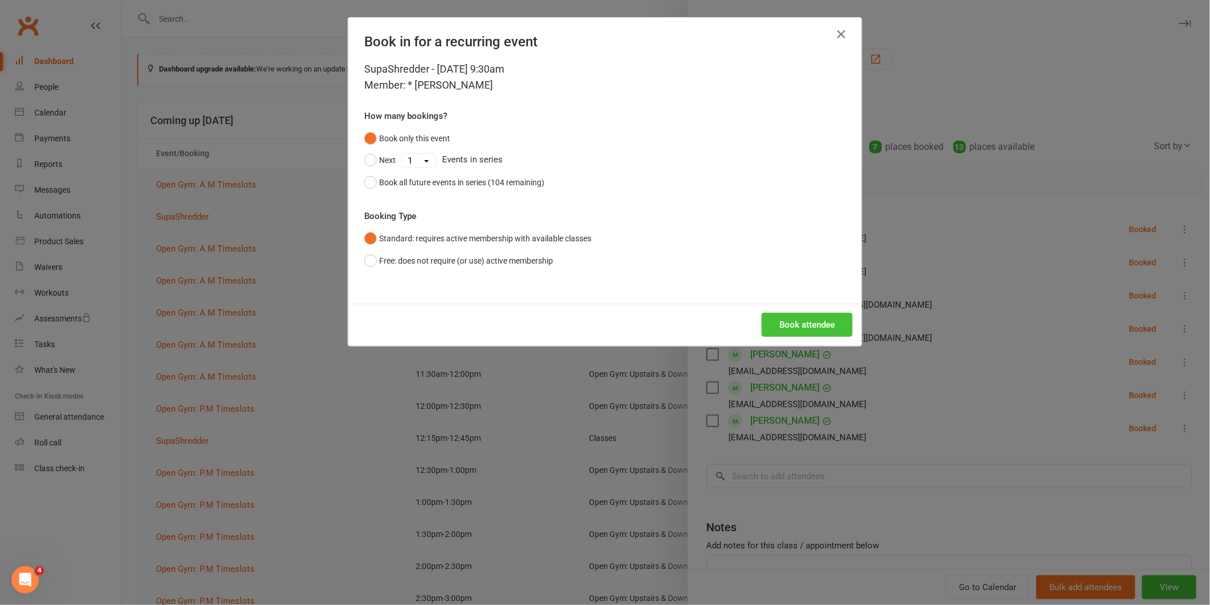
click at [798, 319] on button "Book attendee" at bounding box center [807, 325] width 91 height 24
